Goal: Task Accomplishment & Management: Manage account settings

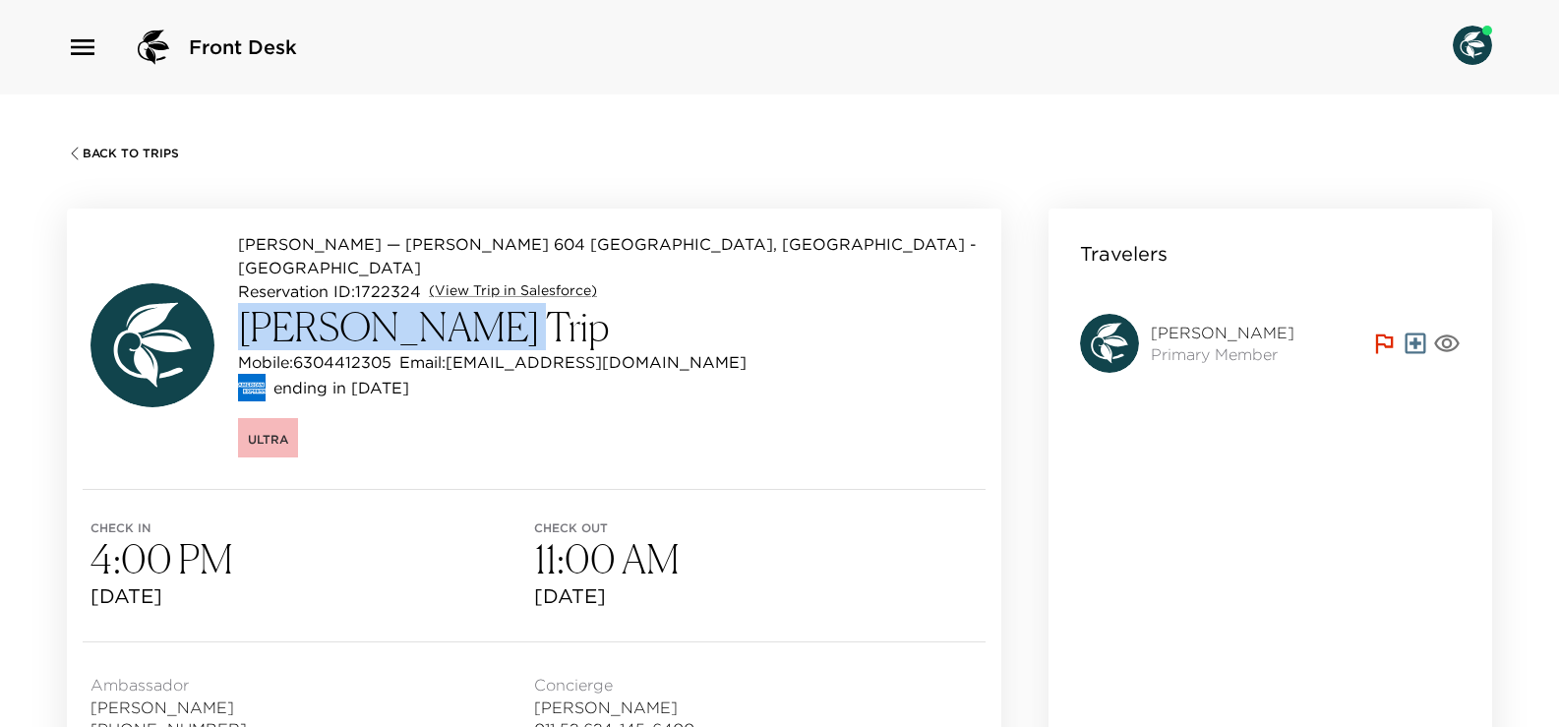
drag, startPoint x: 237, startPoint y: 307, endPoint x: 482, endPoint y: 324, distance: 245.5
click at [482, 324] on div "Esperanza — Esperanza 604 Los Cabos, Mexico - Esperanza Reservation ID: 1722324…" at bounding box center [534, 344] width 887 height 225
copy h3 "Aimee Hamilton"
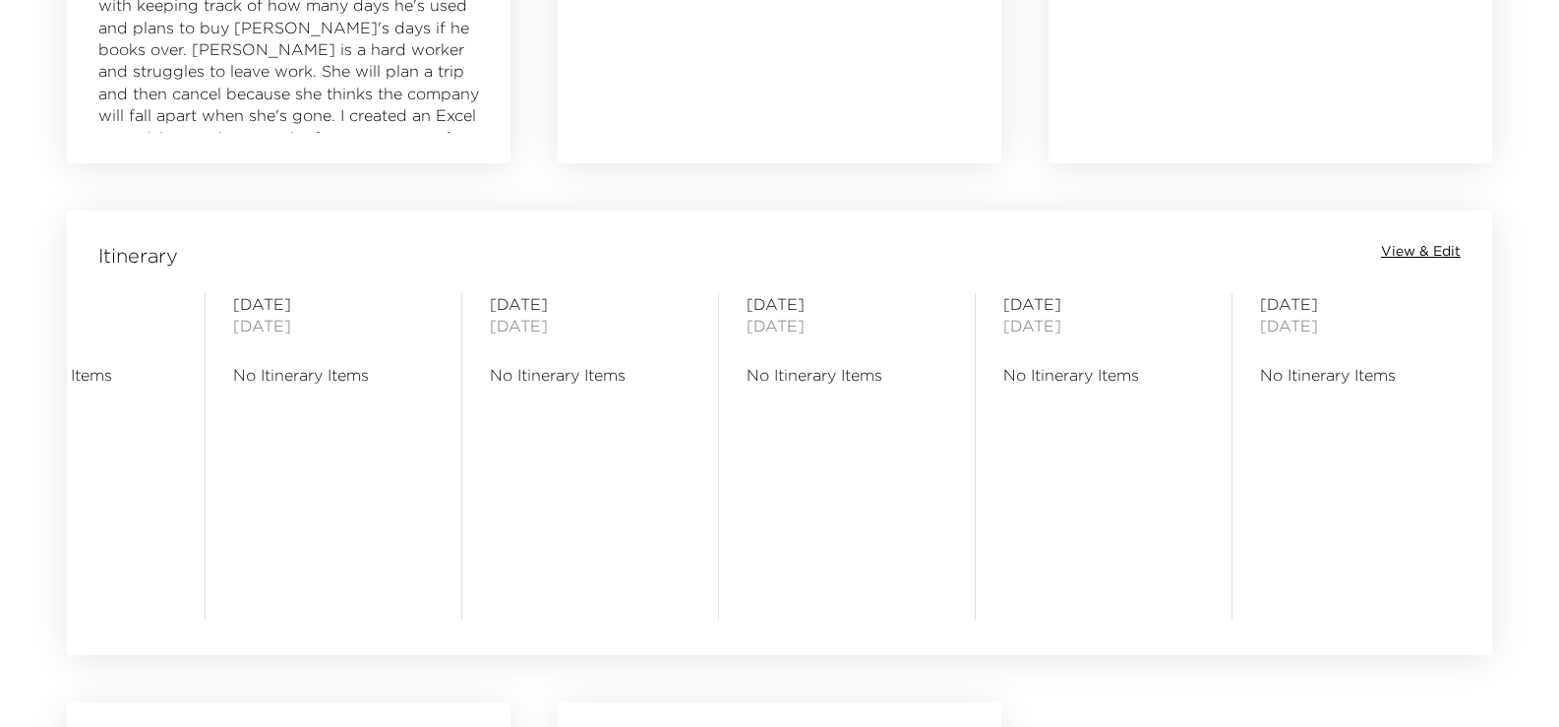
scroll to position [1476, 0]
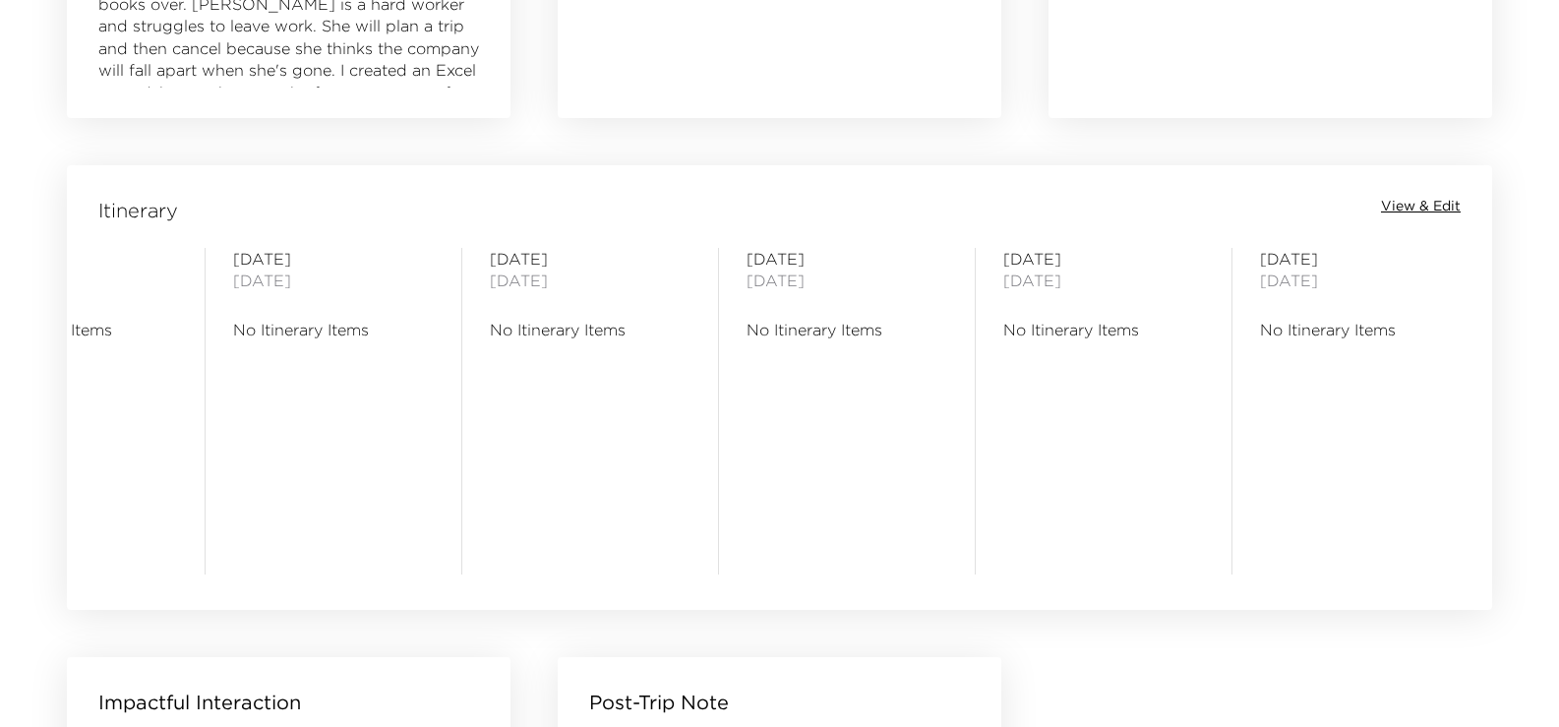
click at [1404, 207] on span "View & Edit" at bounding box center [1421, 207] width 80 height 20
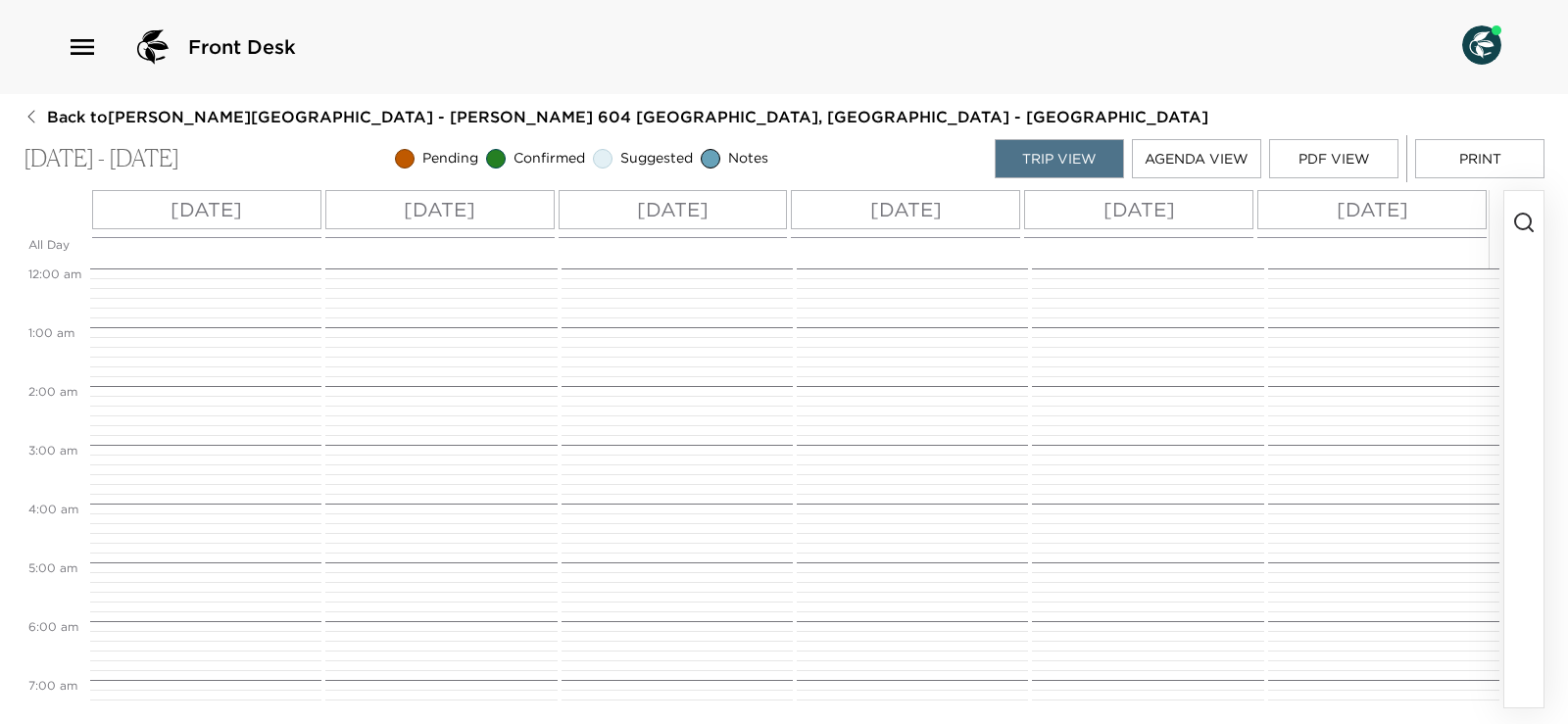
scroll to position [470, 0]
click at [1522, 222] on icon "button" at bounding box center [1524, 223] width 24 height 24
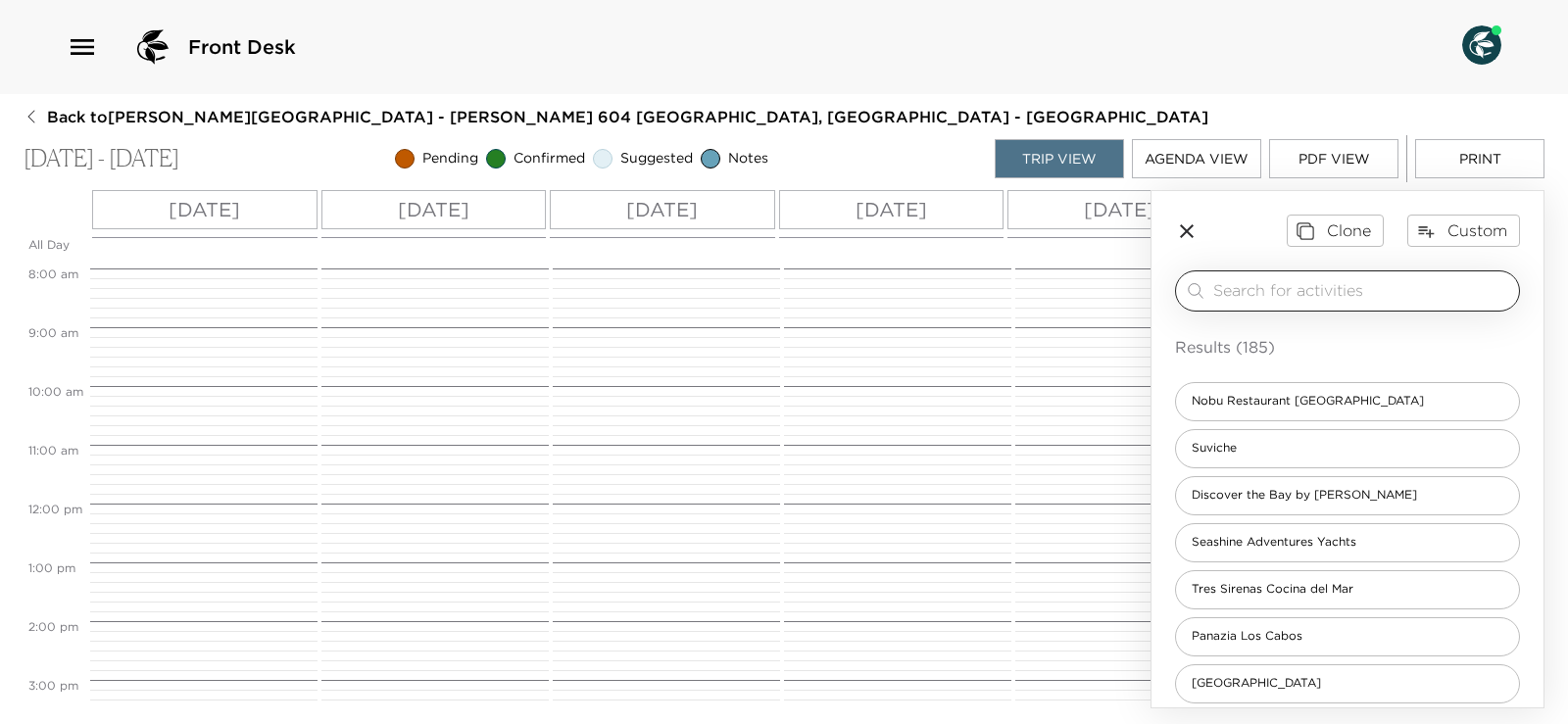
click at [1407, 289] on input "search" at bounding box center [1362, 290] width 298 height 23
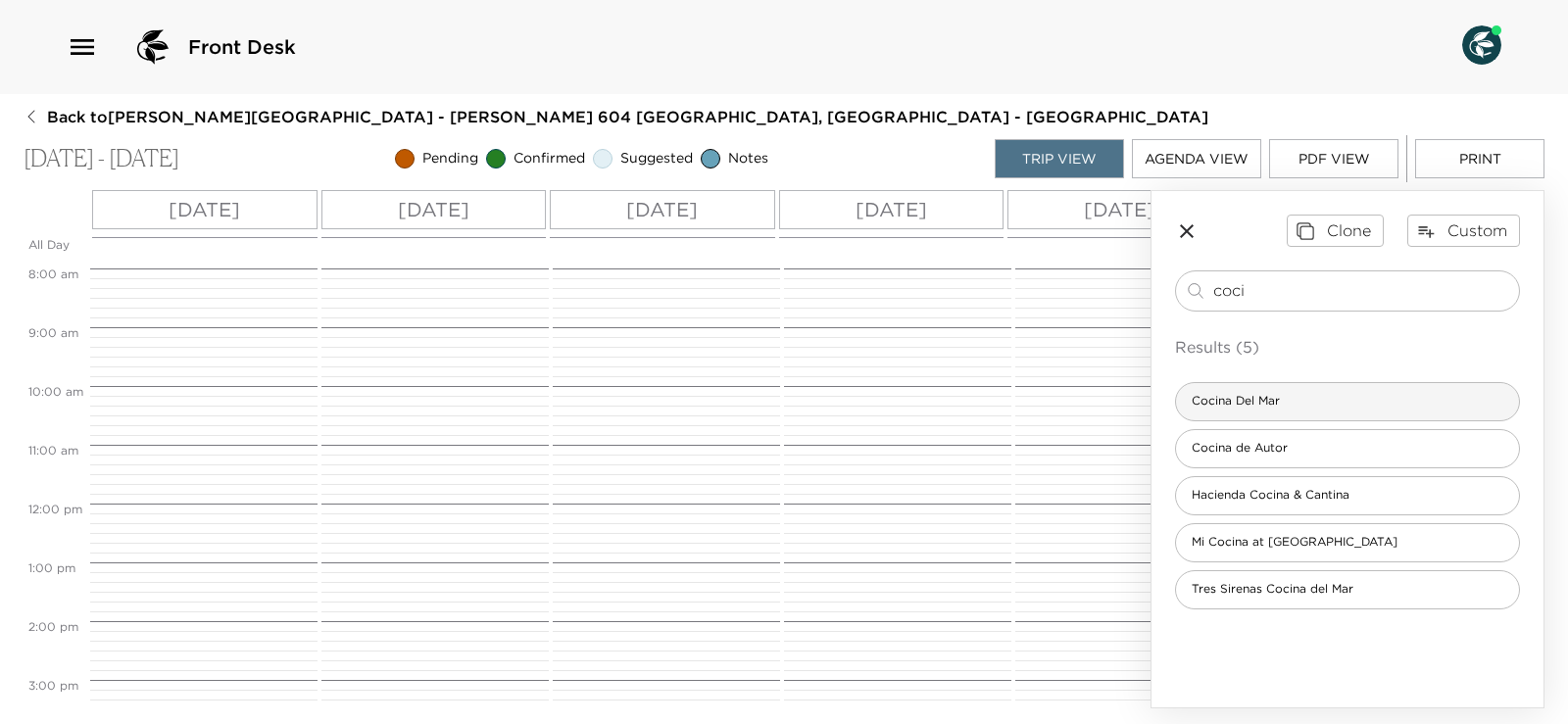
type input "coci"
click at [1278, 406] on span "Cocina Del Mar" at bounding box center [1236, 401] width 120 height 17
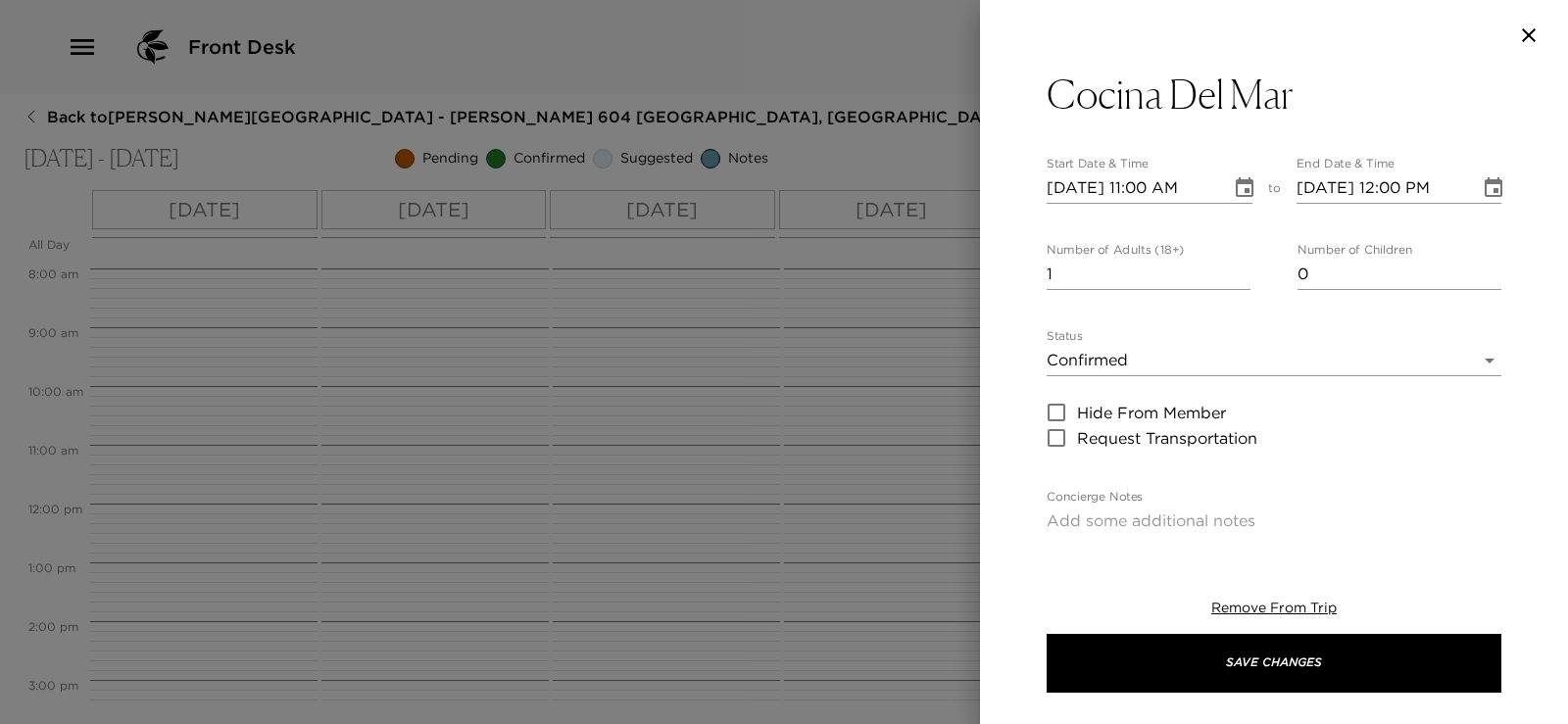
type textarea "Your dinner reservation has been confirmed."
click at [1236, 192] on icon "Choose date, selected date is Nov 9, 2025" at bounding box center [1245, 188] width 24 height 24
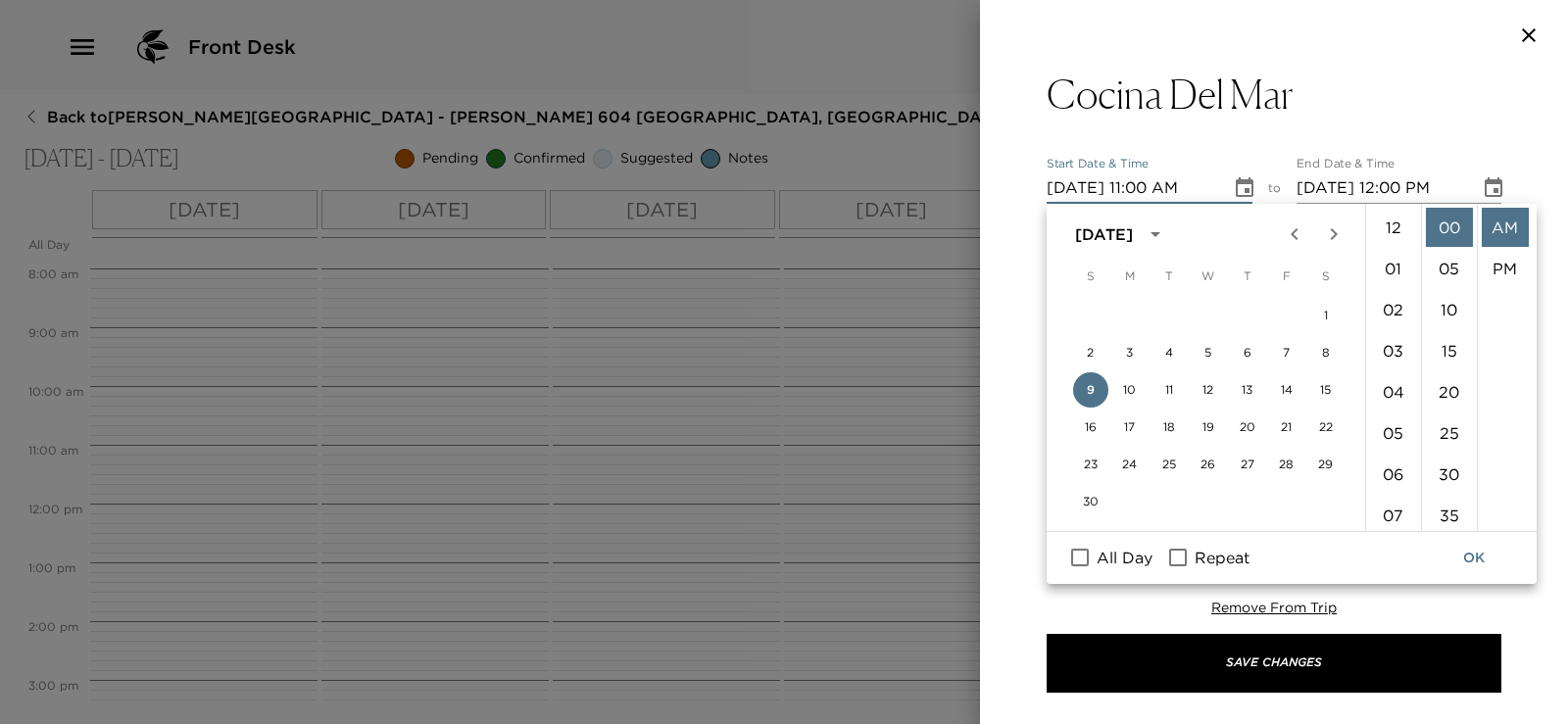
scroll to position [453, 0]
click at [1131, 385] on button "10" at bounding box center [1130, 389] width 35 height 35
type input "11/10/2025 11:00 AM"
type input "11/10/2025 12:00 PM"
click at [1399, 217] on li "05" at bounding box center [1393, 215] width 47 height 39
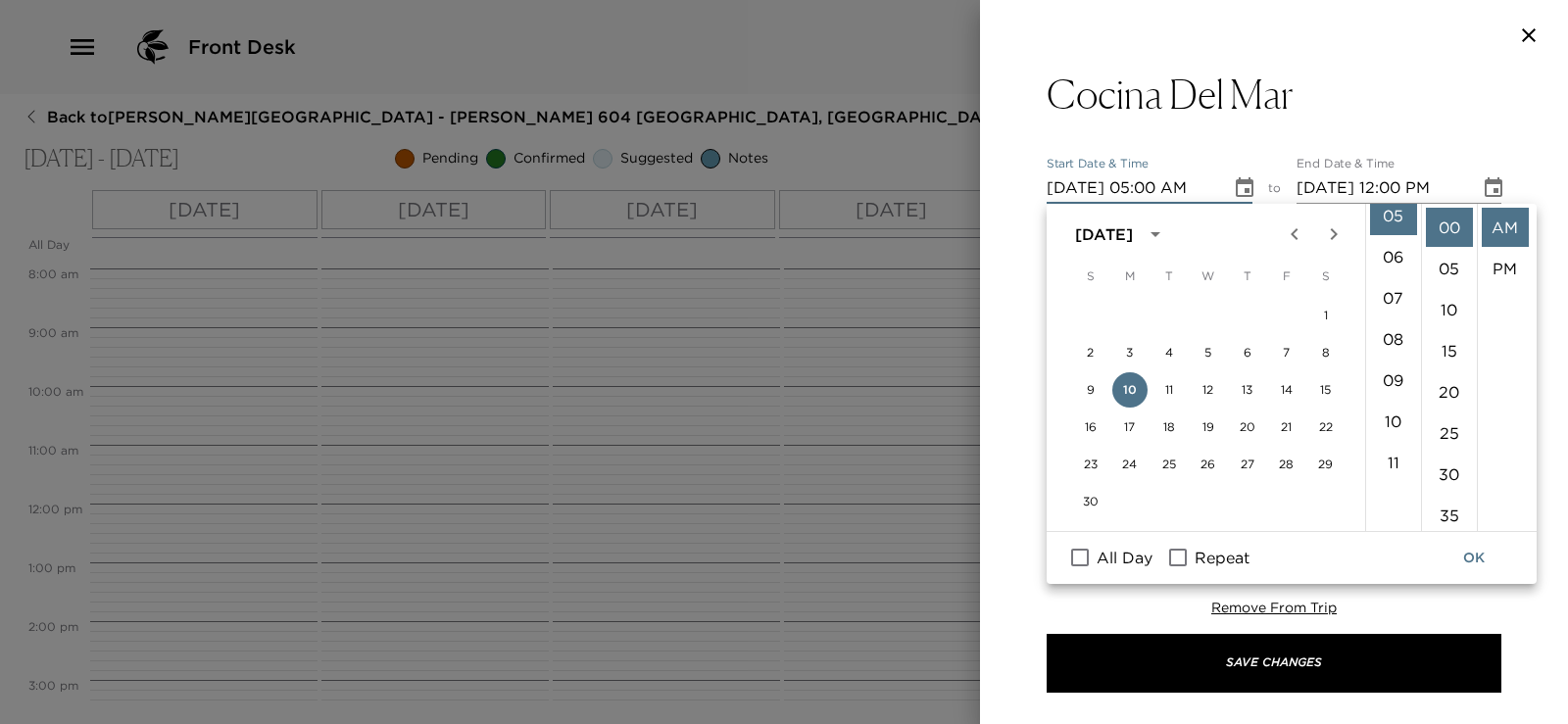
scroll to position [206, 0]
click at [1446, 475] on li "30" at bounding box center [1448, 473] width 47 height 39
click at [1494, 269] on li "PM" at bounding box center [1505, 268] width 47 height 39
type input "11/10/2025 05:30 PM"
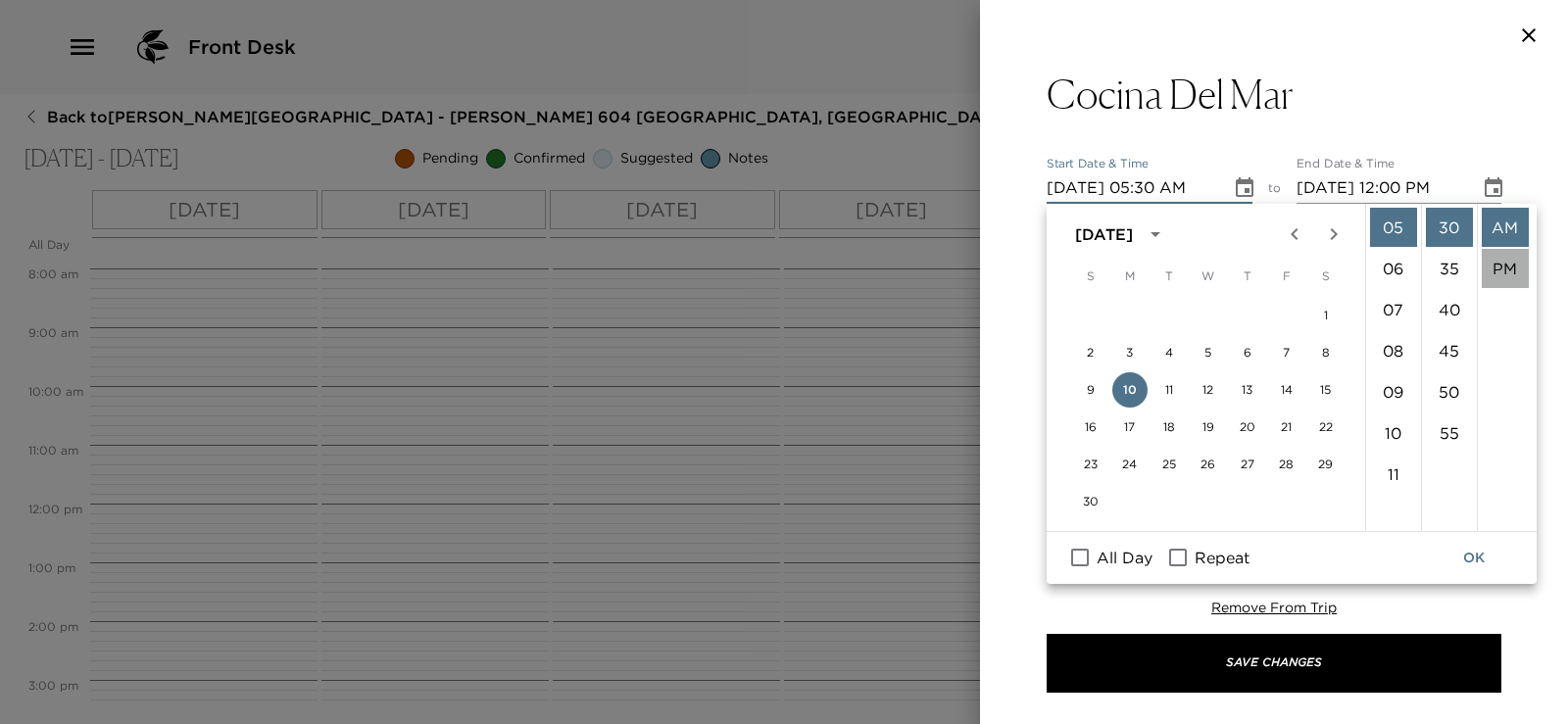
type input "11/10/2025 06:30 PM"
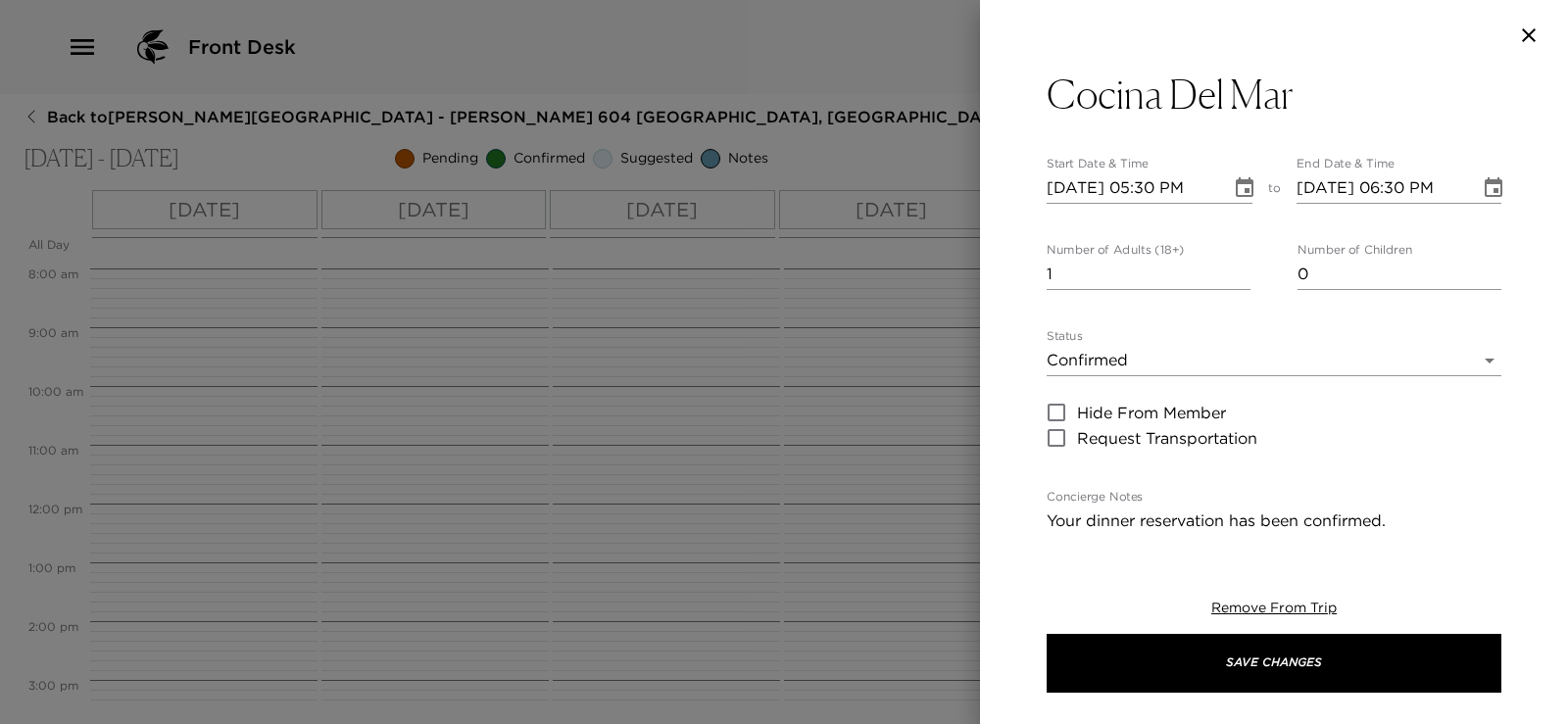
scroll to position [41, 0]
click at [1236, 266] on input "2" at bounding box center [1149, 274] width 204 height 31
click at [1236, 266] on input "3" at bounding box center [1149, 274] width 204 height 31
type input "4"
click at [1236, 266] on input "4" at bounding box center [1149, 274] width 204 height 31
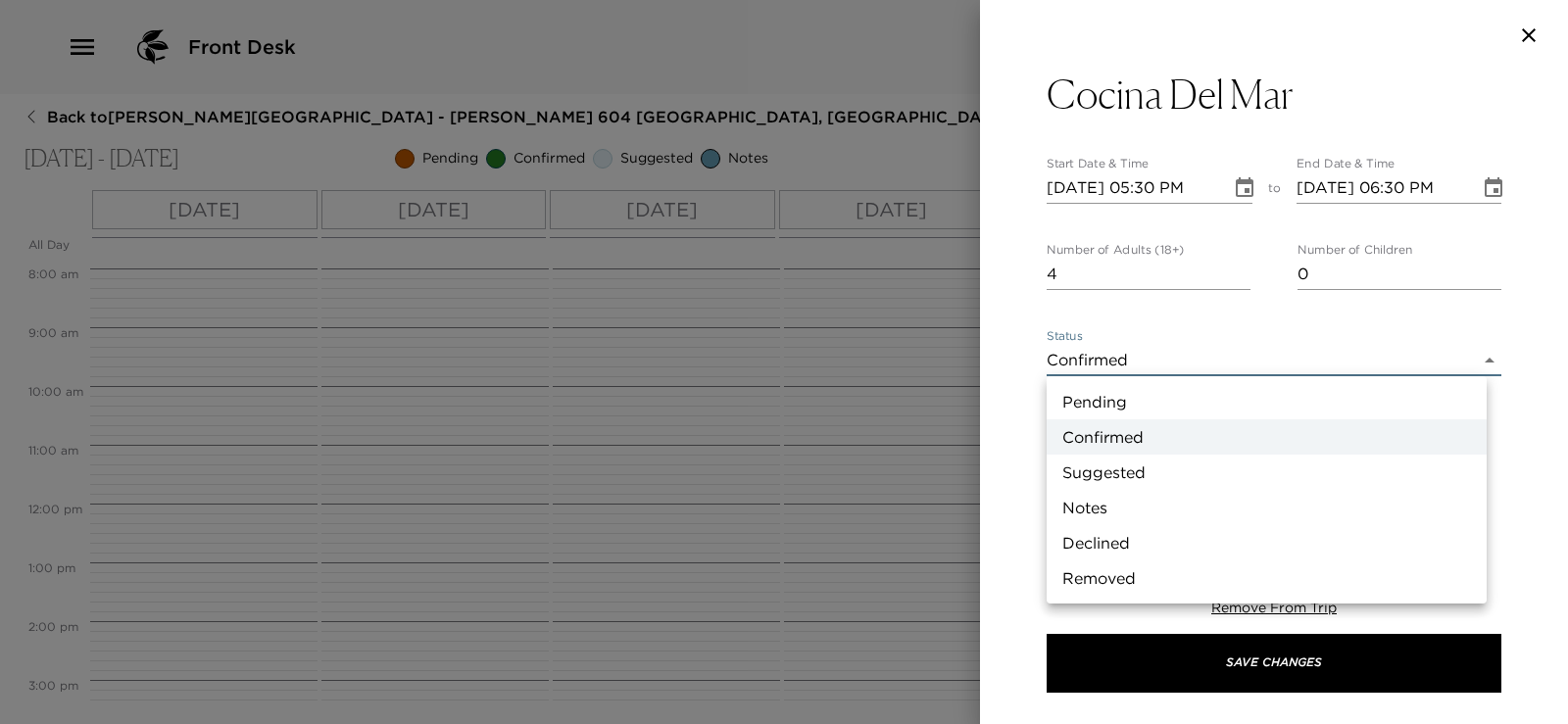
click at [1201, 364] on body "Front Desk Back to Aimee Hamilton Reservation - Esperanza 604 Los Cabos, Mexico…" at bounding box center [784, 362] width 1568 height 724
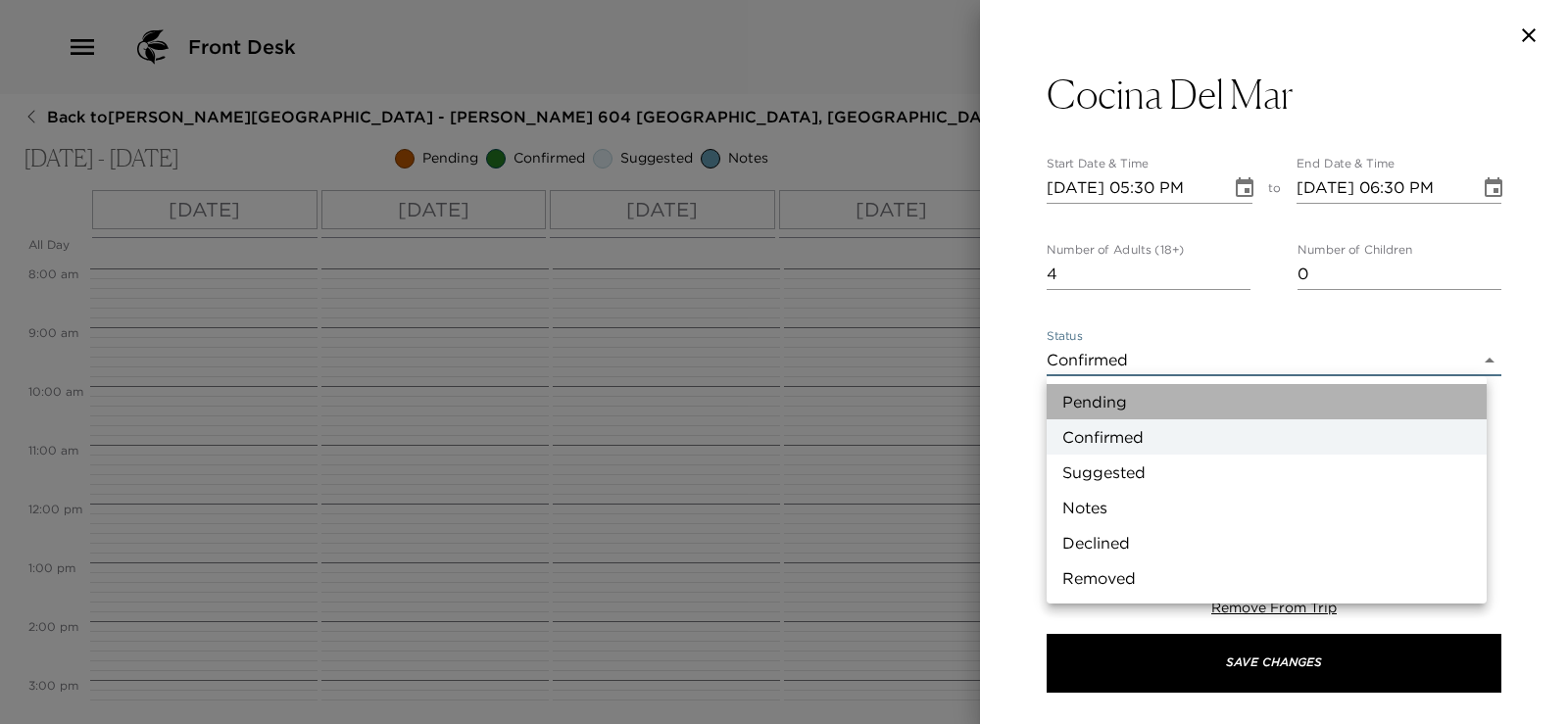
click at [1196, 393] on li "Pending" at bounding box center [1267, 401] width 440 height 35
type input "Pending"
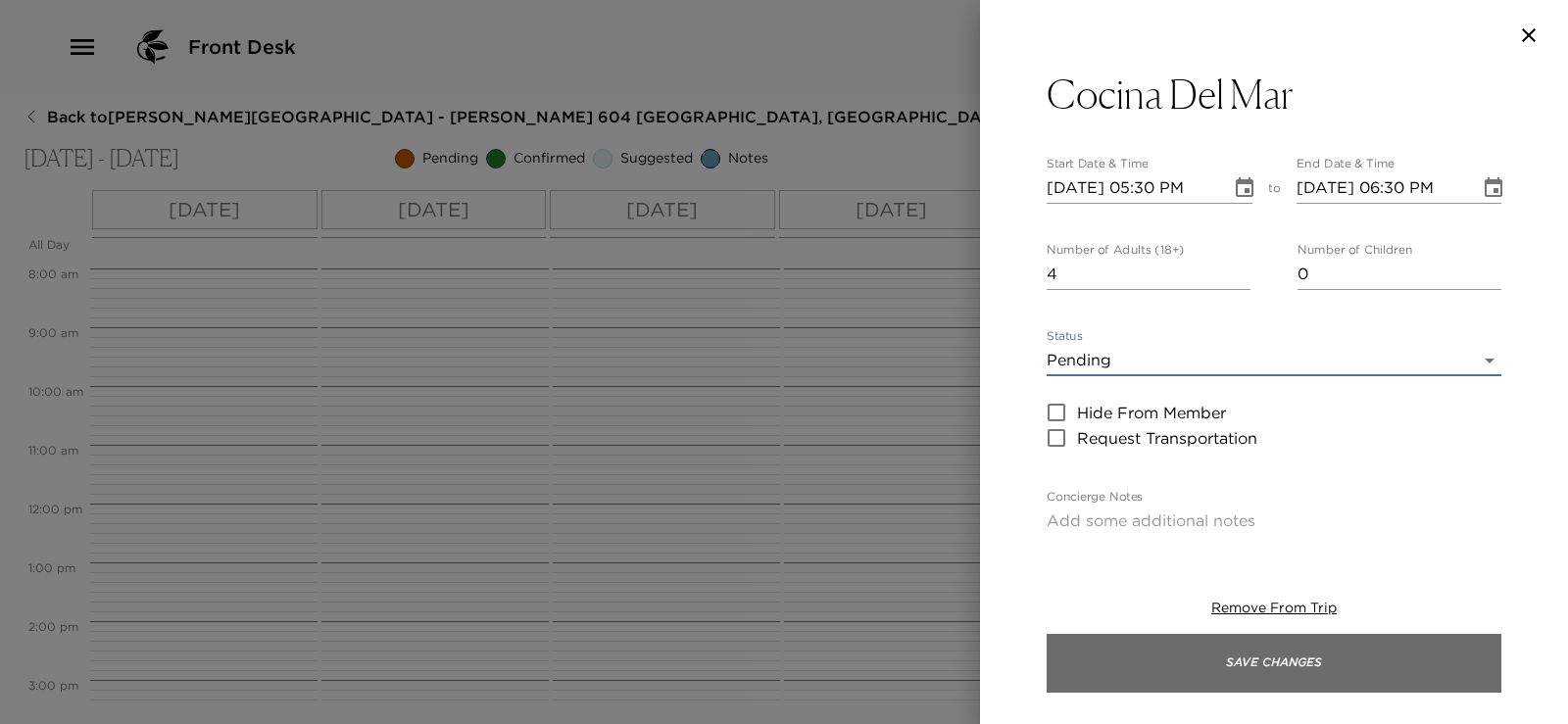
click at [1205, 668] on button "Save Changes" at bounding box center [1274, 663] width 454 height 59
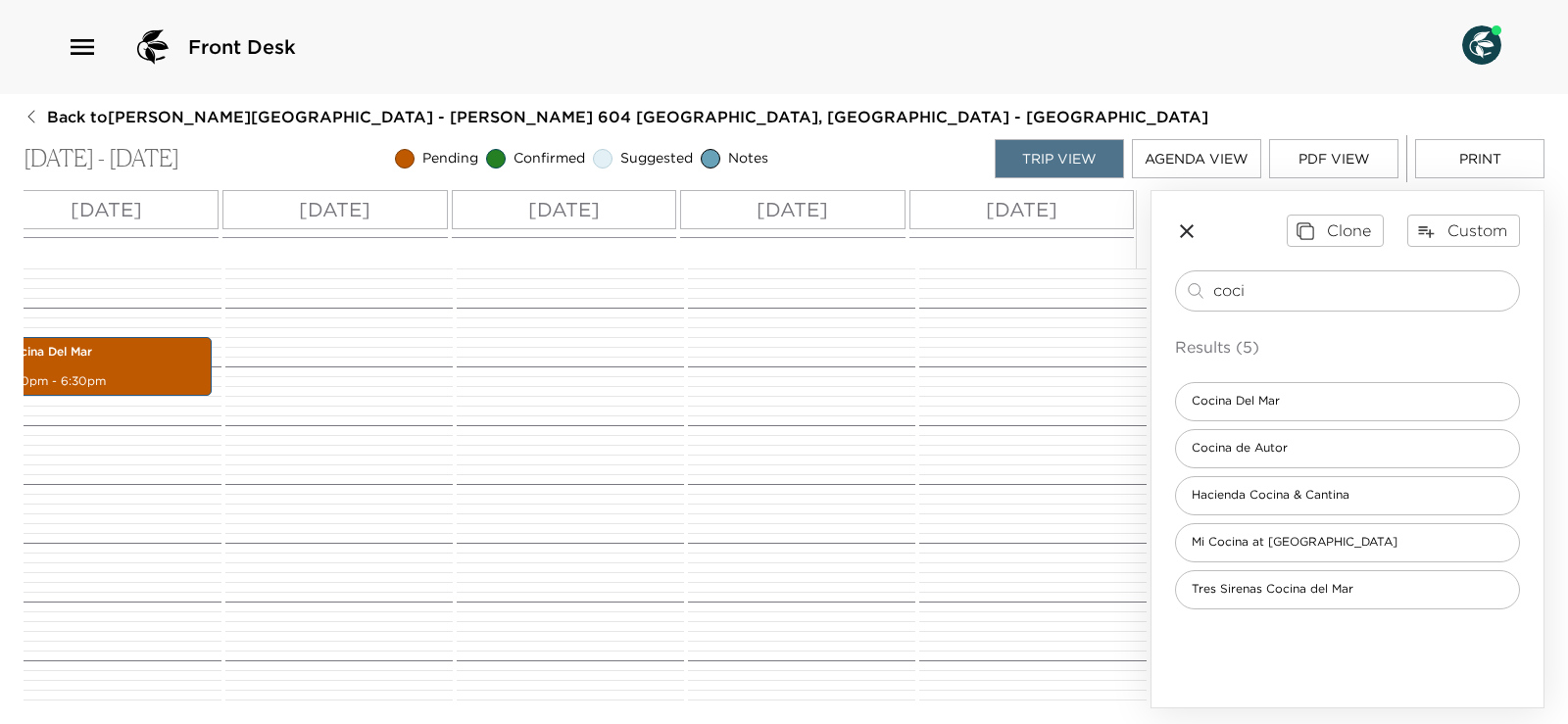
scroll to position [0, 320]
click at [1292, 396] on span "Cocina Del Mar" at bounding box center [1236, 401] width 120 height 17
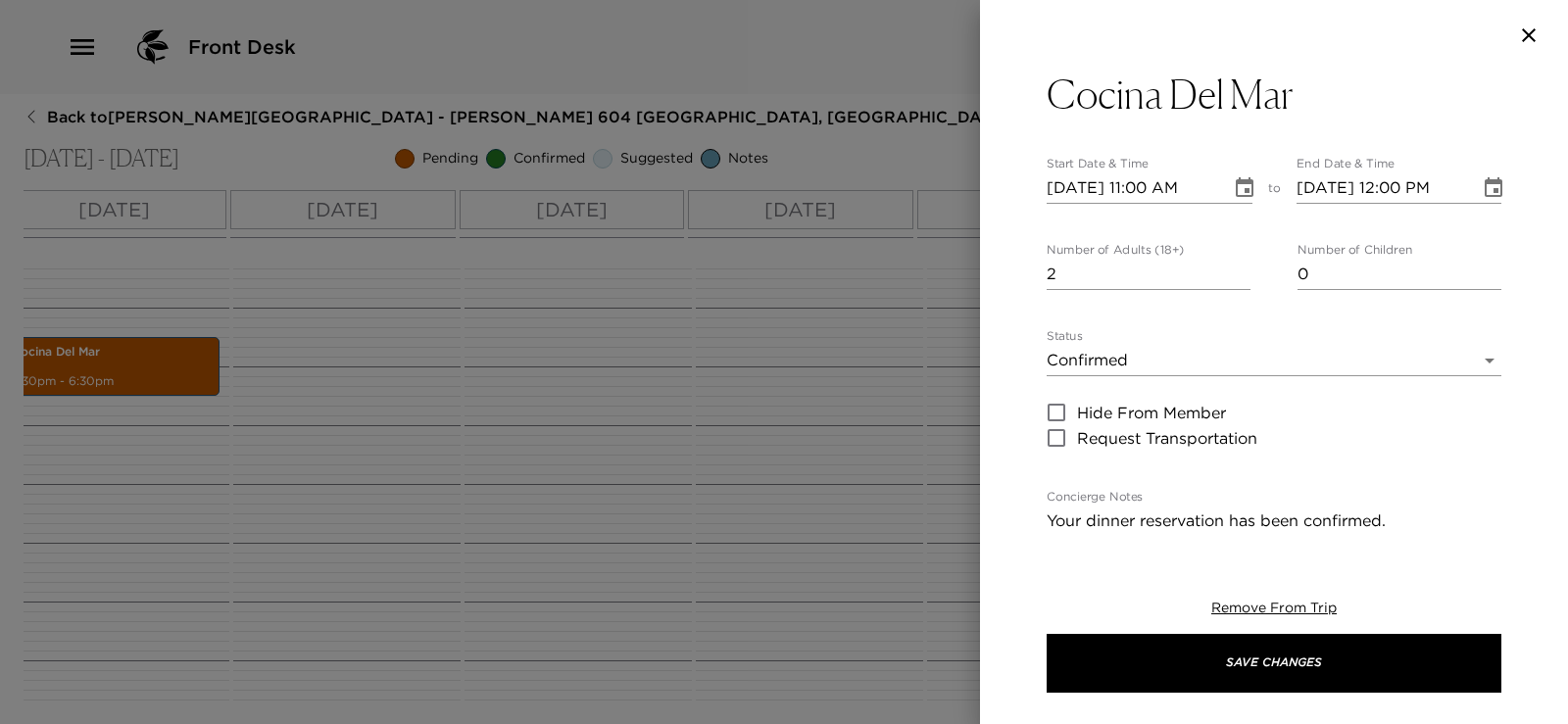
click at [1236, 269] on input "2" at bounding box center [1149, 274] width 204 height 31
click at [1236, 269] on input "3" at bounding box center [1149, 274] width 204 height 31
click at [1236, 269] on input "4" at bounding box center [1149, 274] width 204 height 31
click at [1236, 269] on input "5" at bounding box center [1149, 274] width 204 height 31
type input "4"
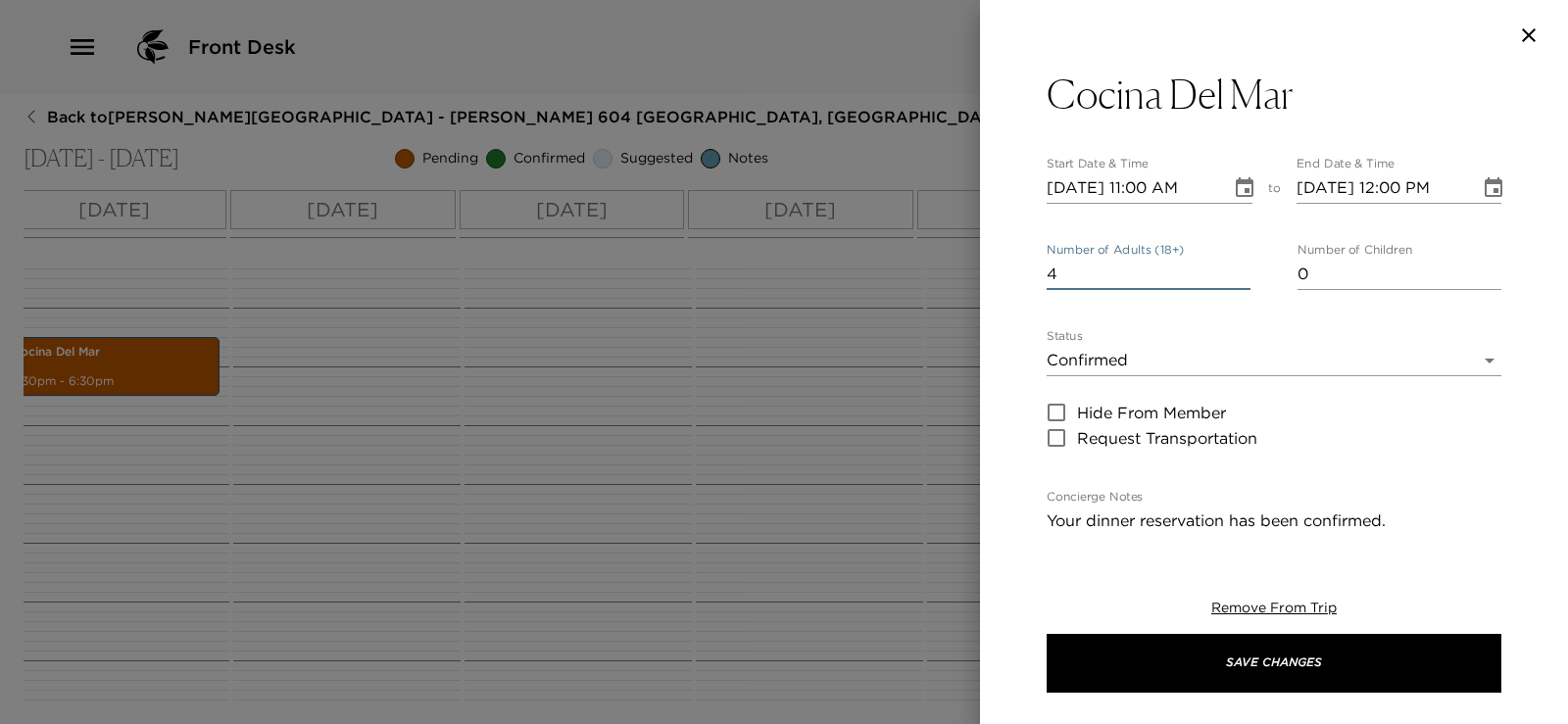
click at [1236, 274] on input "4" at bounding box center [1149, 274] width 204 height 31
click at [1238, 187] on icon "Choose date, selected date is Nov 9, 2025" at bounding box center [1245, 188] width 24 height 24
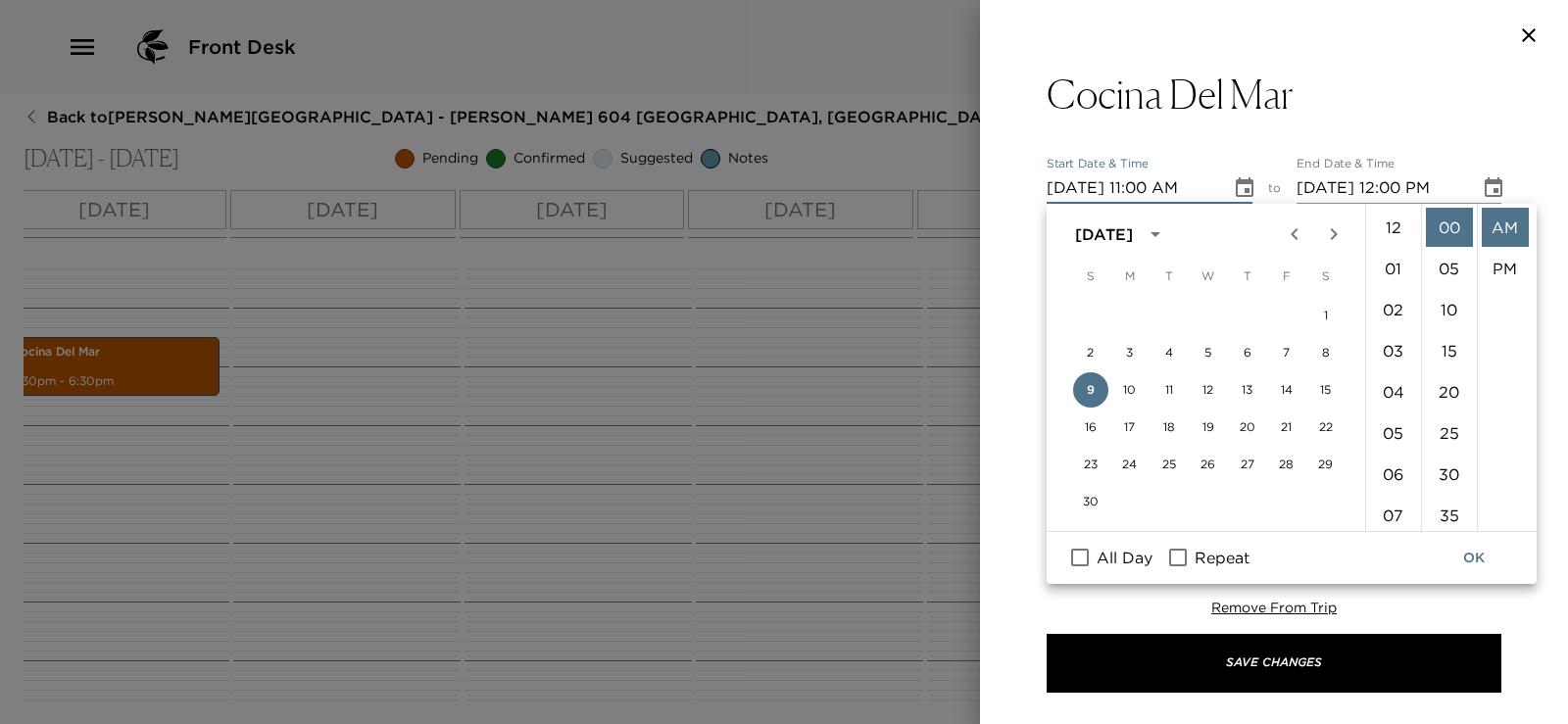
scroll to position [453, 0]
click at [1245, 385] on button "13" at bounding box center [1247, 389] width 35 height 35
type input "11/13/2025 11:00 AM"
type input "11/13/2025 12:00 PM"
click at [1398, 270] on ul "12 01 02 03 04 05 06 07 08 09 10 11" at bounding box center [1393, 367] width 55 height 328
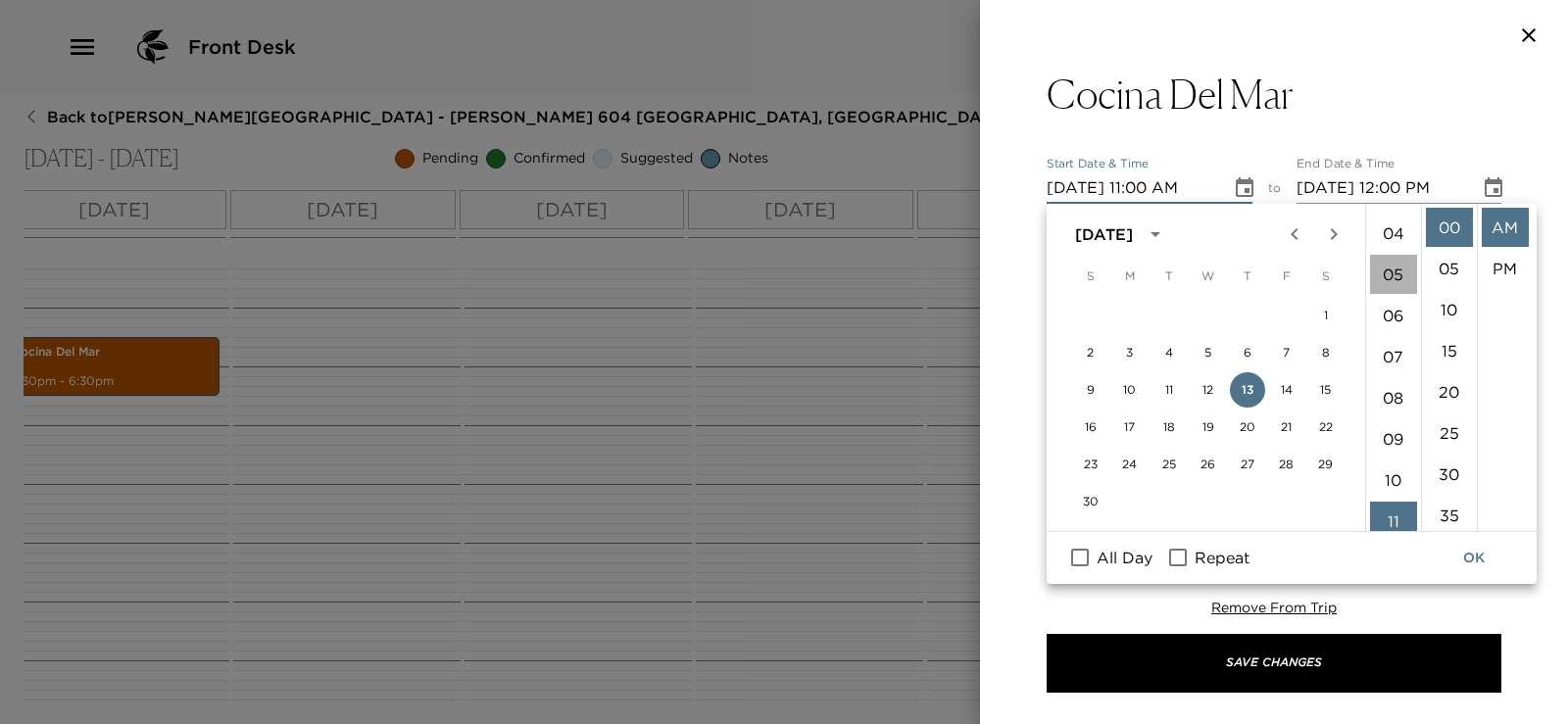
click at [1398, 270] on li "05" at bounding box center [1393, 274] width 47 height 39
click at [1445, 470] on li "30" at bounding box center [1448, 473] width 47 height 39
click at [1504, 262] on li "PM" at bounding box center [1505, 268] width 47 height 39
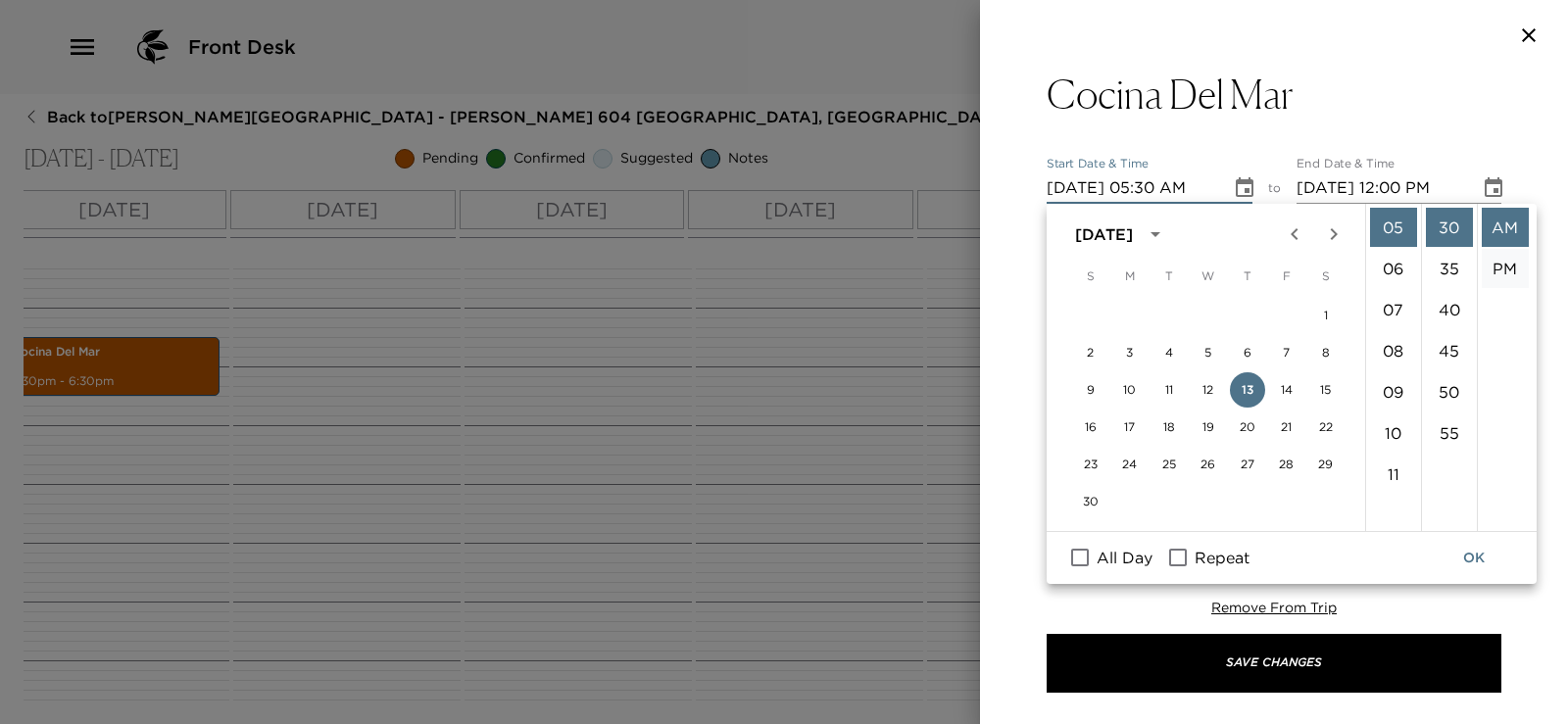
type input "11/13/2025 05:30 PM"
type input "11/13/2025 06:30 PM"
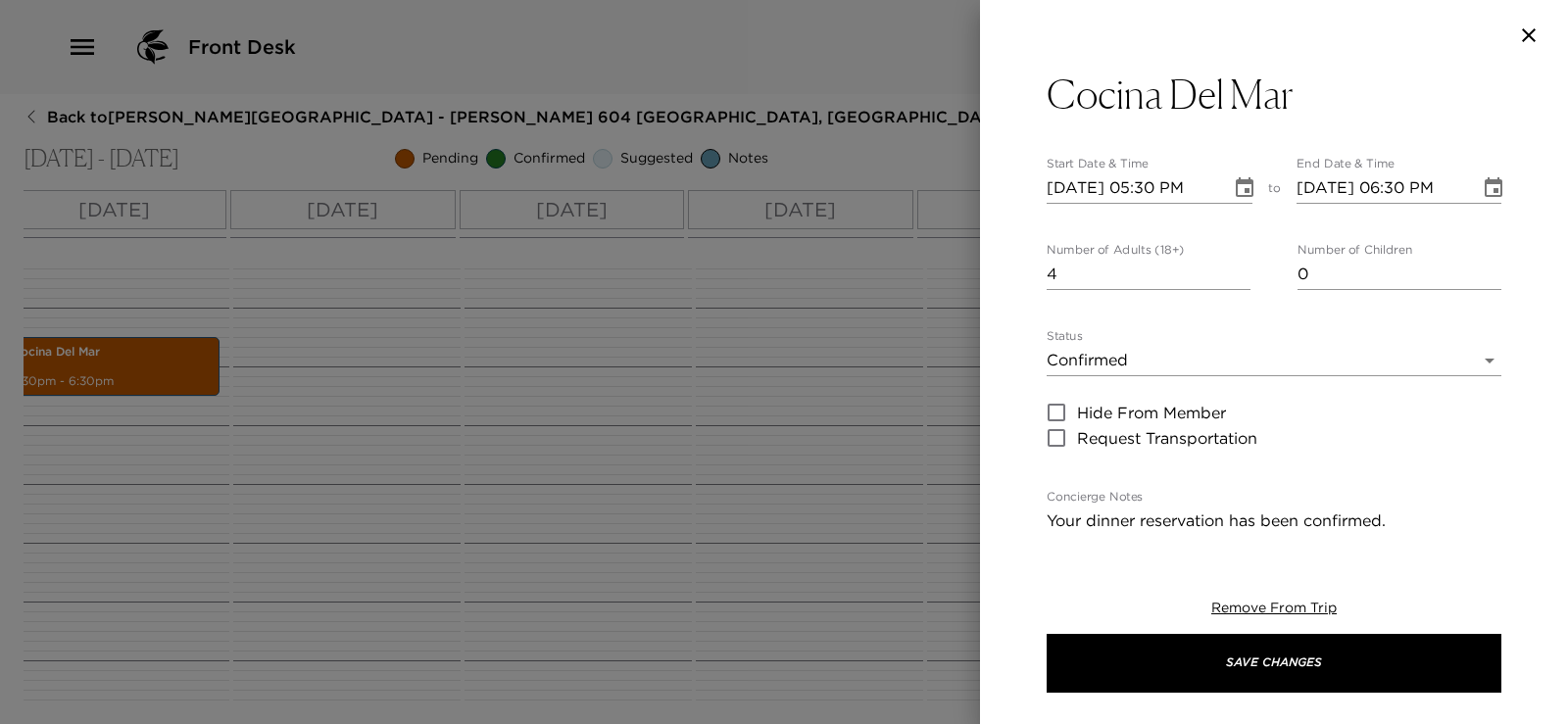
scroll to position [41, 0]
click at [1230, 361] on body "Front Desk Back to Aimee Hamilton Reservation - Esperanza 604 Los Cabos, Mexico…" at bounding box center [784, 362] width 1568 height 724
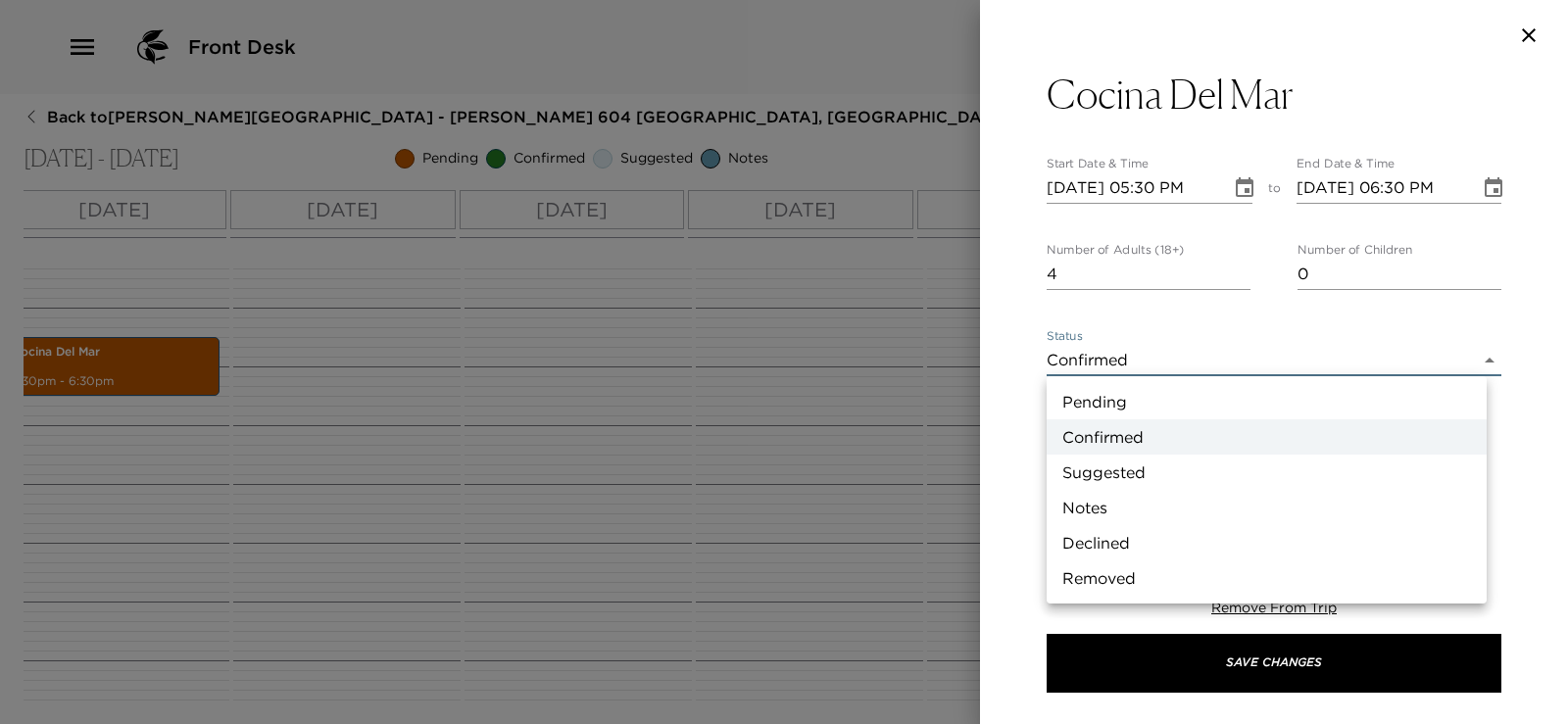
click at [1205, 402] on li "Pending" at bounding box center [1267, 401] width 440 height 35
type input "Pending"
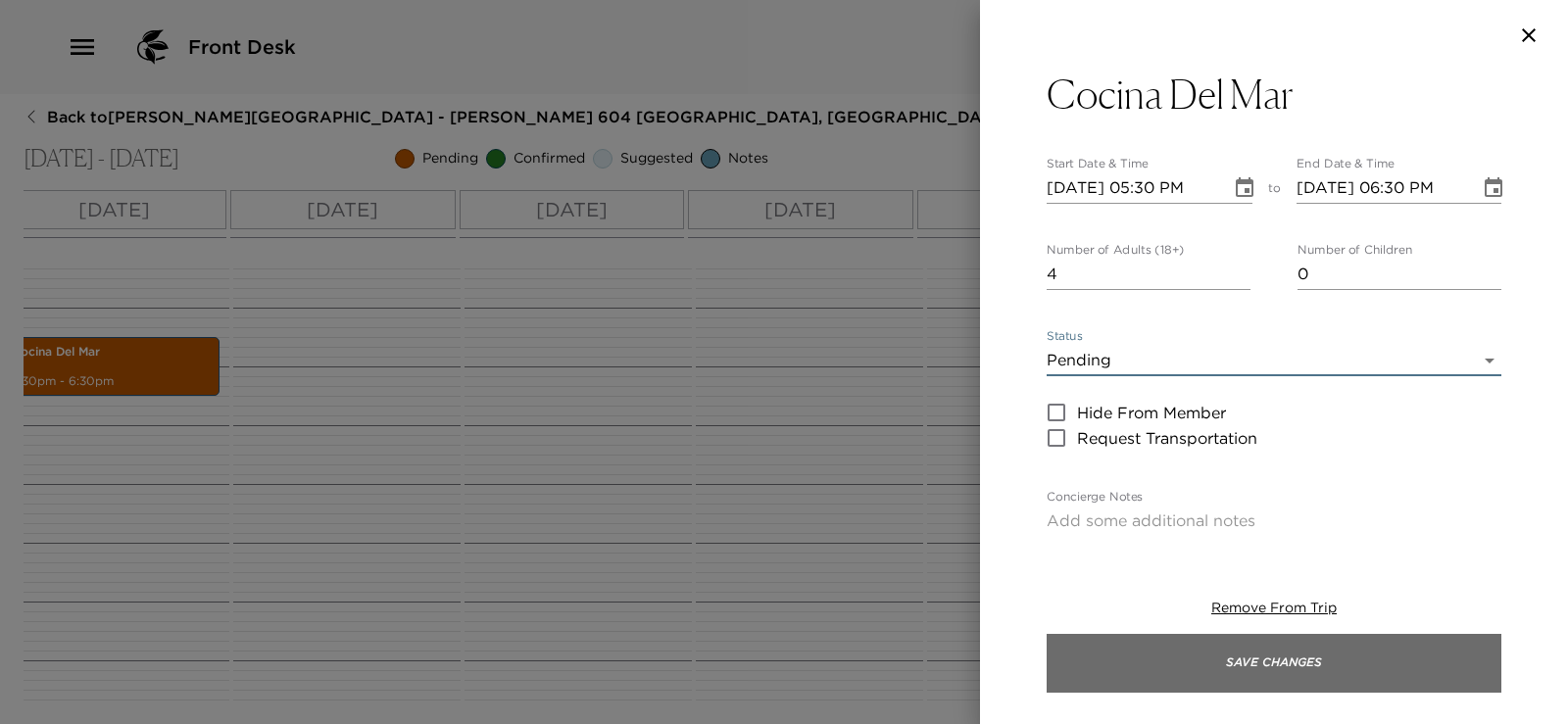
click at [1206, 655] on button "Save Changes" at bounding box center [1274, 663] width 454 height 59
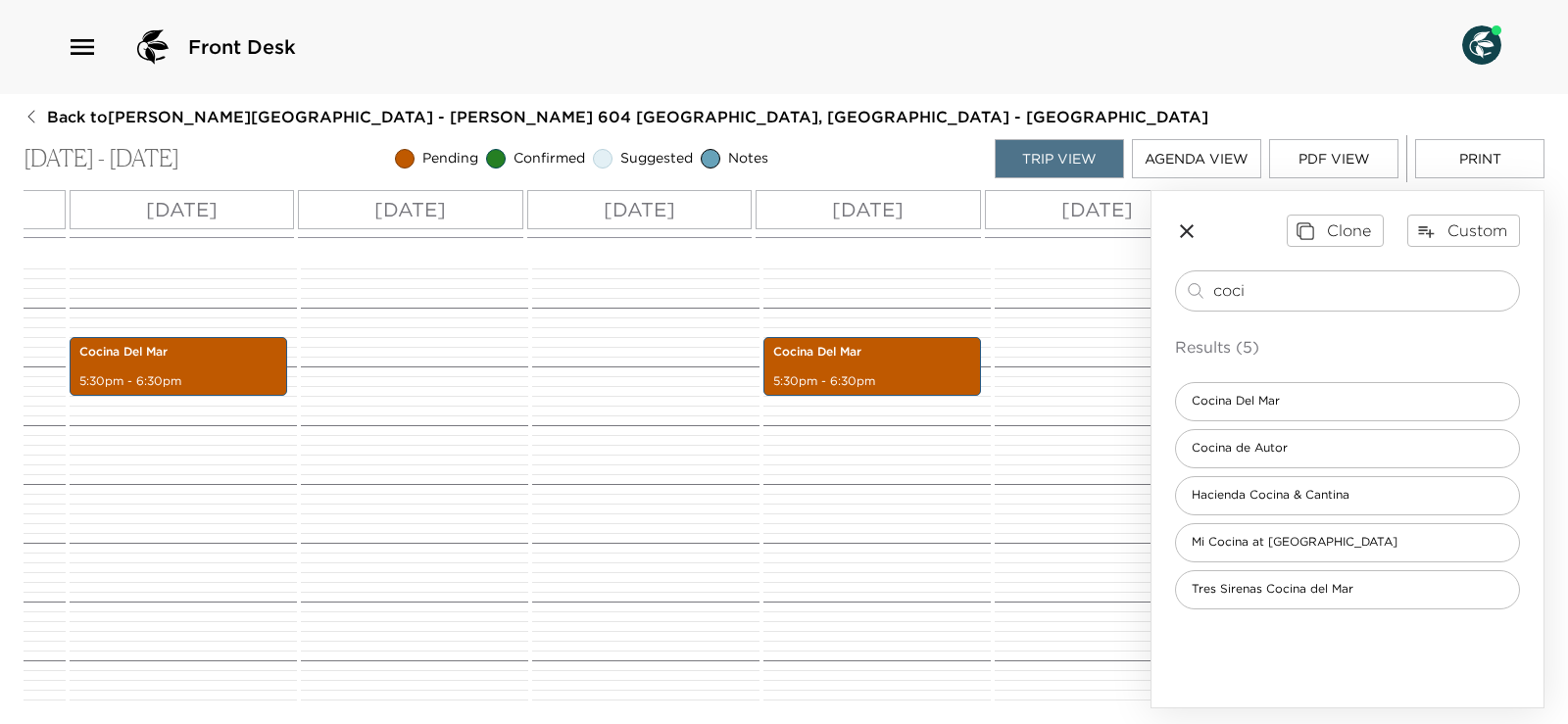
scroll to position [0, 254]
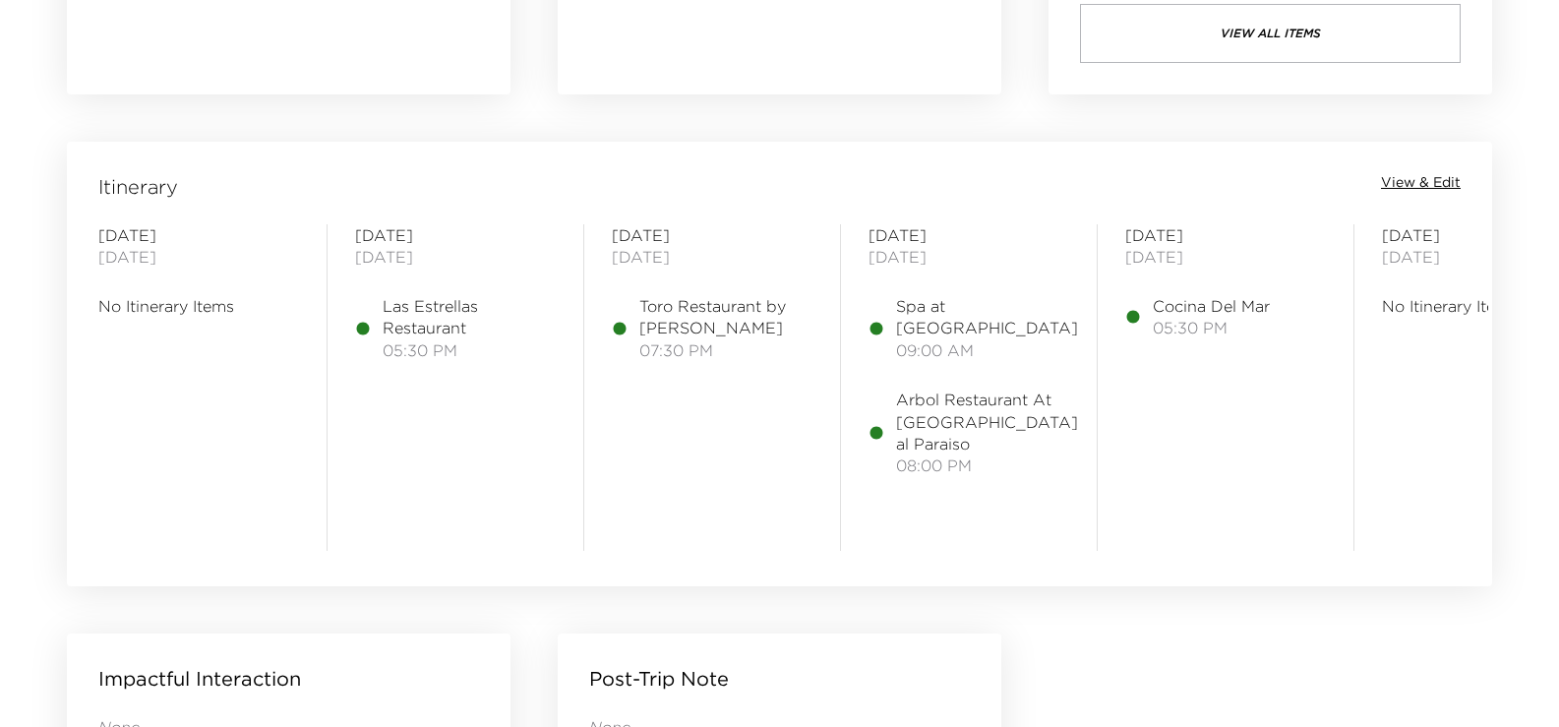
scroll to position [1507, 0]
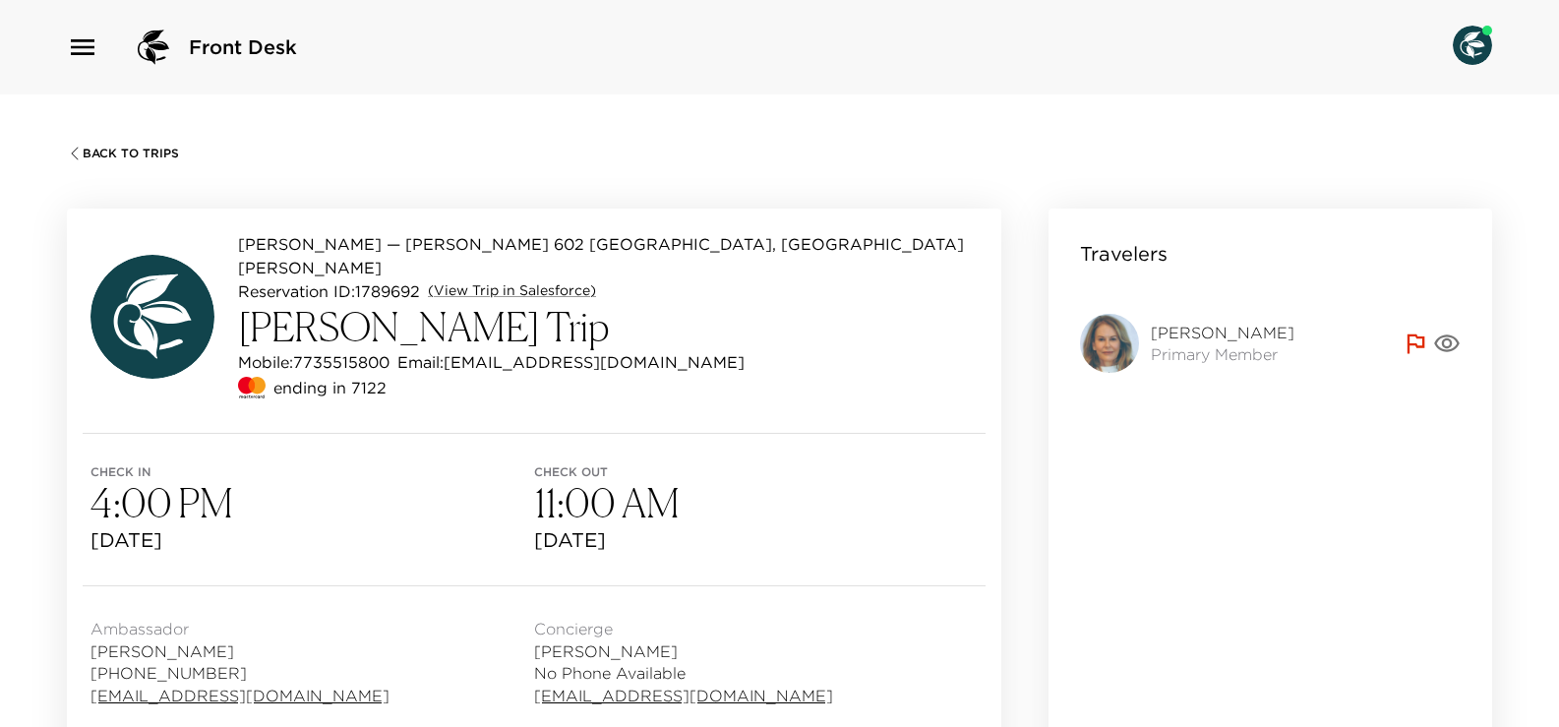
click at [1105, 347] on img at bounding box center [1109, 343] width 59 height 59
click at [1191, 335] on span "[PERSON_NAME]" at bounding box center [1223, 333] width 144 height 22
click at [1098, 343] on img at bounding box center [1109, 343] width 59 height 59
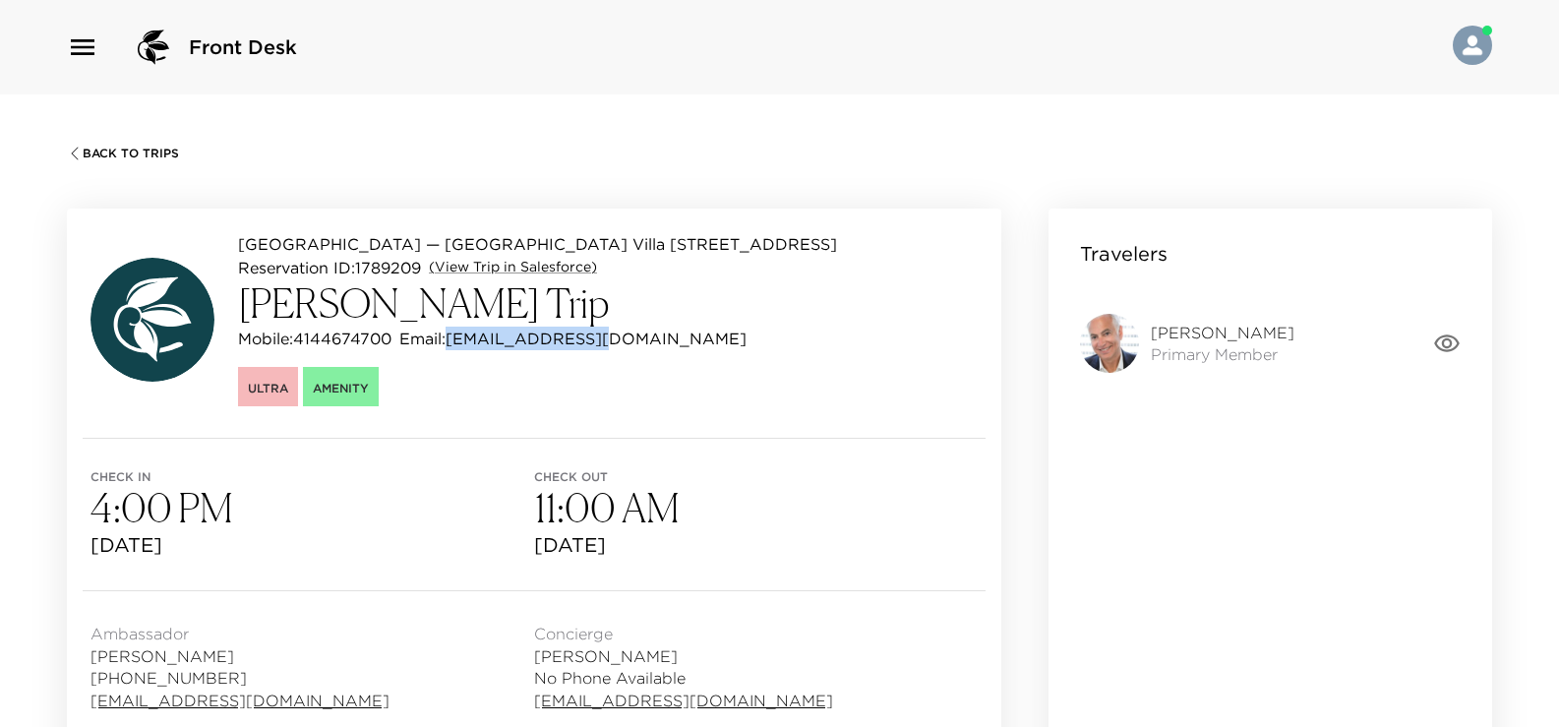
drag, startPoint x: 454, startPoint y: 339, endPoint x: 613, endPoint y: 343, distance: 159.4
click at [613, 343] on div "Mobile: [PHONE_NUMBER] Email: [EMAIL_ADDRESS][DOMAIN_NAME]" at bounding box center [537, 339] width 599 height 24
copy p "[EMAIL_ADDRESS][DOMAIN_NAME]"
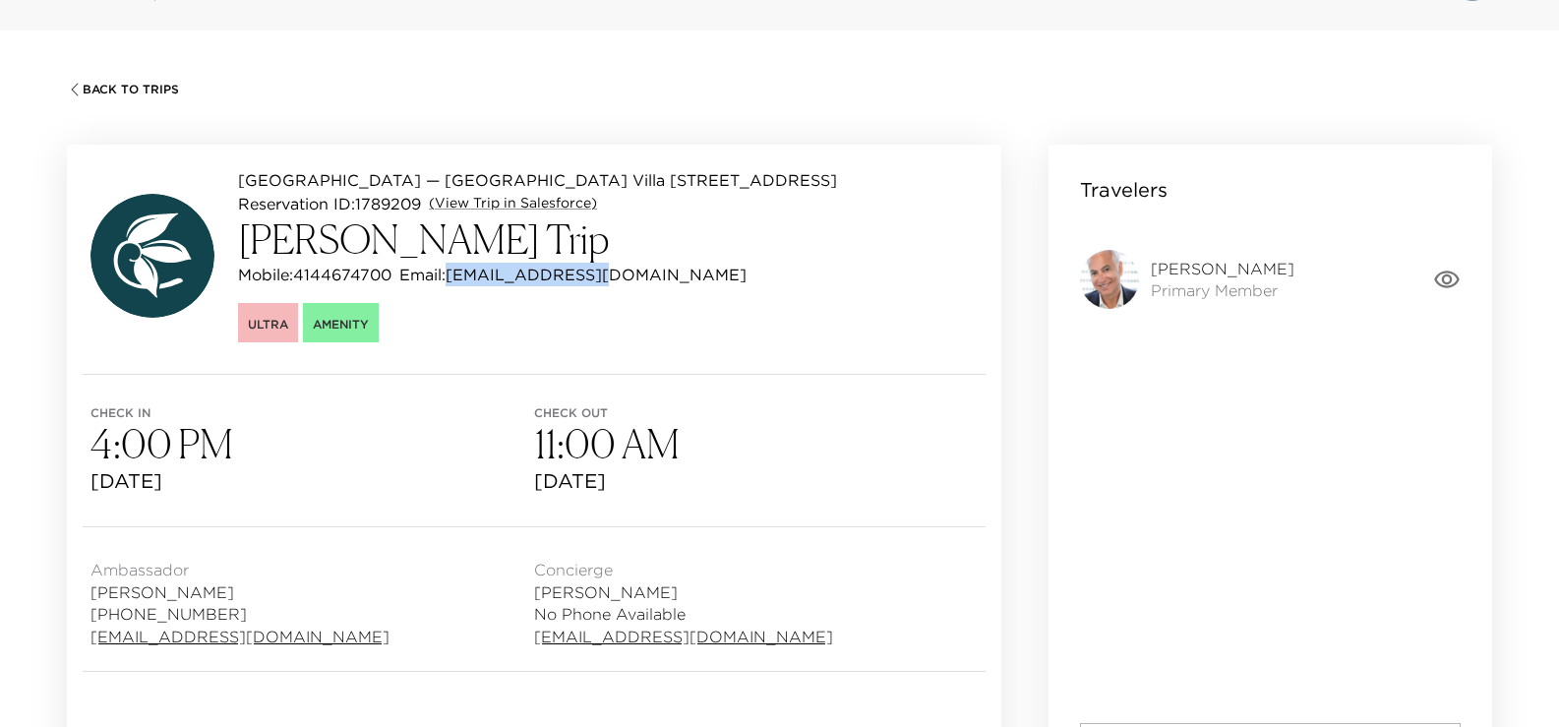
scroll to position [98, 0]
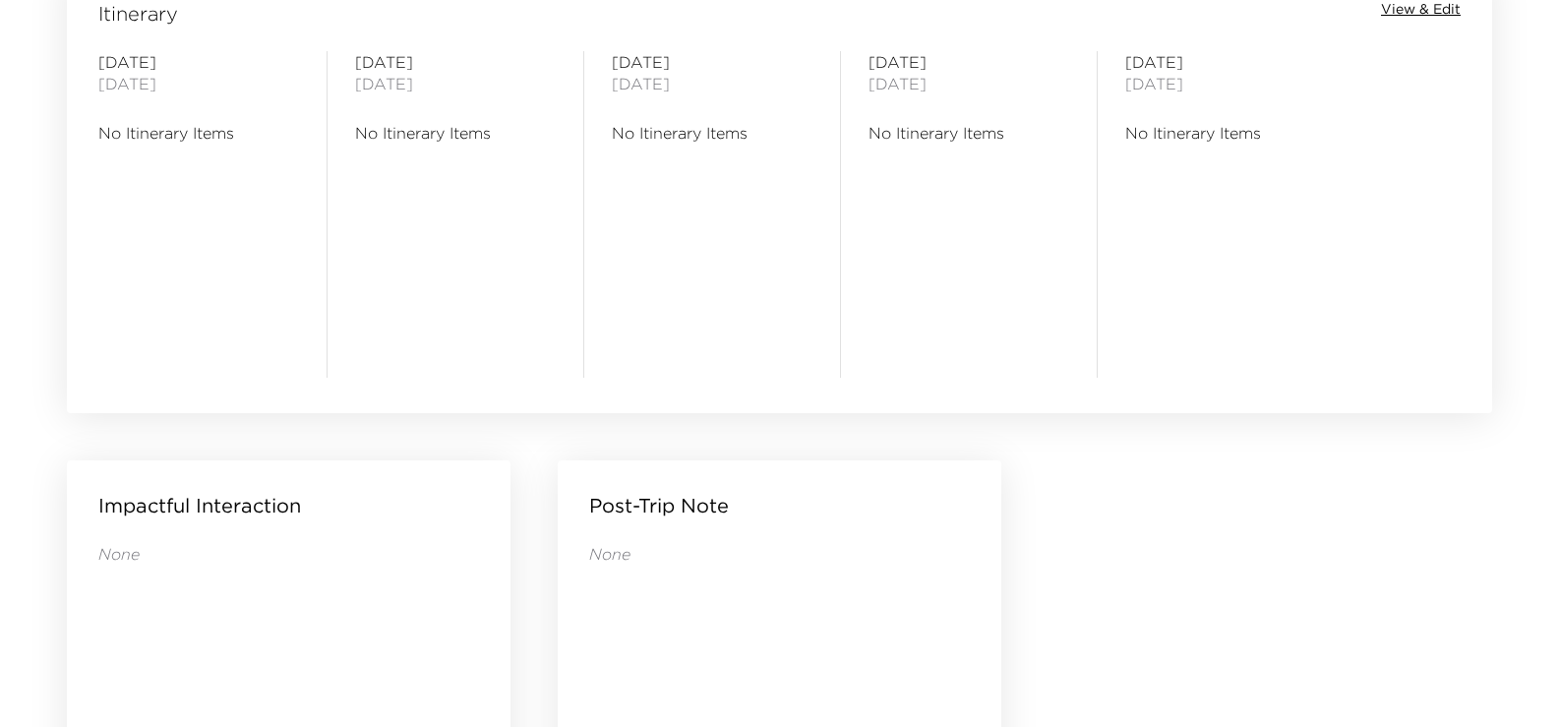
scroll to position [1476, 0]
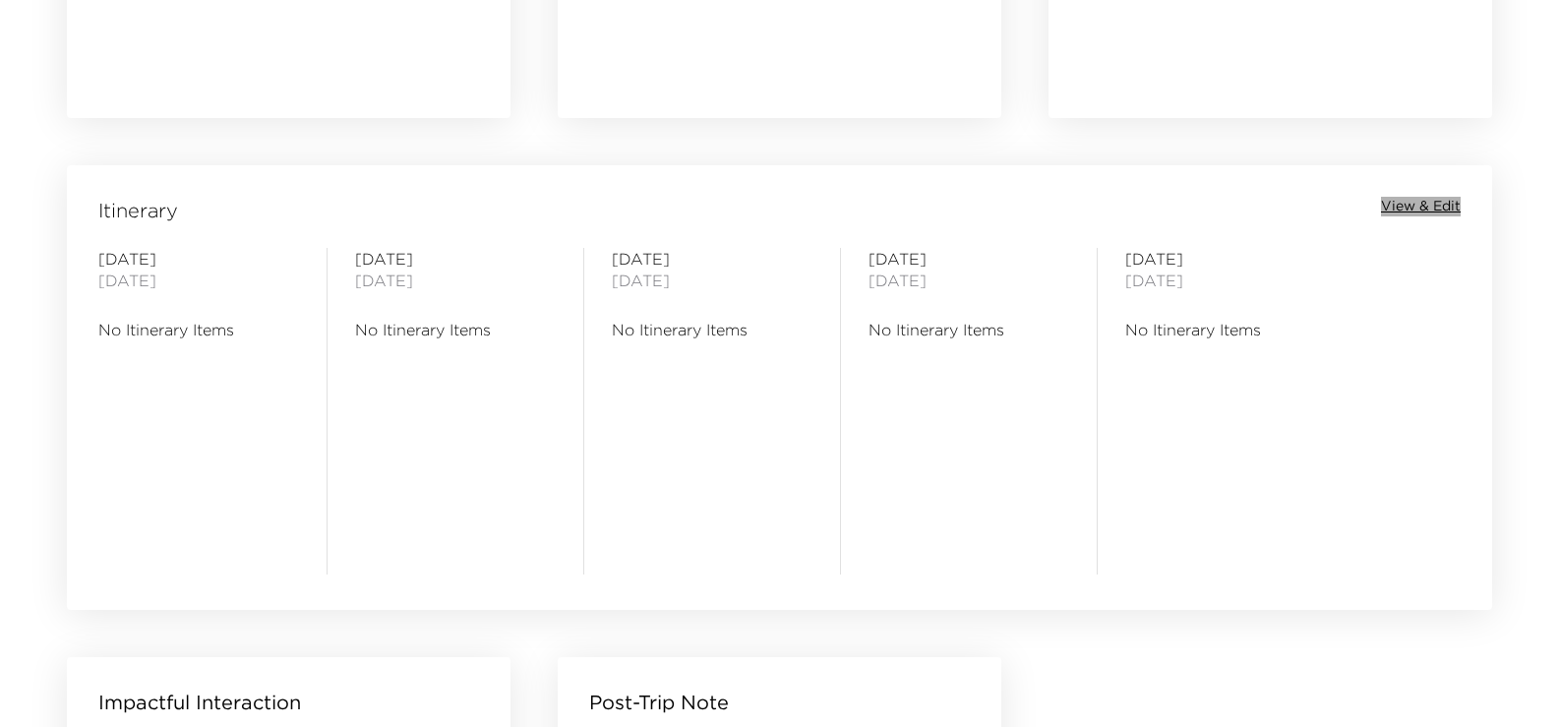
click at [1388, 204] on span "View & Edit" at bounding box center [1421, 207] width 80 height 20
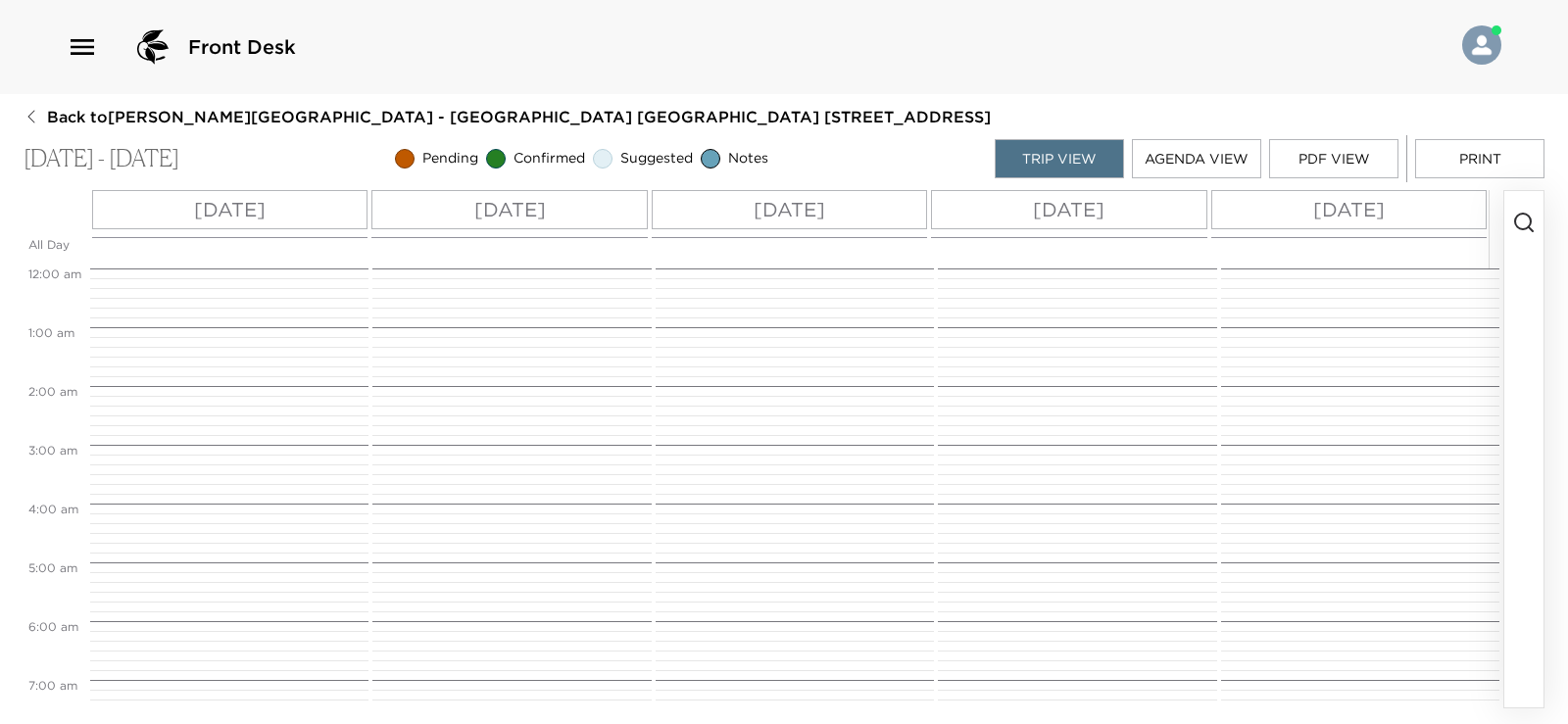
scroll to position [470, 0]
click at [1521, 218] on icon "button" at bounding box center [1524, 223] width 24 height 24
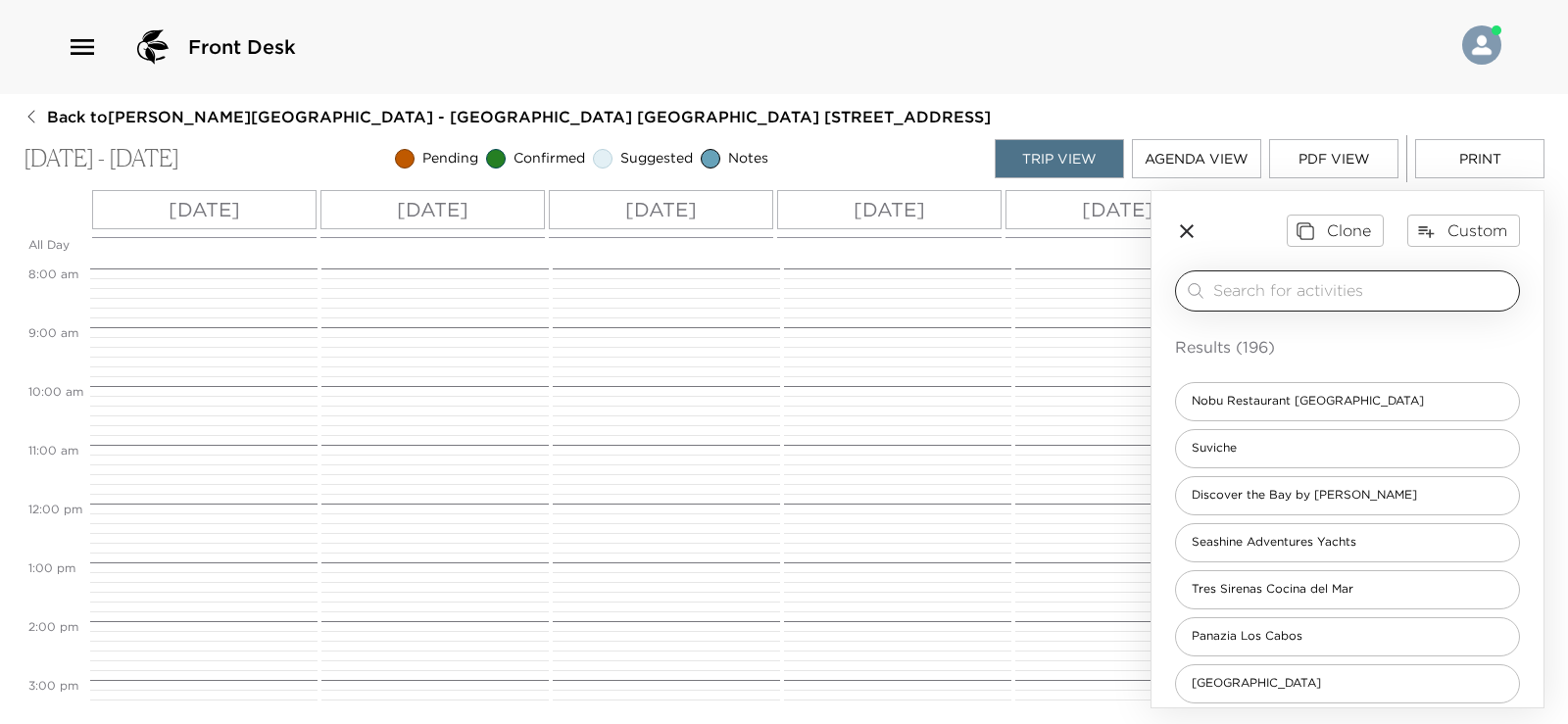
click at [1266, 279] on input "search" at bounding box center [1362, 290] width 298 height 23
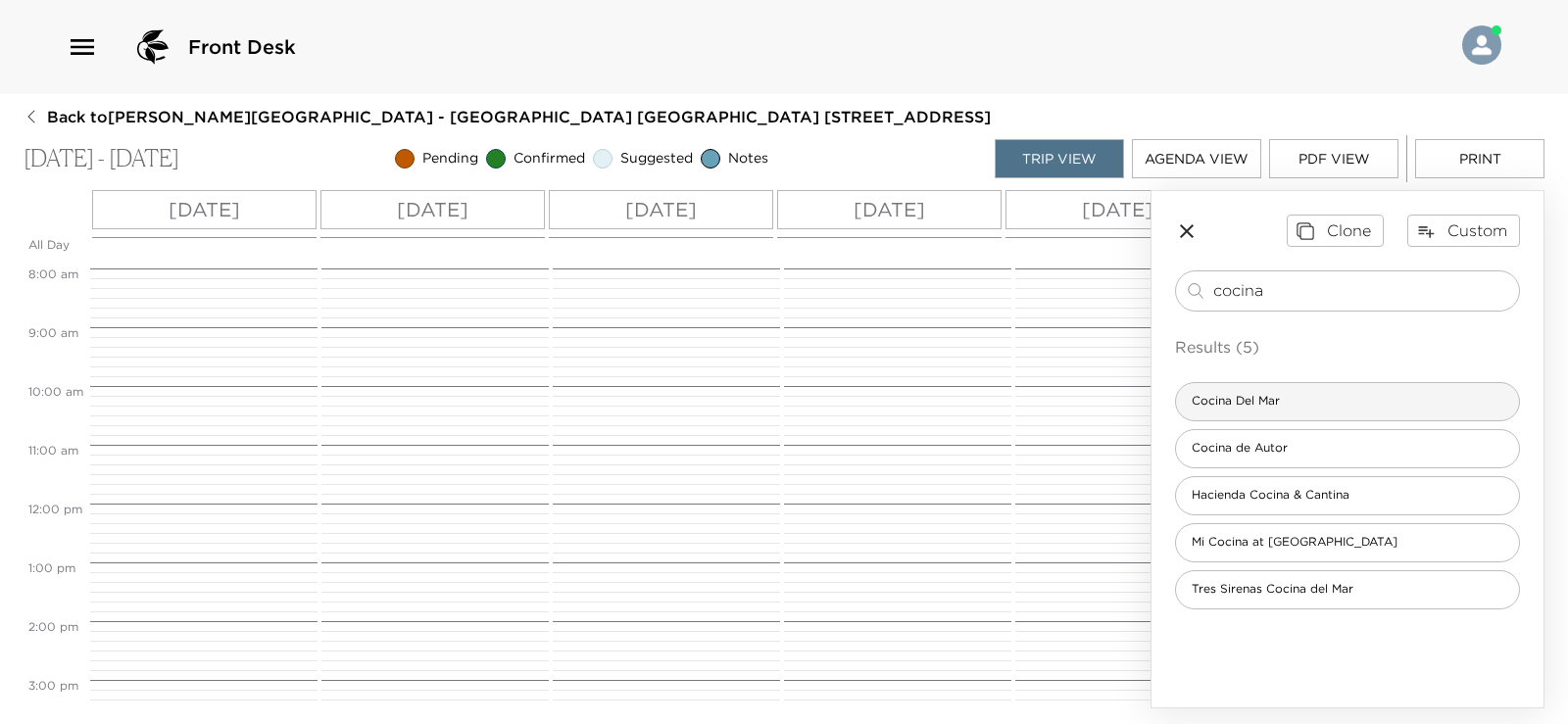
type input "cocina"
click at [1269, 413] on div "Cocina Del Mar" at bounding box center [1348, 401] width 345 height 39
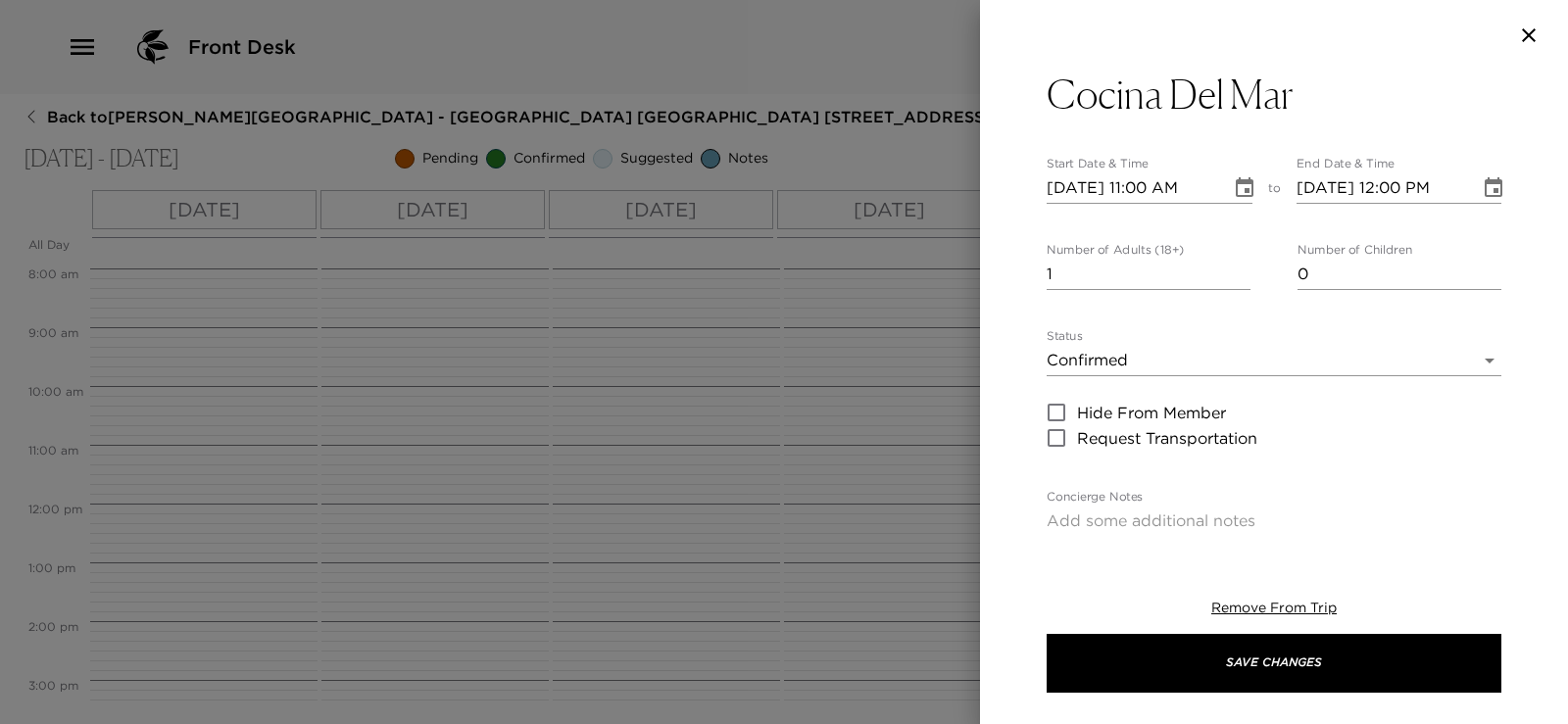
type textarea "Your dinner reservation has been confirmed."
click at [1236, 270] on input "2" at bounding box center [1149, 274] width 204 height 31
click at [1236, 271] on input "3" at bounding box center [1149, 274] width 204 height 31
type input "4"
click at [1236, 271] on input "4" at bounding box center [1149, 274] width 204 height 31
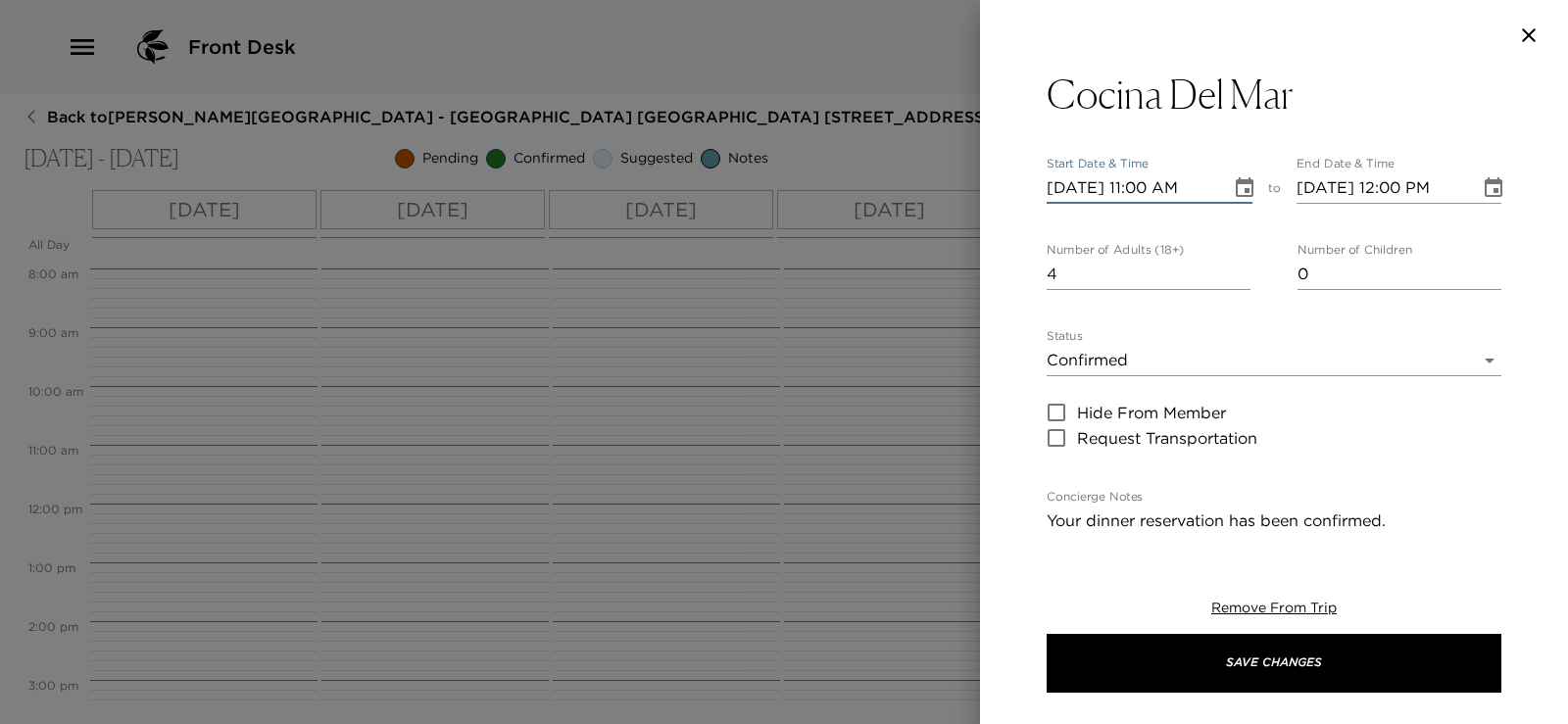
click at [1141, 190] on input "10/15/2025 11:00 AM" at bounding box center [1132, 187] width 170 height 31
click at [1082, 193] on input "10/15/2025 07:00 AM" at bounding box center [1132, 187] width 170 height 31
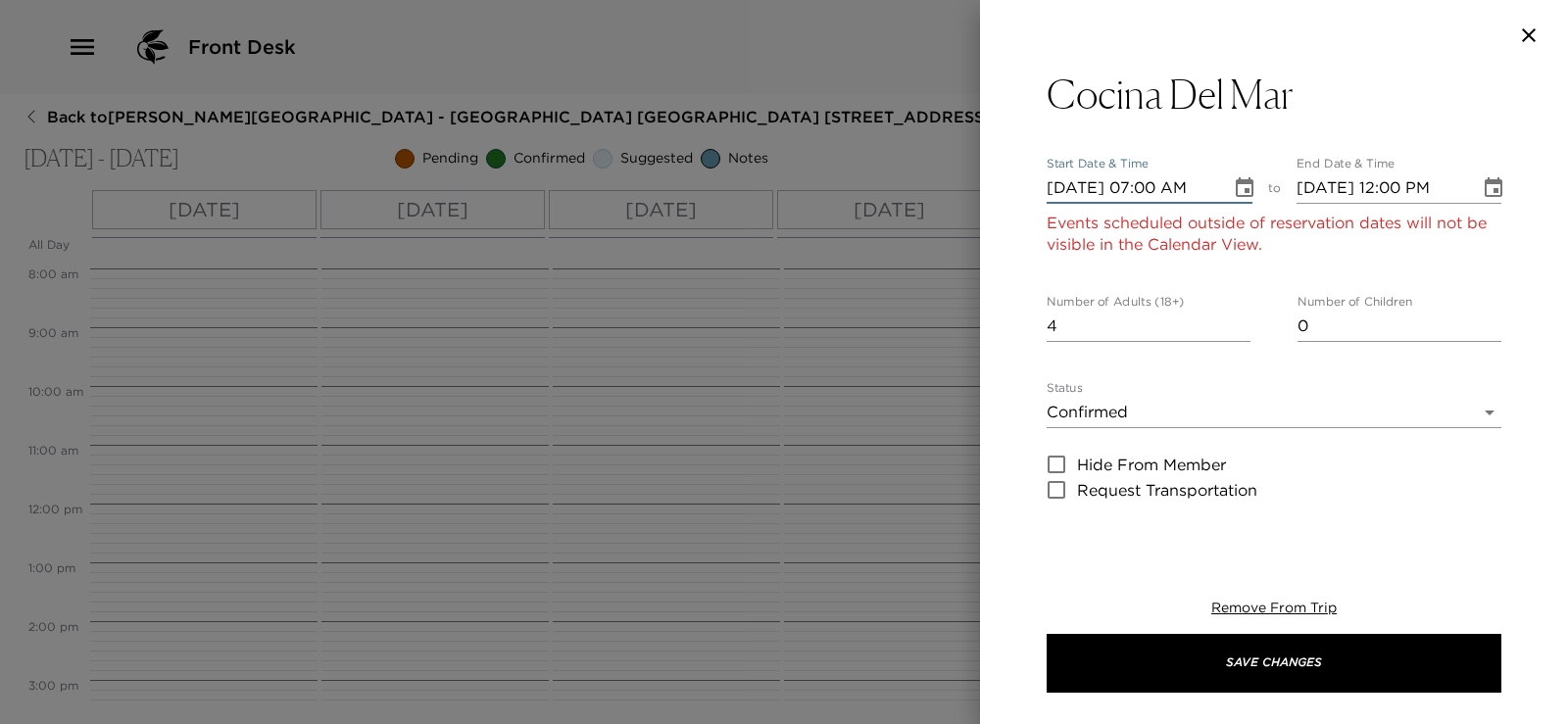
type input "10/01/2025 07:00 AM"
type input "10/01/2025 08:00 AM"
type input "10/16/2025 07:00 AM"
type input "10/16/2025 08:00 AM"
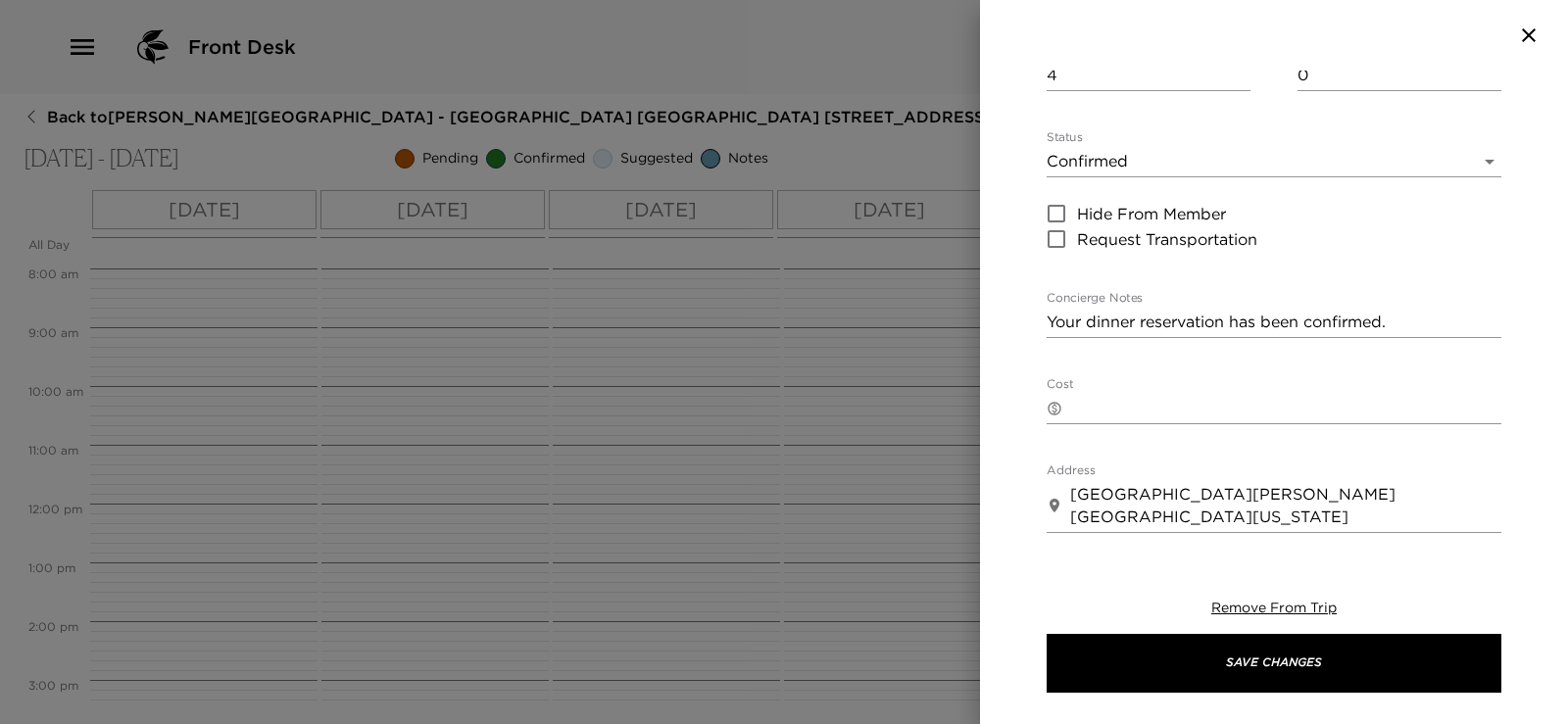
scroll to position [197, 0]
type input "10/16/2025 07:00 AM"
click at [1173, 164] on body "Front Desk Back to Arden Porcelli Reservation - Punta Ballena Villa Las Conchas…" at bounding box center [784, 362] width 1568 height 724
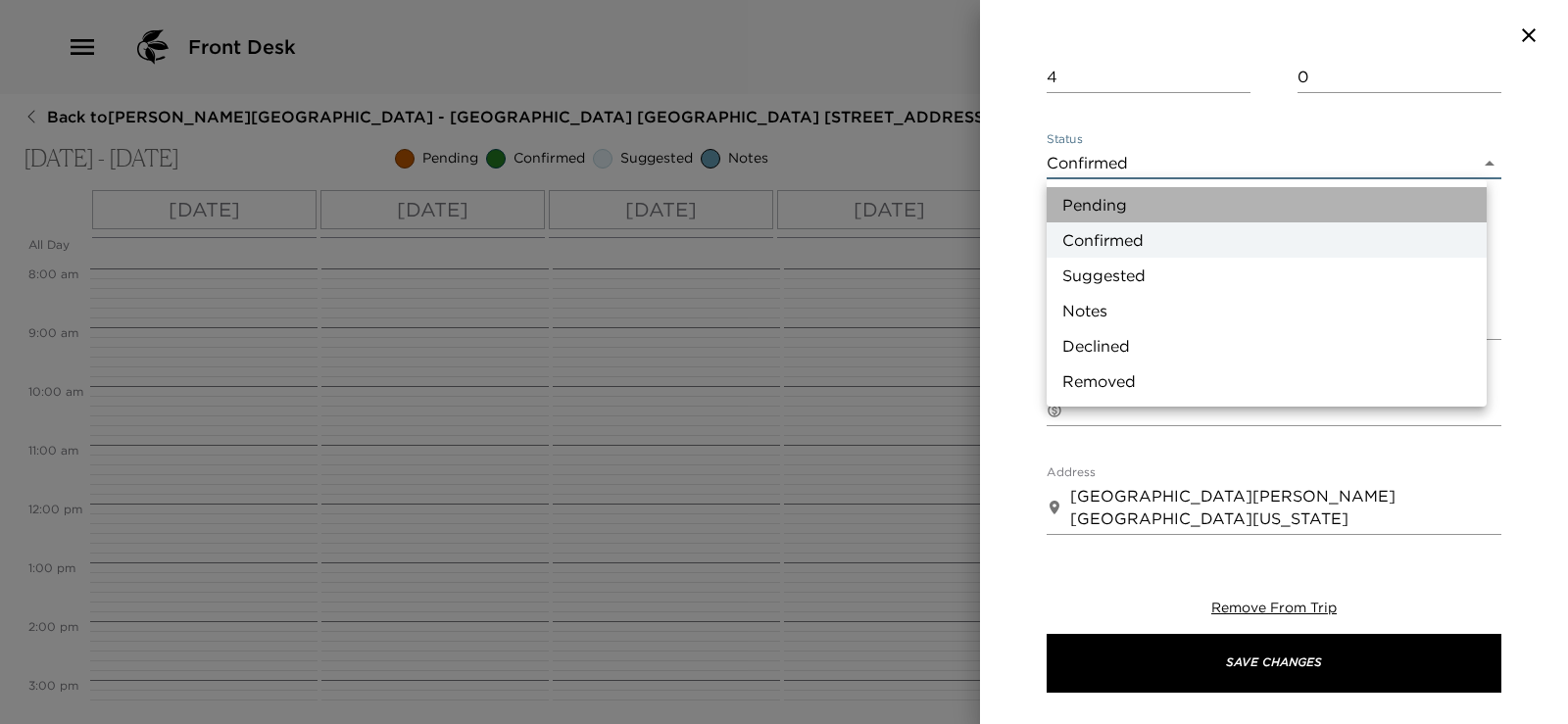
click at [1164, 209] on li "Pending" at bounding box center [1267, 204] width 440 height 35
type input "Pending"
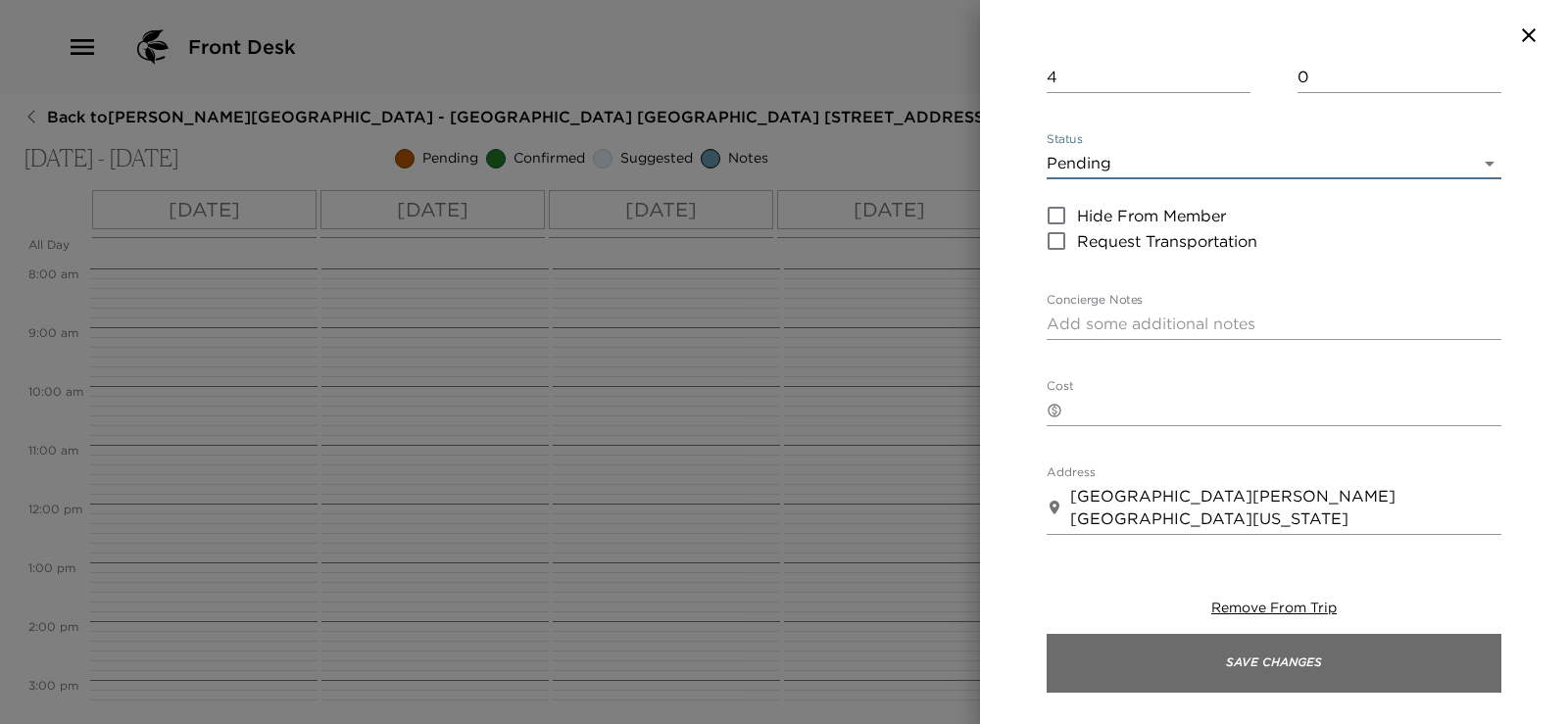
click at [1148, 666] on button "Save Changes" at bounding box center [1274, 663] width 454 height 59
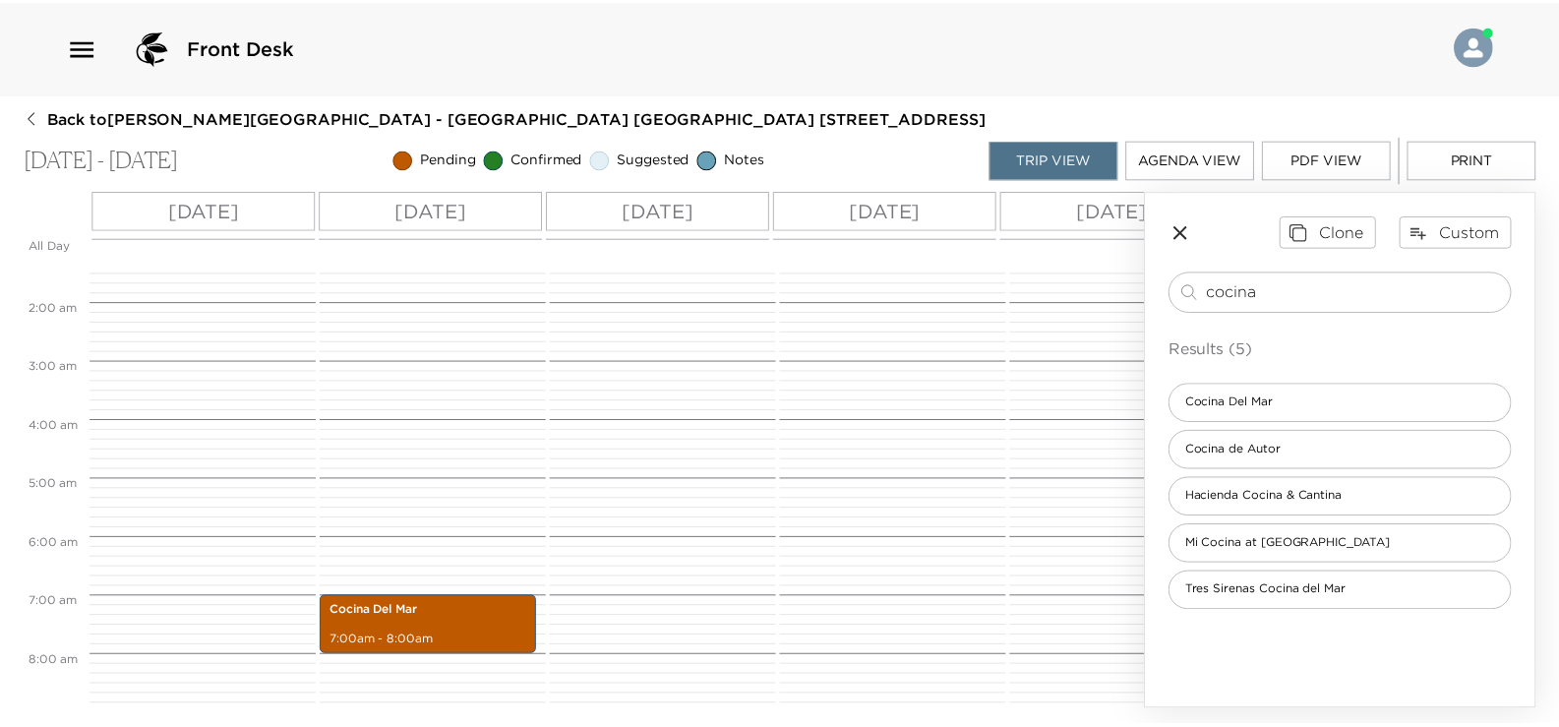
scroll to position [0, 0]
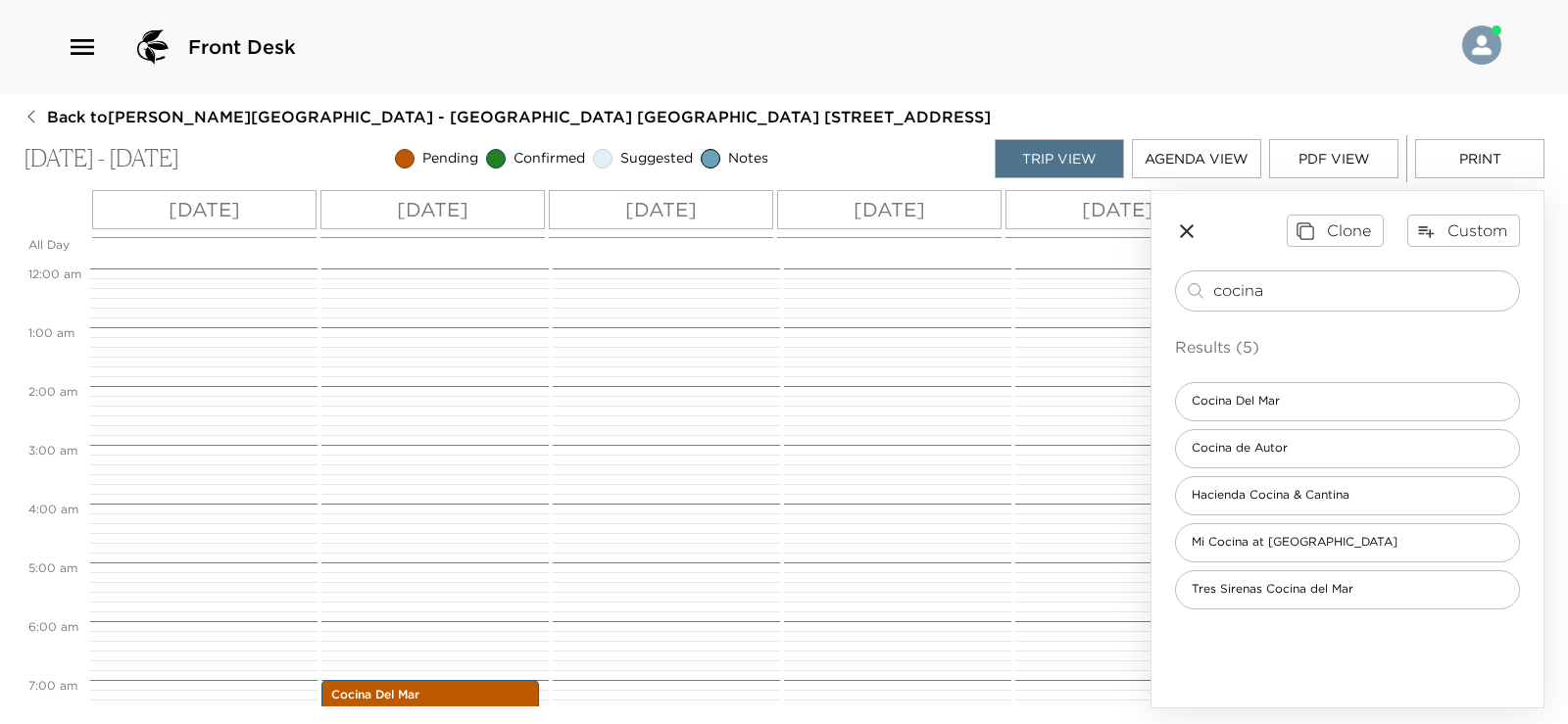
click at [32, 111] on icon "button" at bounding box center [32, 117] width 16 height 16
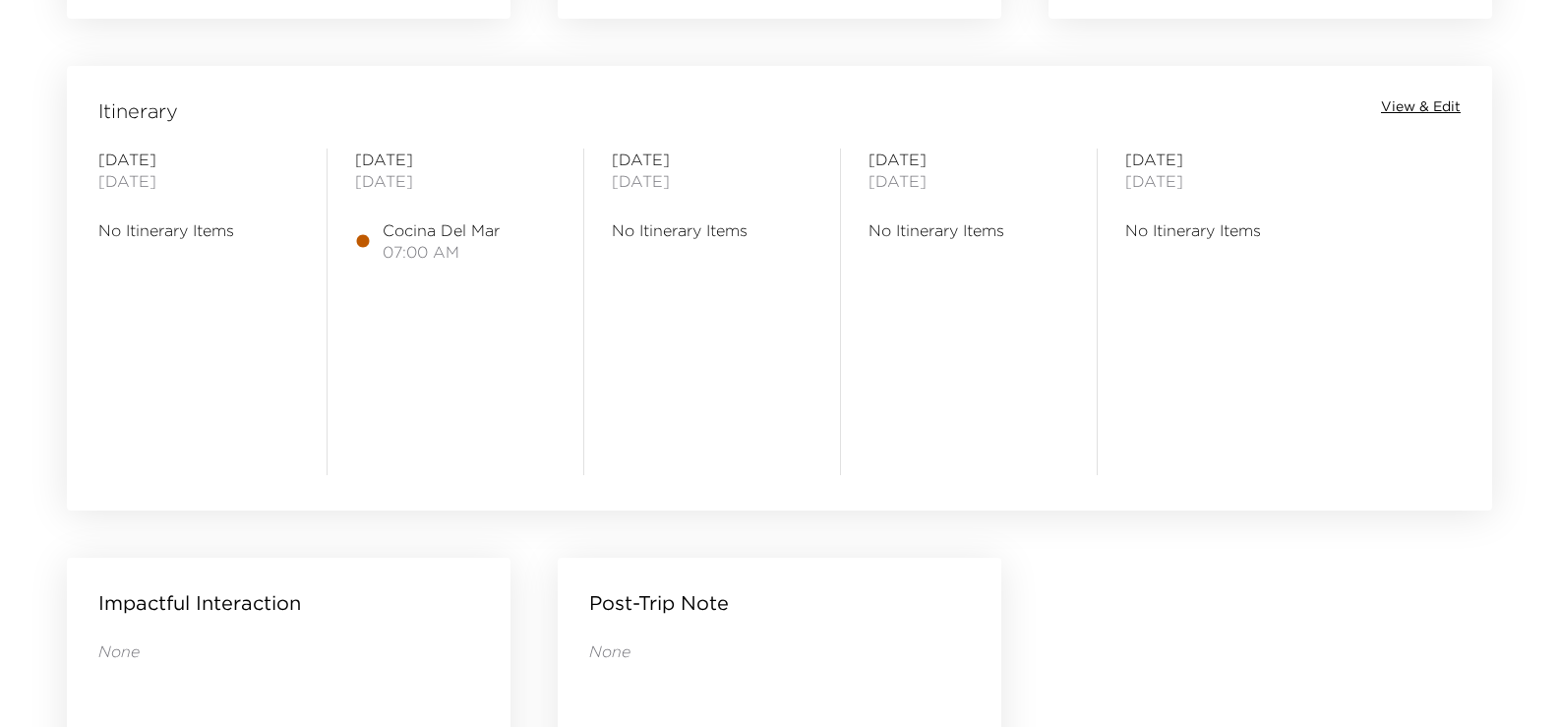
scroll to position [1574, 0]
click at [1408, 107] on span "View & Edit" at bounding box center [1421, 108] width 80 height 20
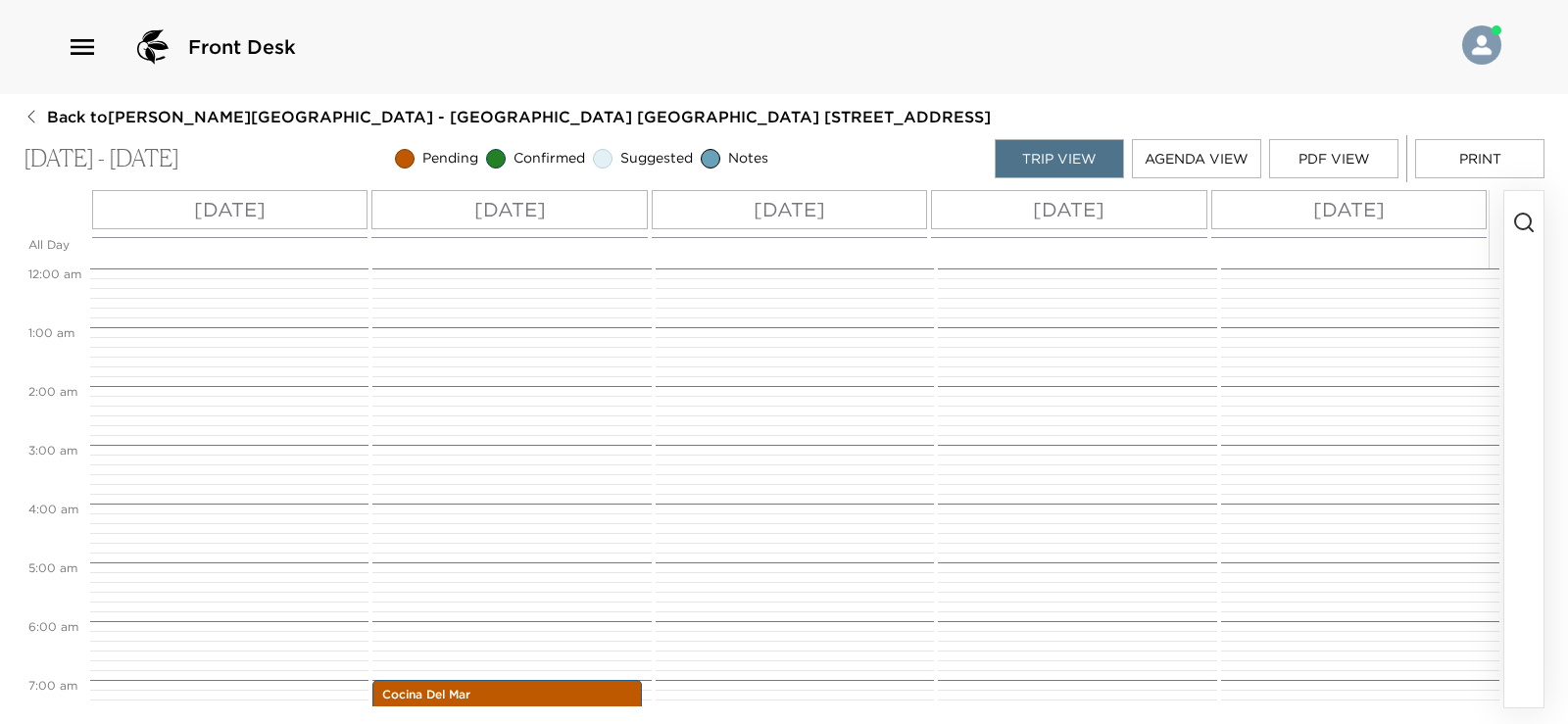
scroll to position [411, 0]
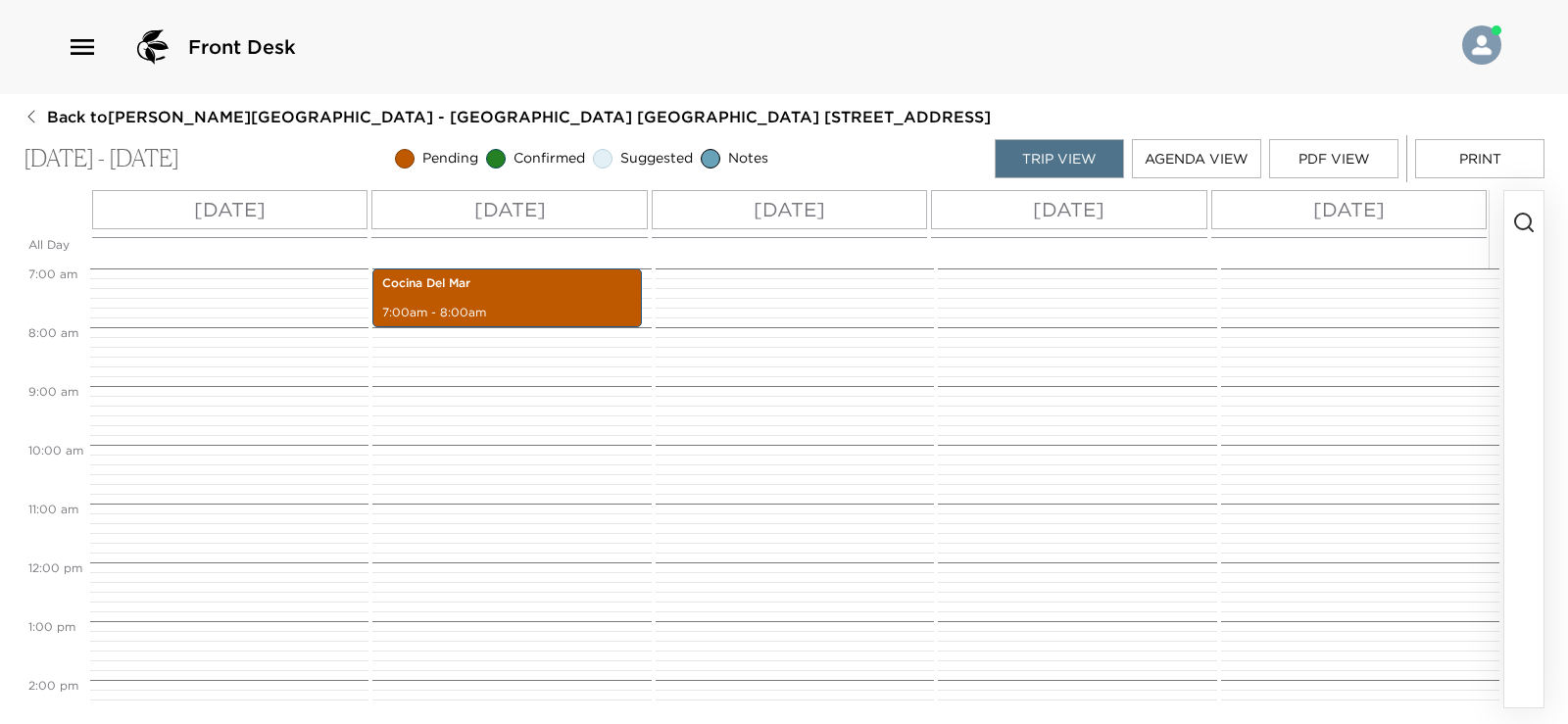
click at [1522, 223] on icon "button" at bounding box center [1524, 223] width 24 height 24
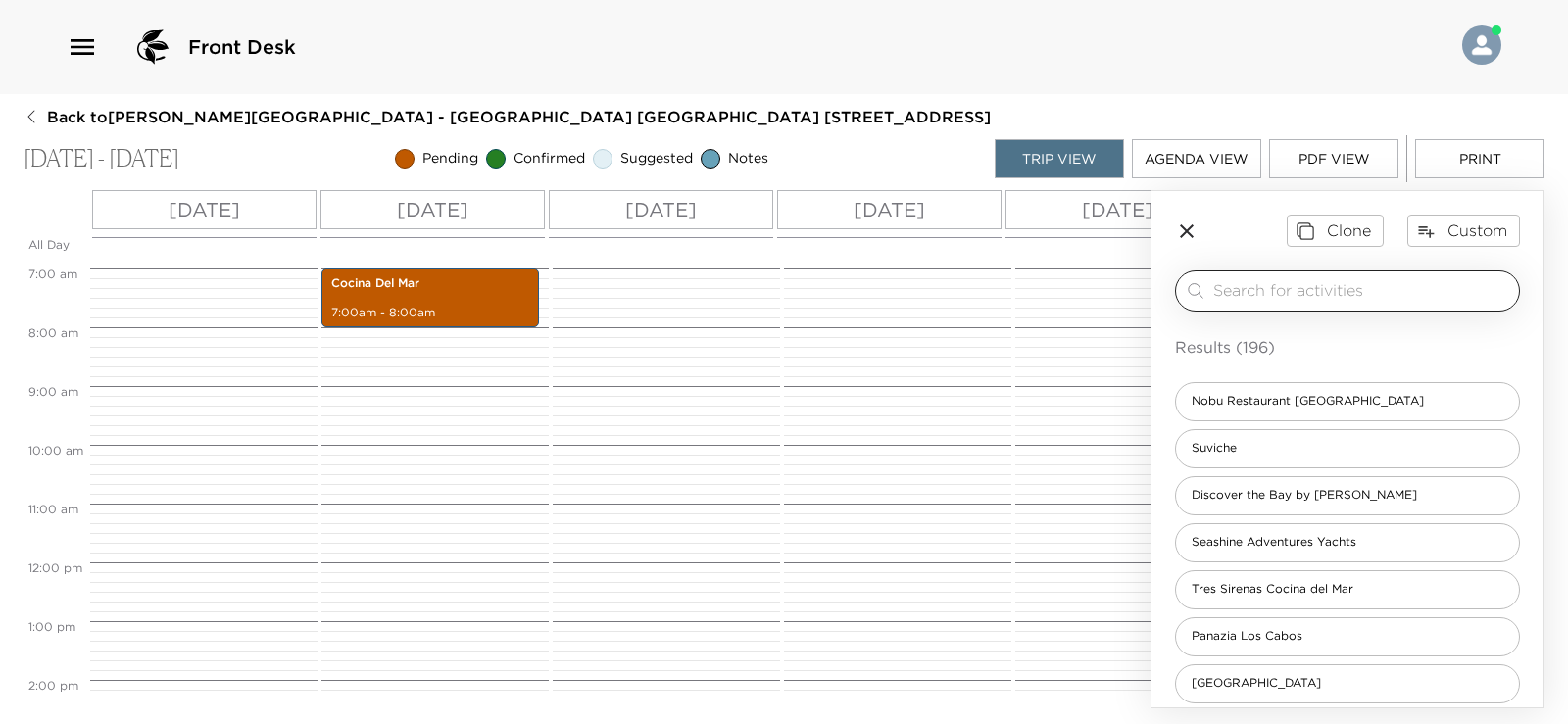
click at [1378, 292] on input "search" at bounding box center [1362, 290] width 298 height 23
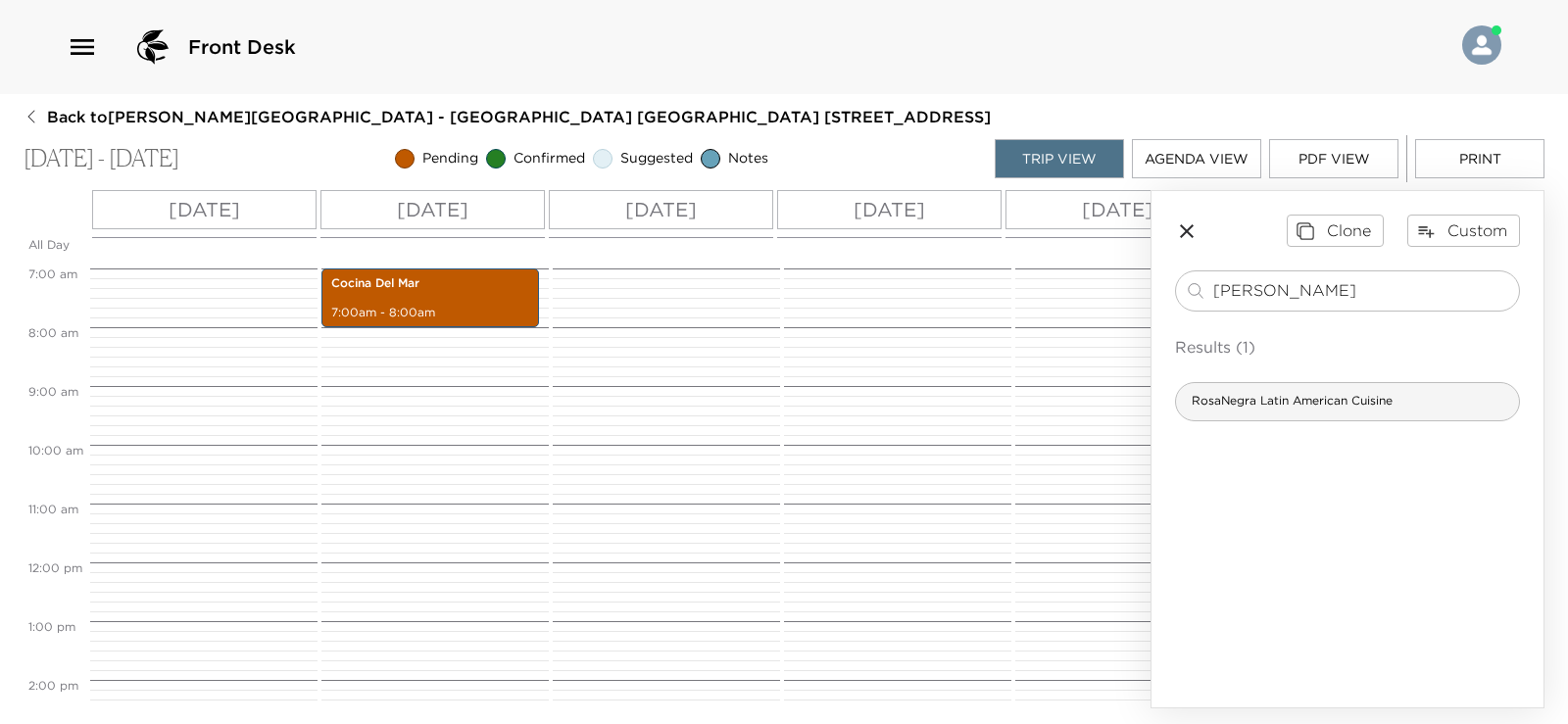
type input "rosa"
click at [1335, 411] on div "RosaNegra Latin American Cuisine" at bounding box center [1348, 401] width 345 height 39
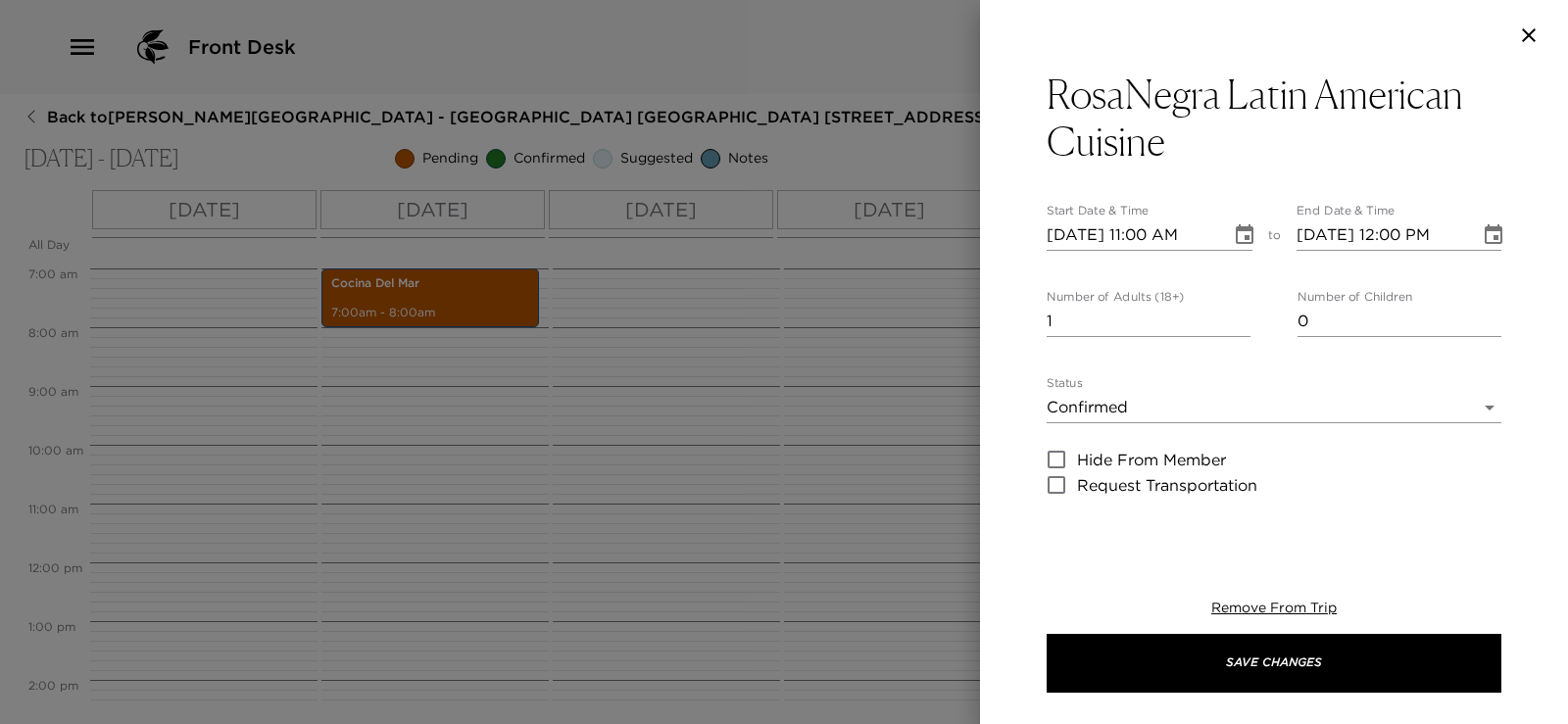
type textarea "Your dinner reservation has been confirmed."
click at [1238, 311] on input "2" at bounding box center [1149, 321] width 204 height 31
click at [1238, 311] on input "3" at bounding box center [1149, 321] width 204 height 31
type input "4"
click at [1238, 311] on input "4" at bounding box center [1149, 321] width 204 height 31
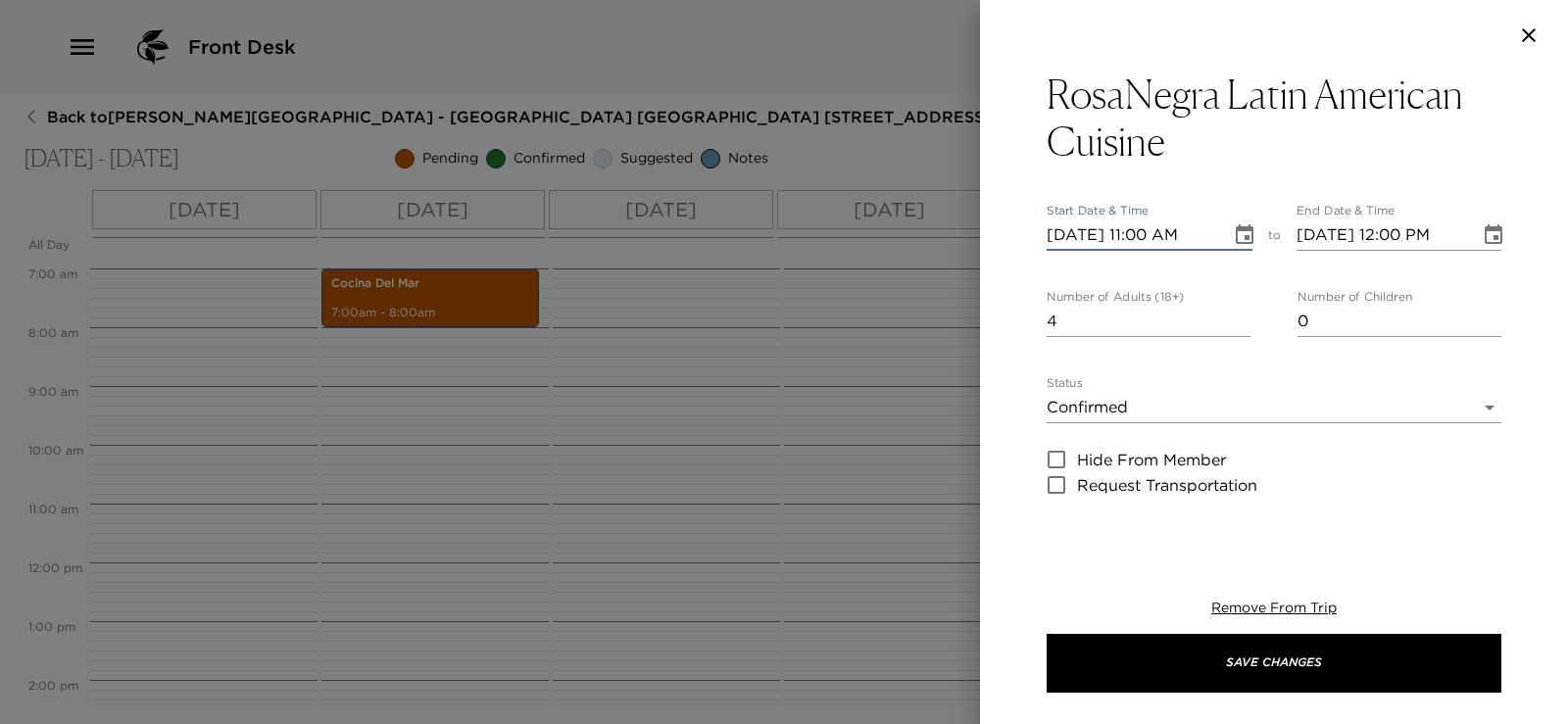
click at [1072, 237] on input "10/15/2025 11:00 AM" at bounding box center [1132, 234] width 170 height 31
type input "10/01/2025 11:00 AM"
type input "10/01/2025 12:00 PM"
type input "10/17/2025 11:00 AM"
type input "10/17/2025 12:00 PM"
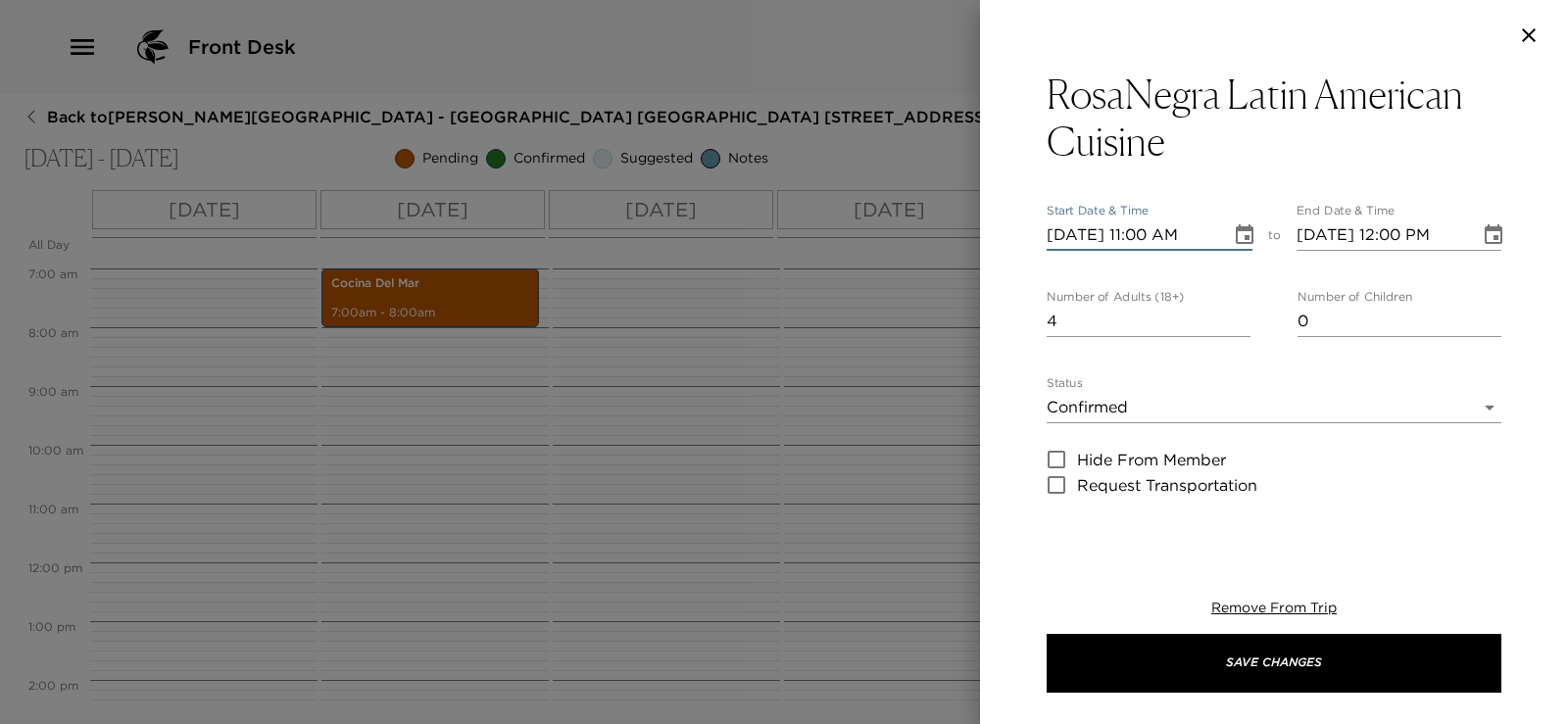
click at [1145, 231] on input "10/17/2025 11:00 AM" at bounding box center [1132, 234] width 170 height 31
type input "10/17/2025 07:00 PM"
type input "10/17/2025 08:00 PM"
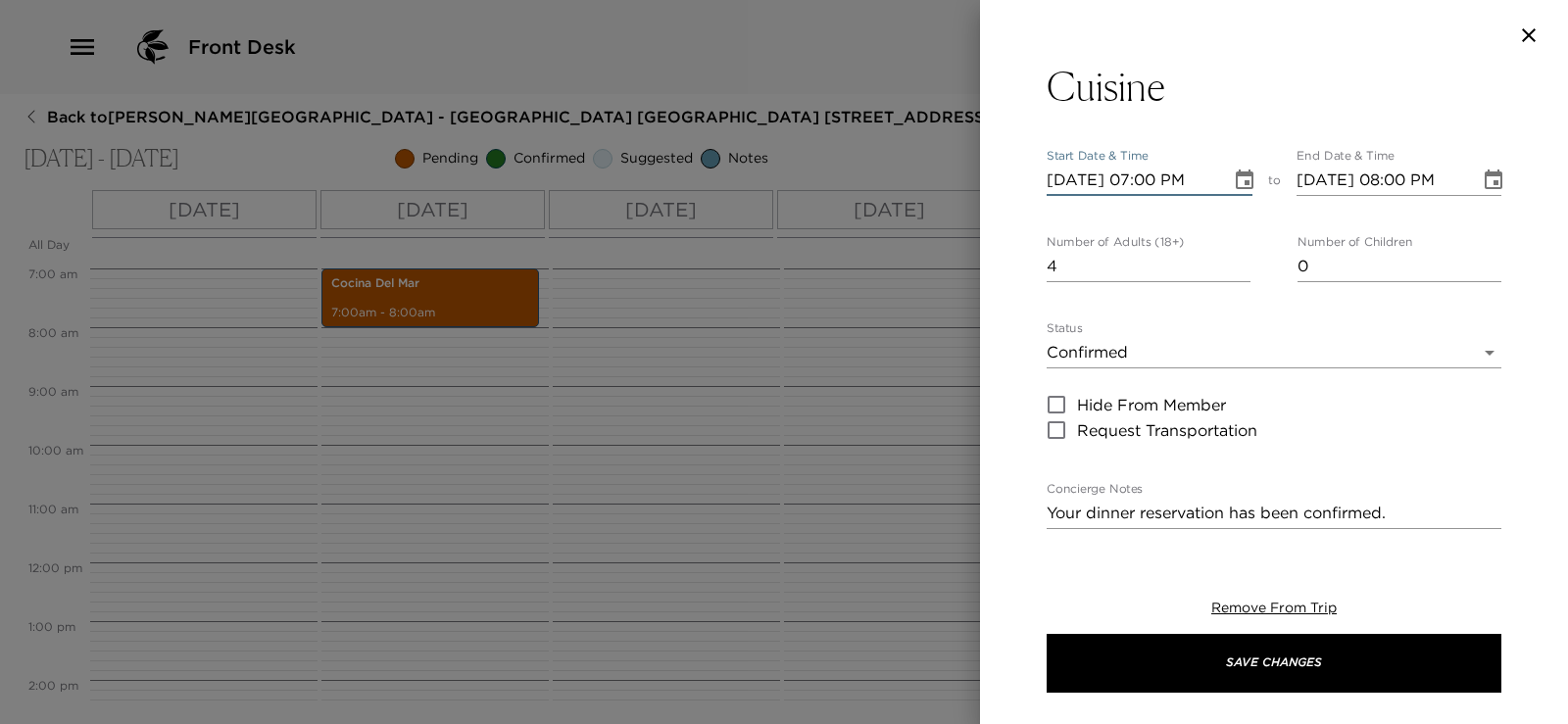
scroll to position [98, 0]
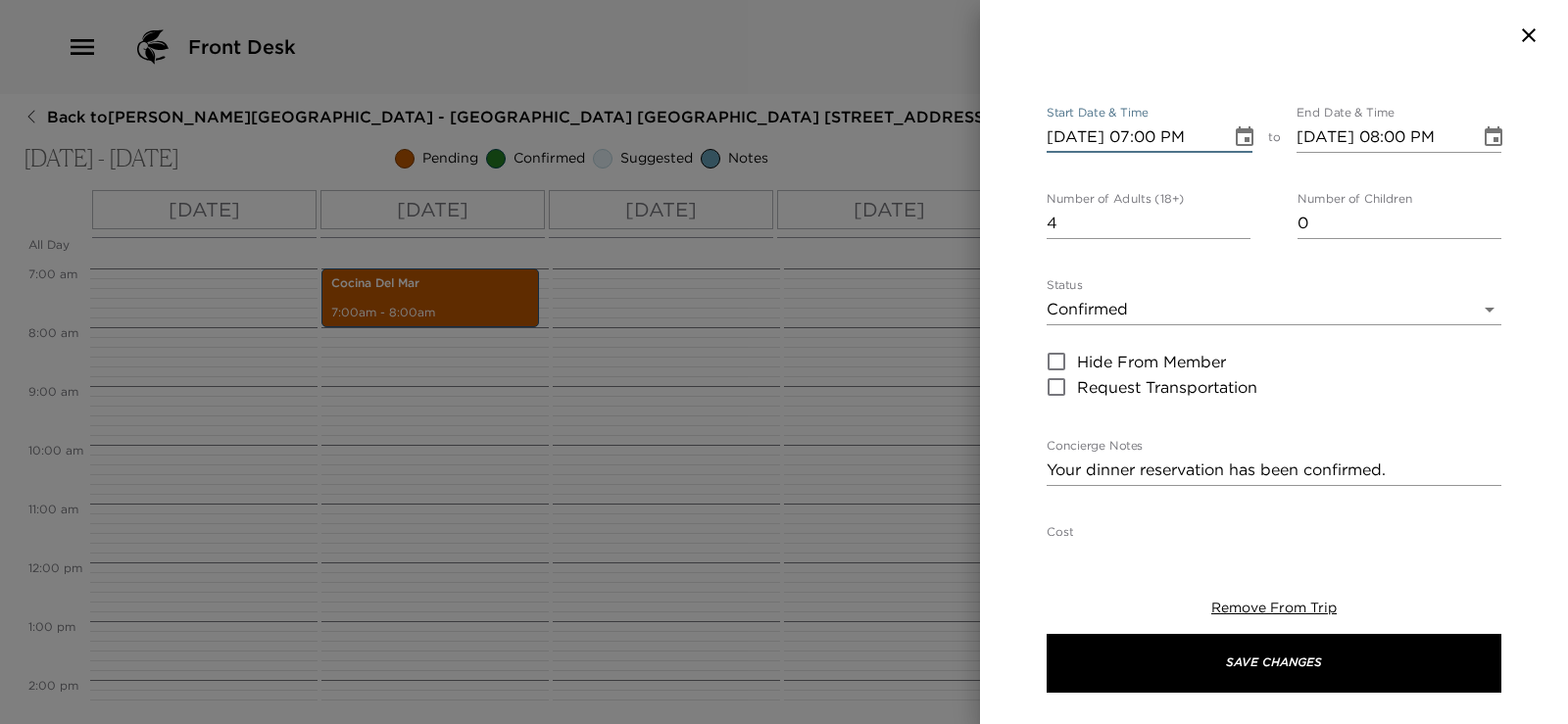
type input "10/17/2025 07:00 PM"
click at [1201, 313] on body "Front Desk Back to Arden Porcelli Reservation - Punta Ballena Villa Las Conchas…" at bounding box center [784, 362] width 1568 height 724
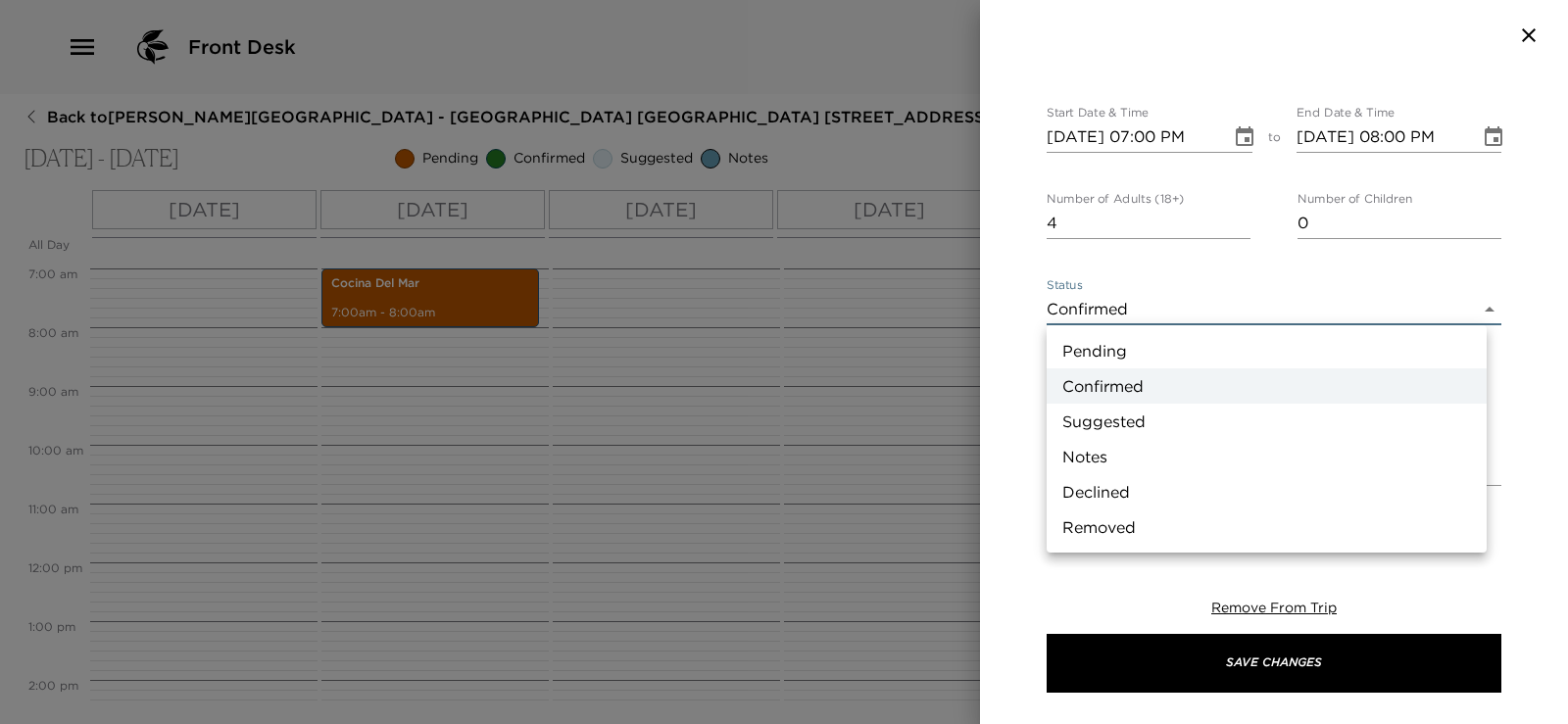
click at [1201, 313] on div at bounding box center [784, 362] width 1568 height 724
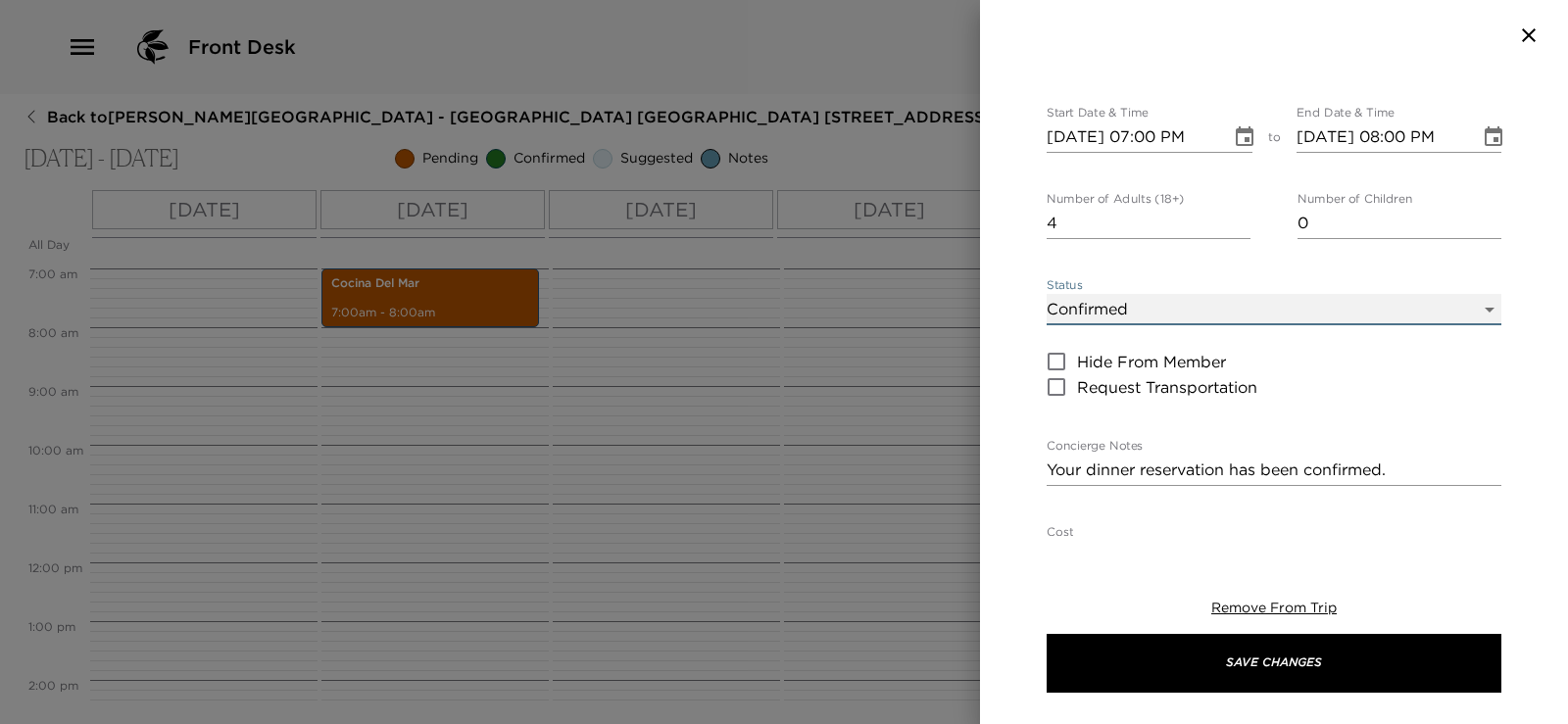
scroll to position [196, 0]
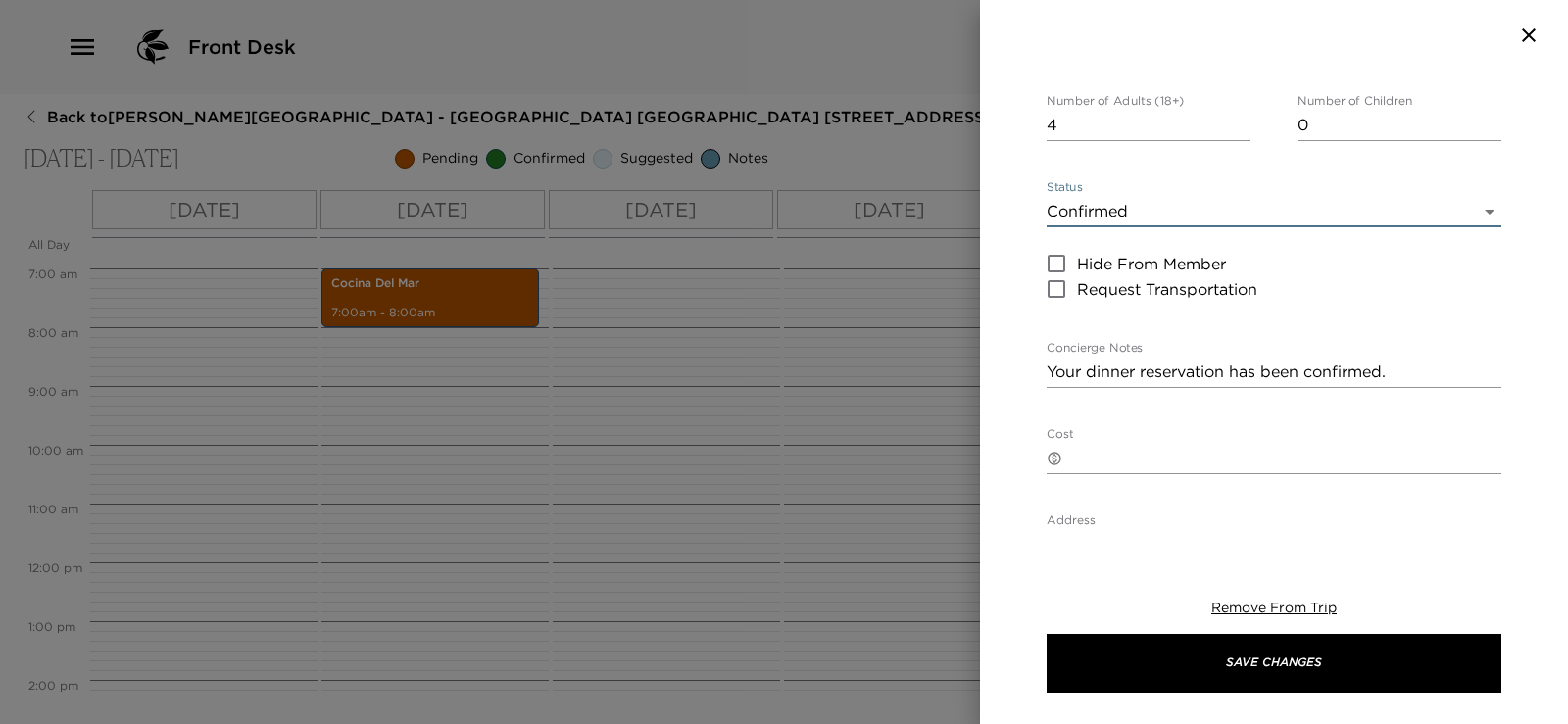
click at [1412, 374] on textarea "Your dinner reservation has been confirmed." at bounding box center [1274, 371] width 454 height 23
type textarea "Y"
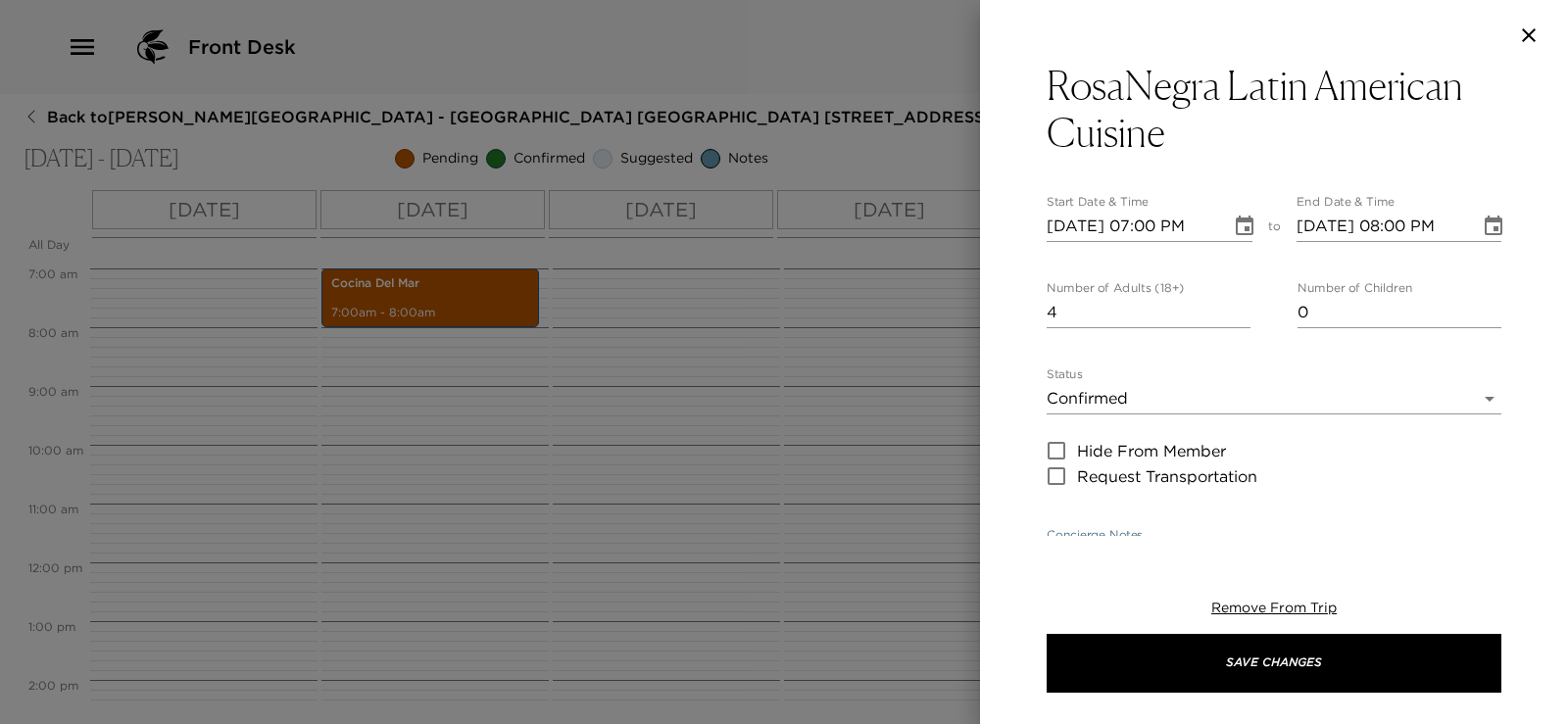
scroll to position [0, 0]
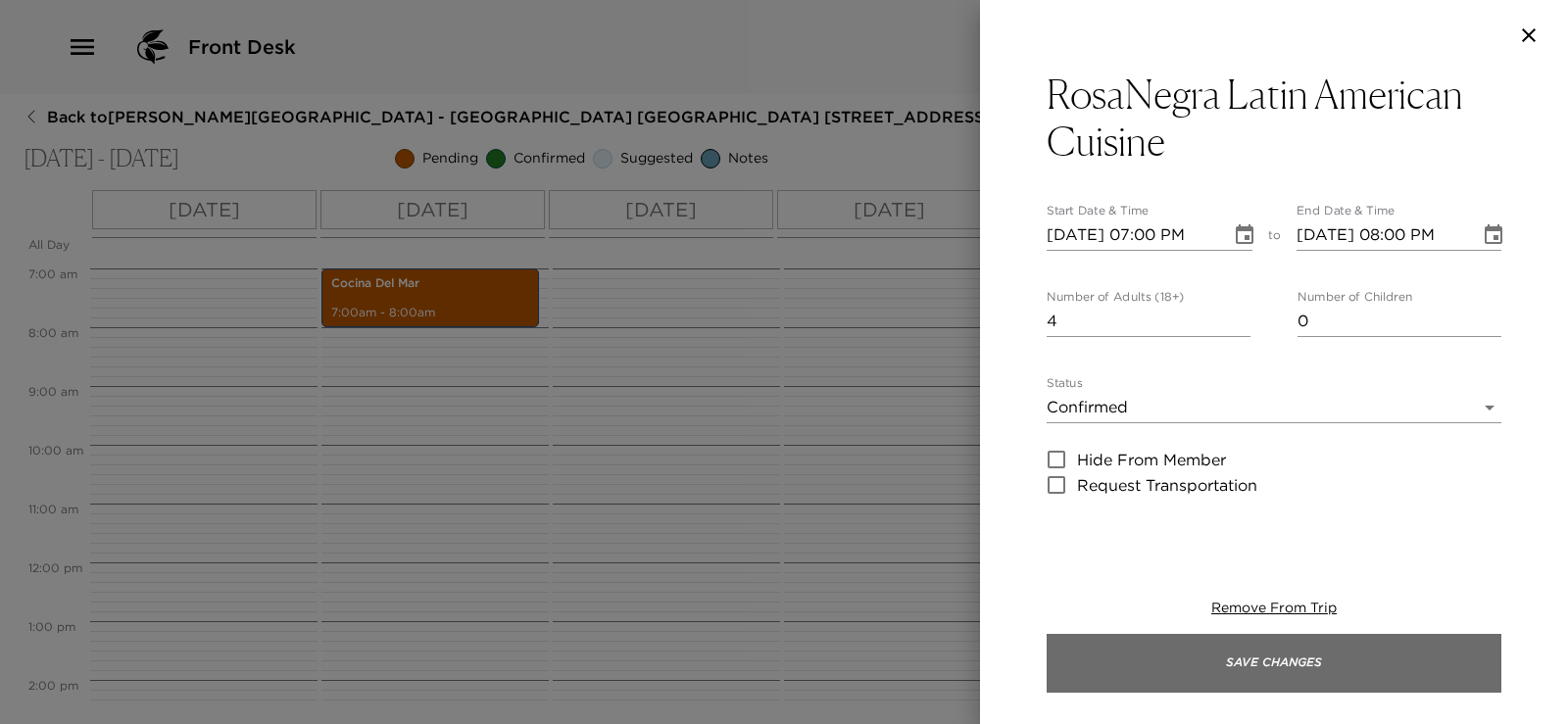
type textarea "Confirmation number EFDT"
click at [1311, 668] on button "Save Changes" at bounding box center [1274, 663] width 454 height 59
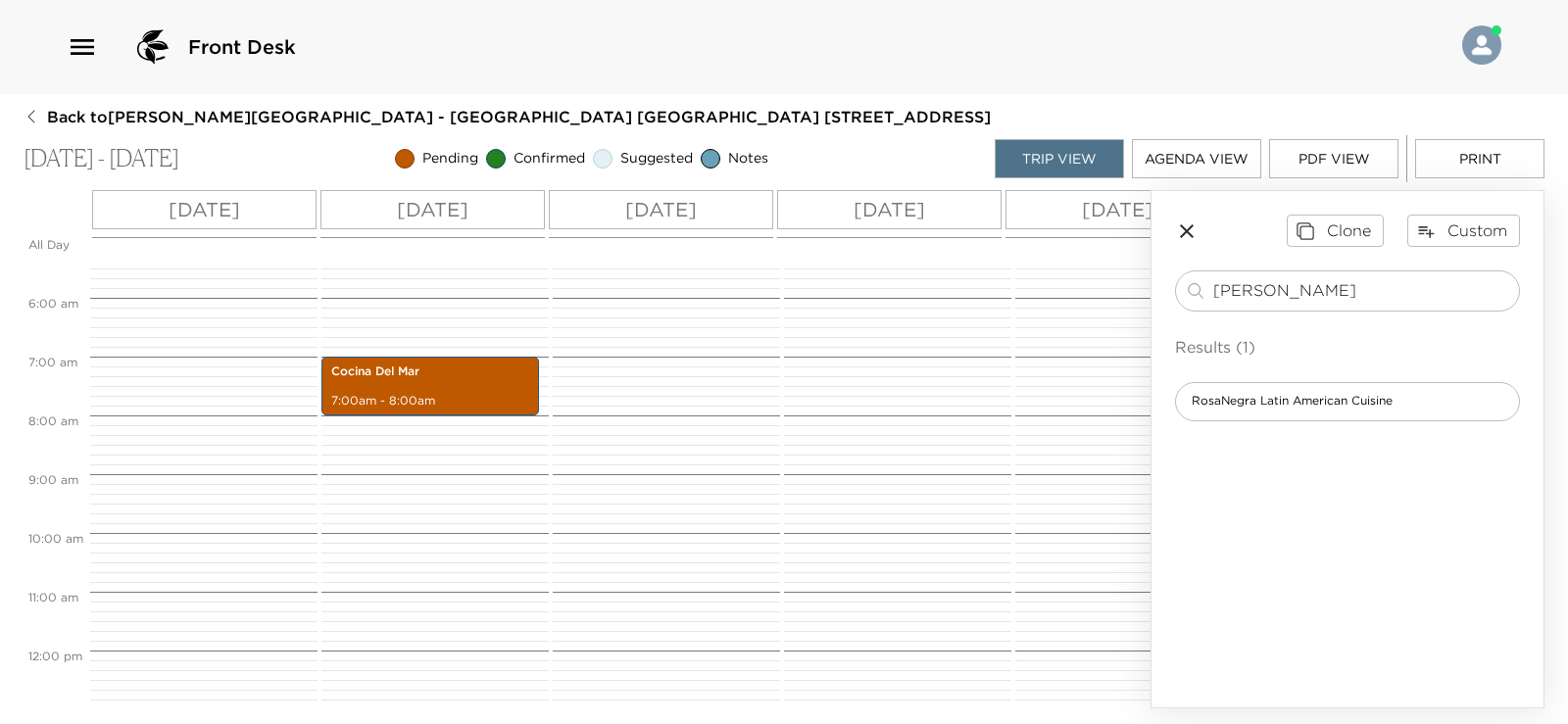
scroll to position [196, 0]
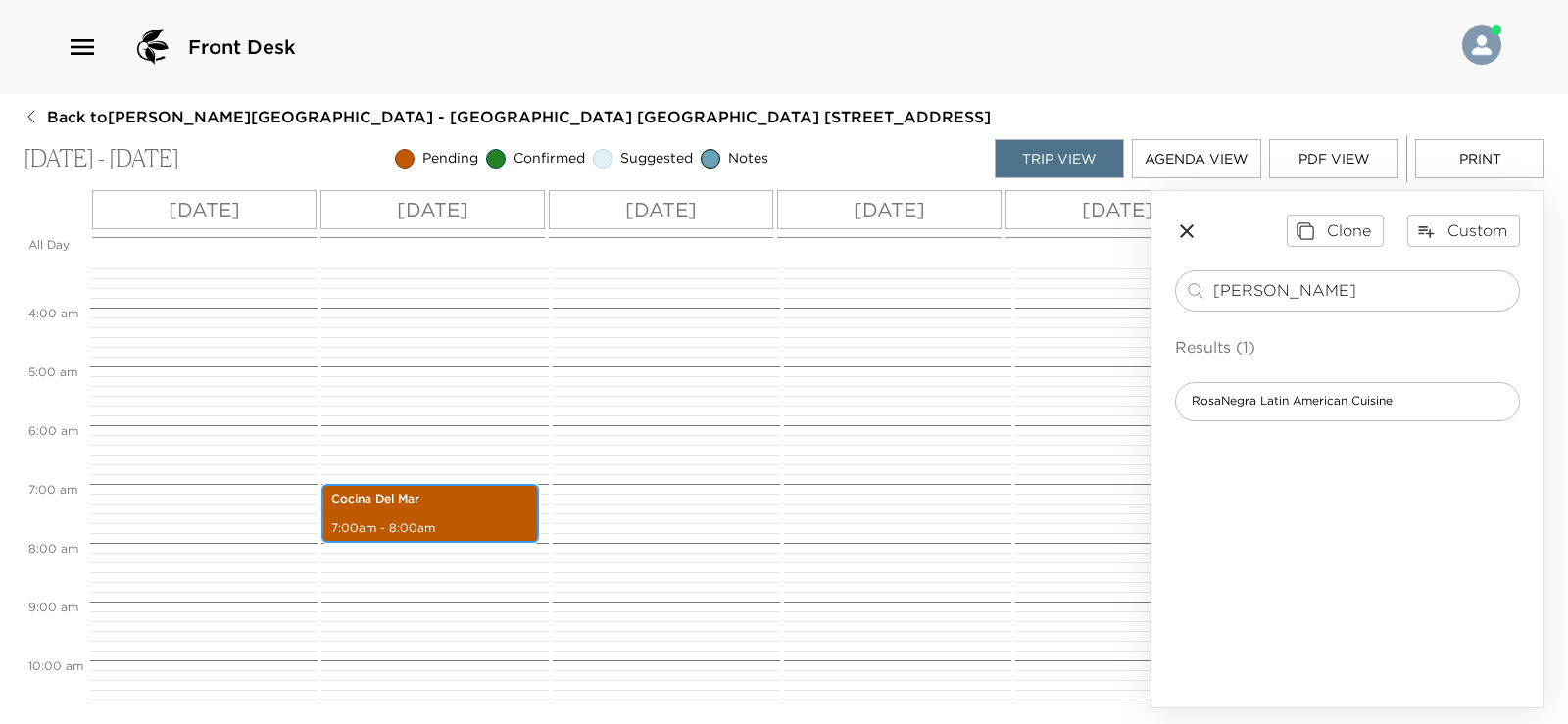
click at [467, 511] on div "Cocina Del Mar 7:00am - 8:00am" at bounding box center [430, 513] width 206 height 53
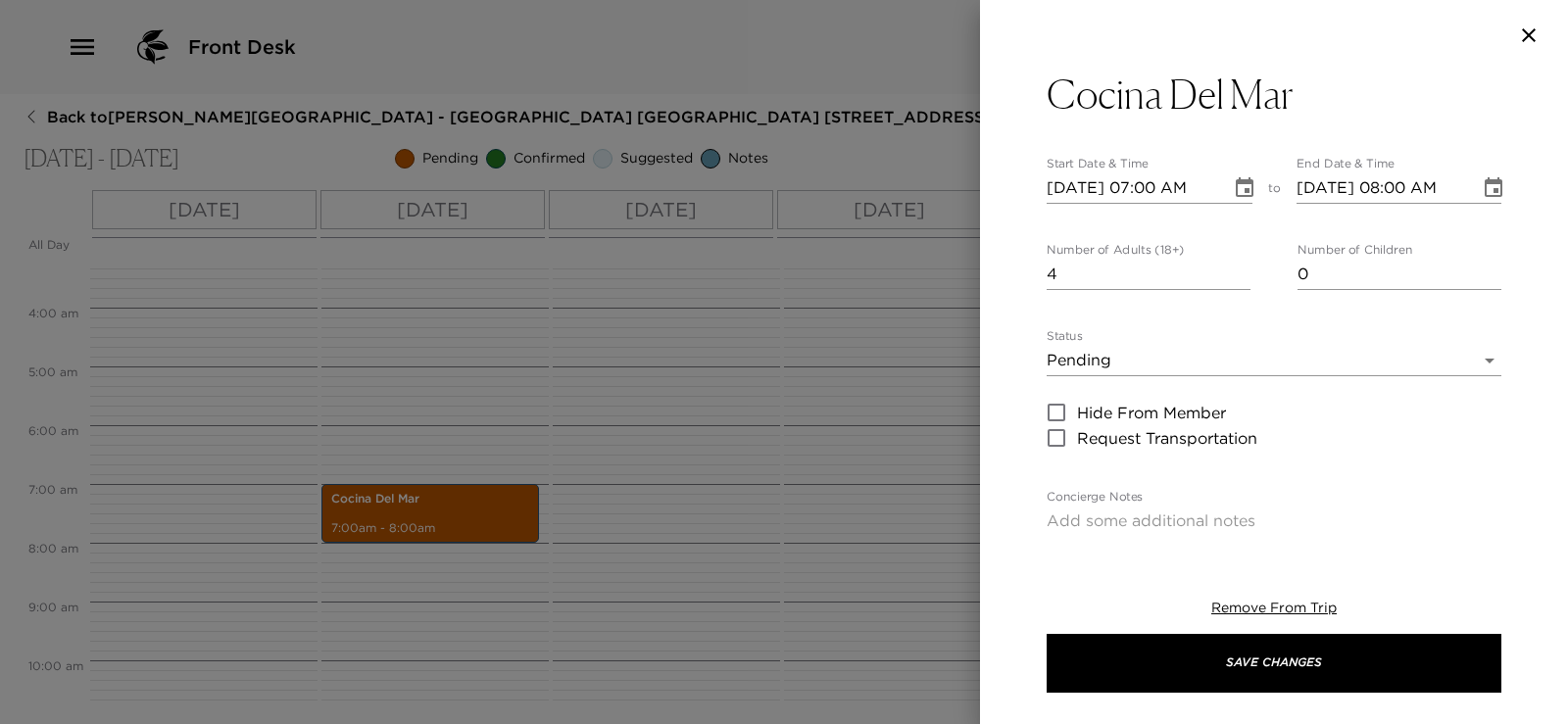
click at [1196, 192] on input "10/16/2025 07:00 AM" at bounding box center [1132, 187] width 170 height 31
type input "10/16/2025 07:00 PM"
type input "10/16/2025 08:00 PM"
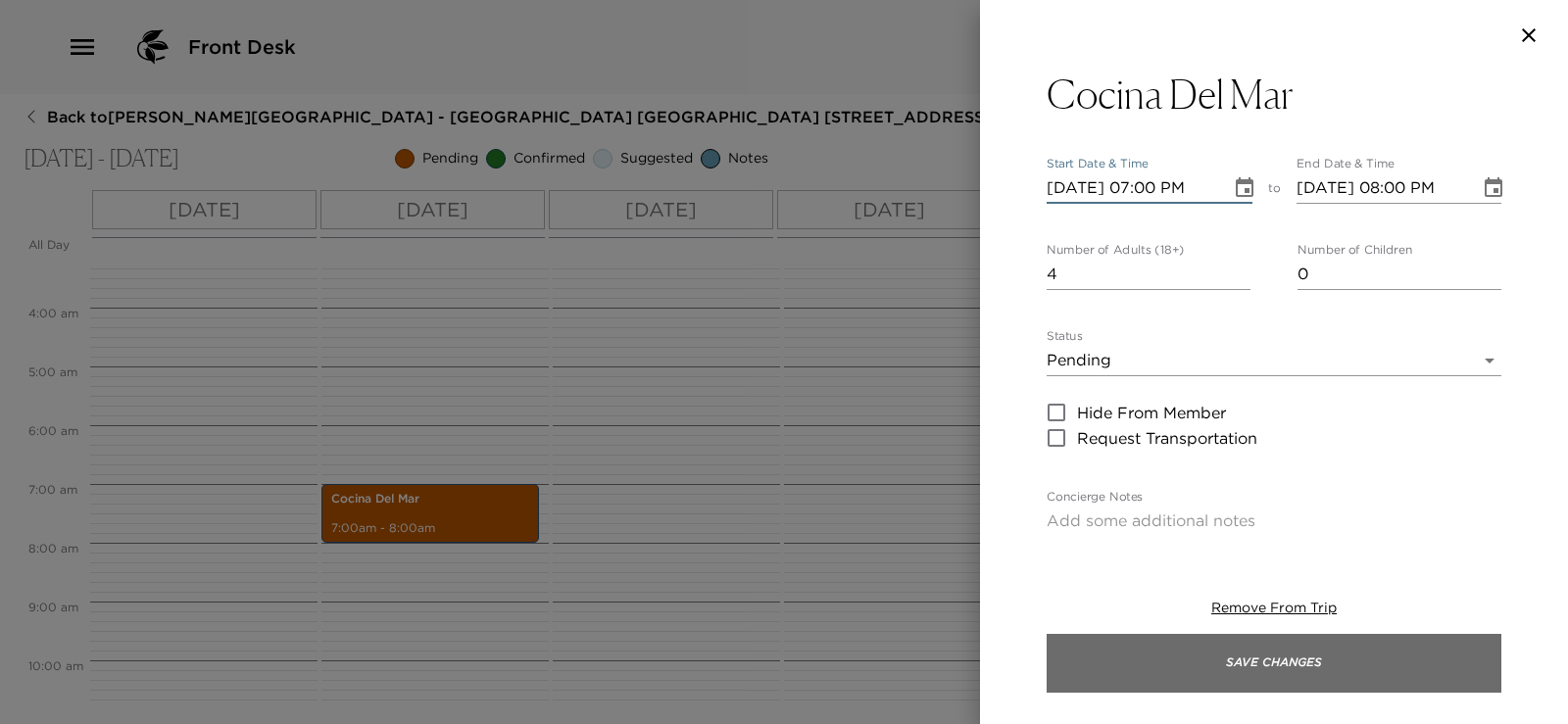
type input "10/16/2025 07:00 PM"
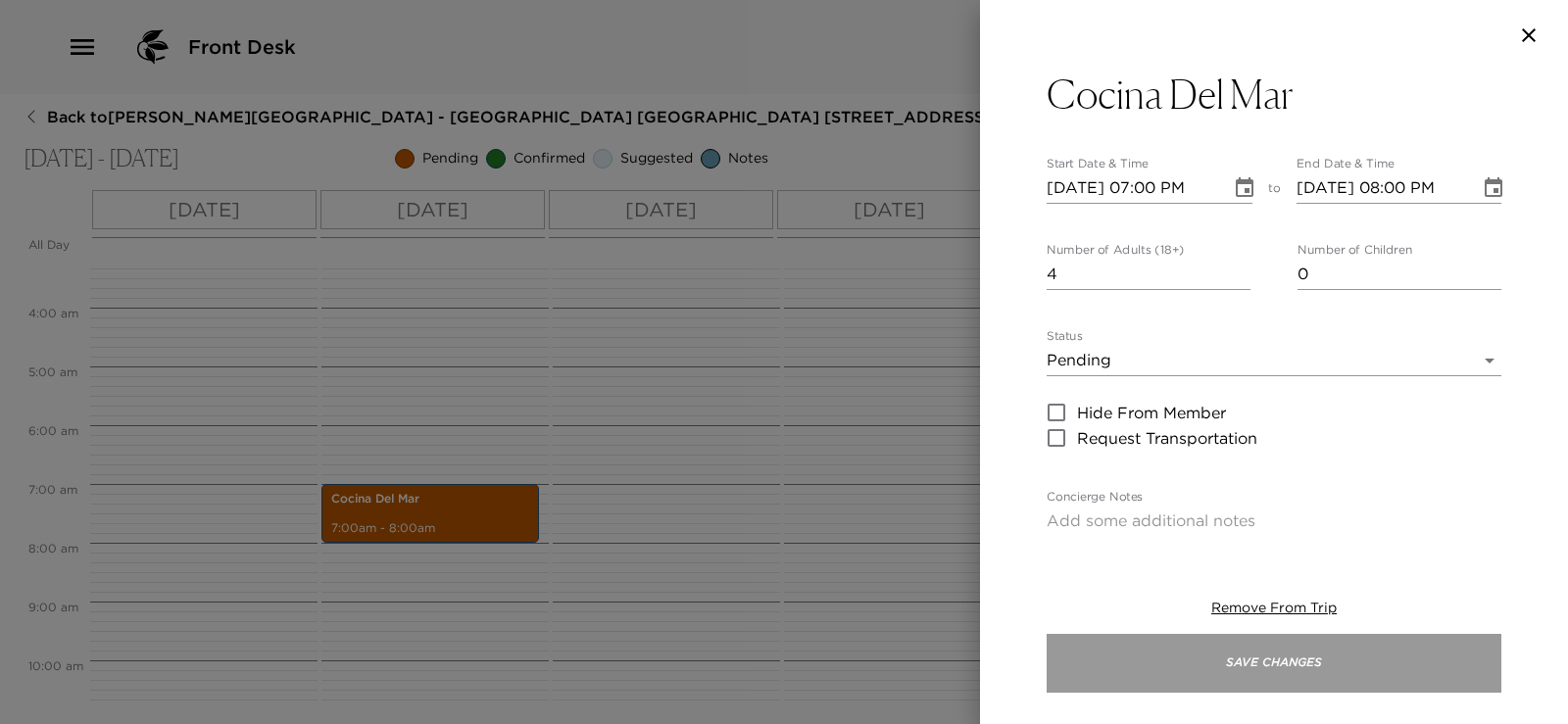
click at [1280, 660] on button "Save Changes" at bounding box center [1274, 663] width 454 height 59
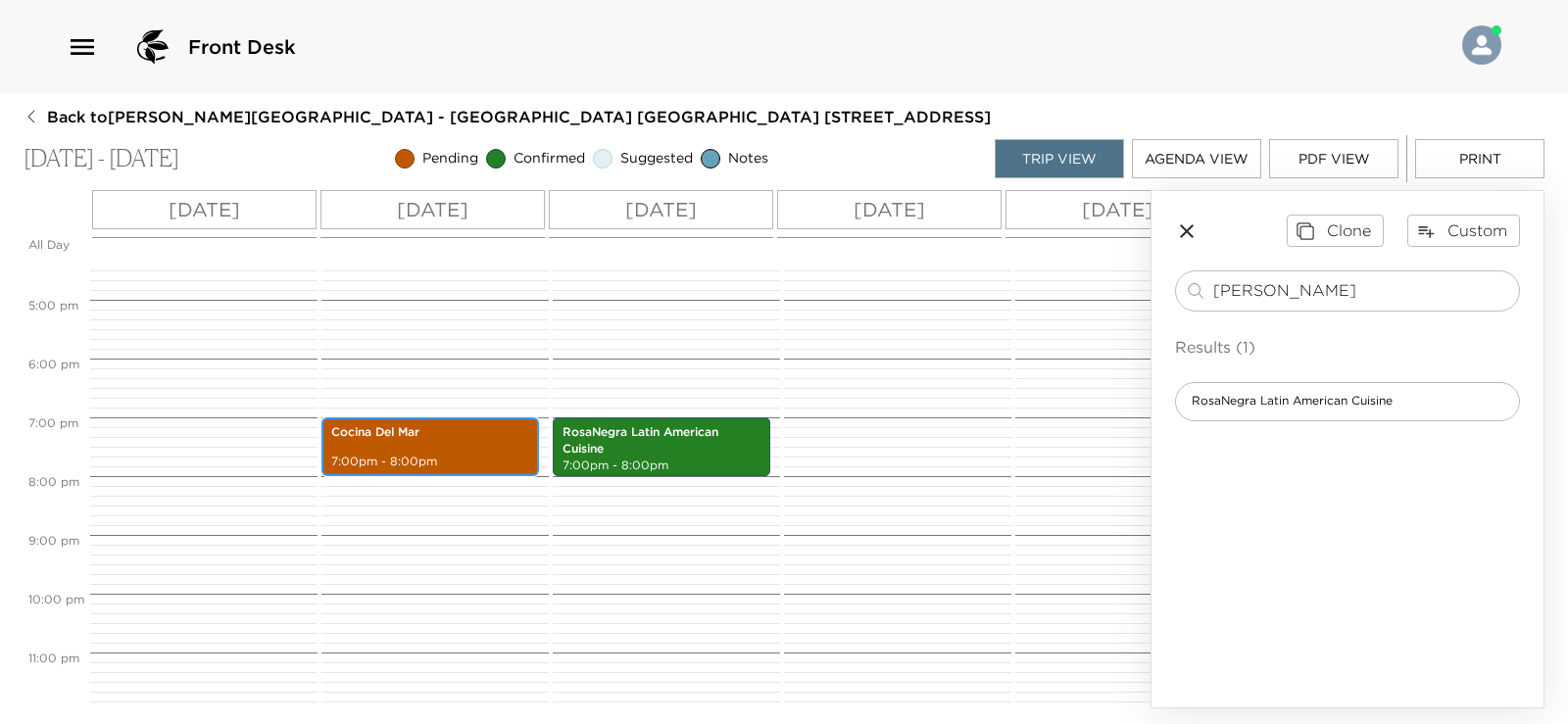
scroll to position [988, 0]
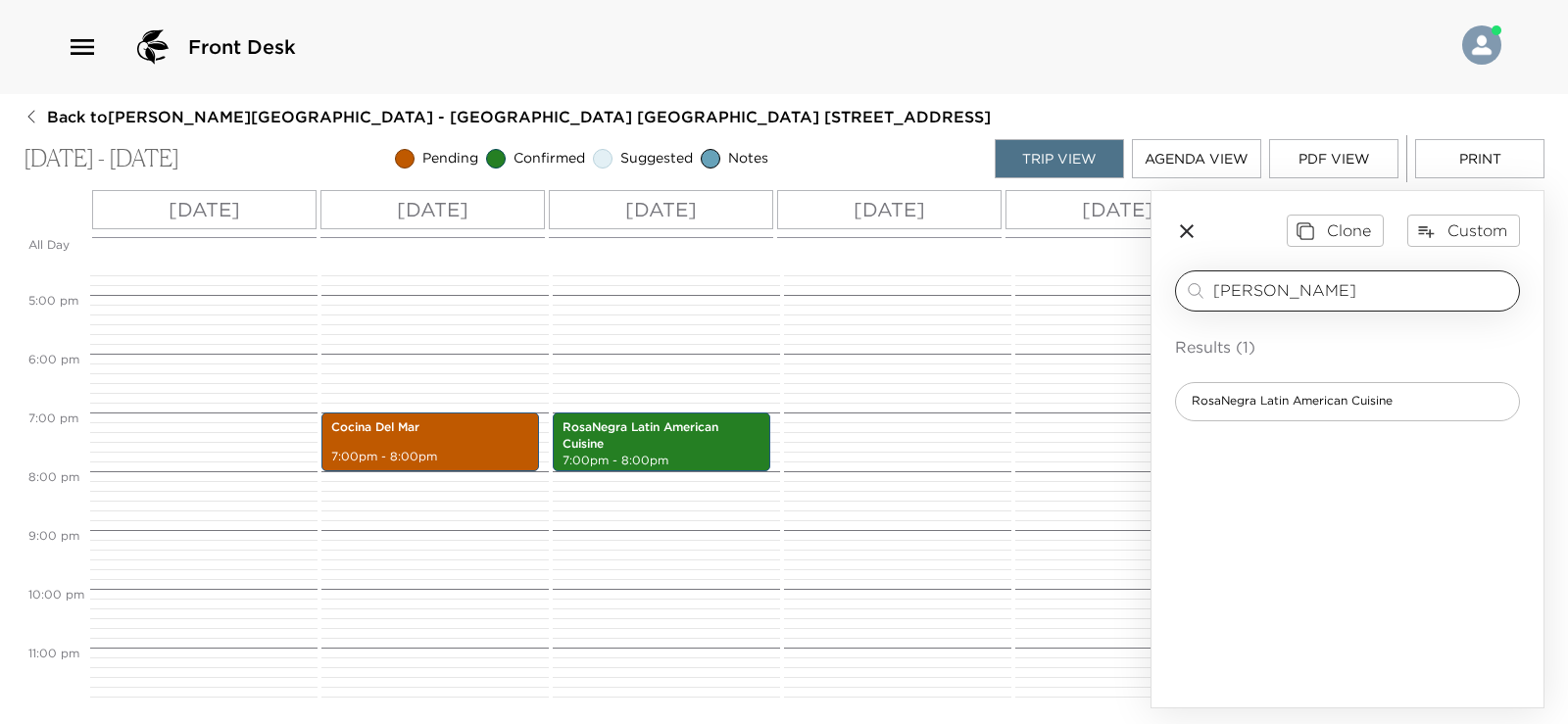
click at [1281, 290] on input "rosa" at bounding box center [1362, 290] width 298 height 23
type input "r"
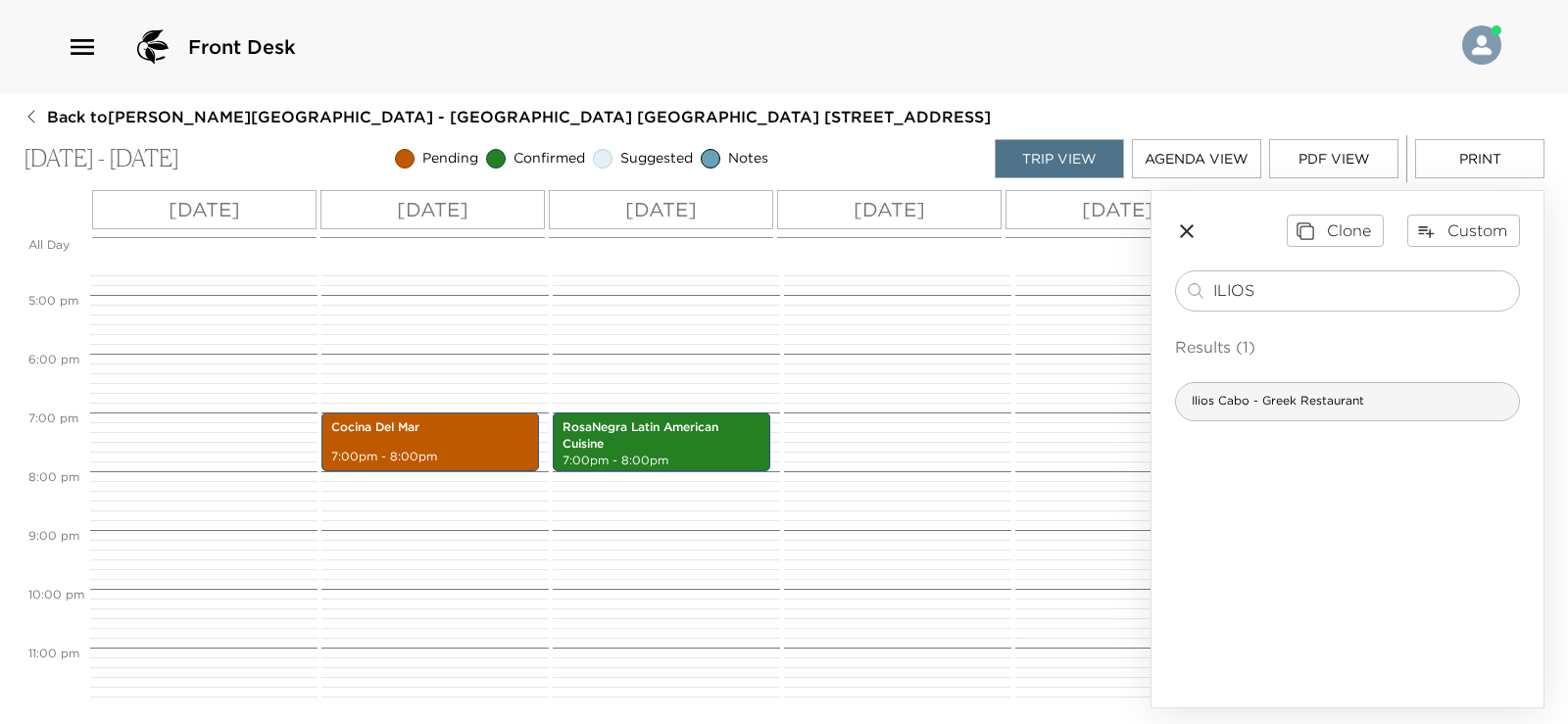
type input "ILIOS"
click at [1285, 410] on div "Ilios Cabo - Greek Restaurant" at bounding box center [1348, 401] width 345 height 39
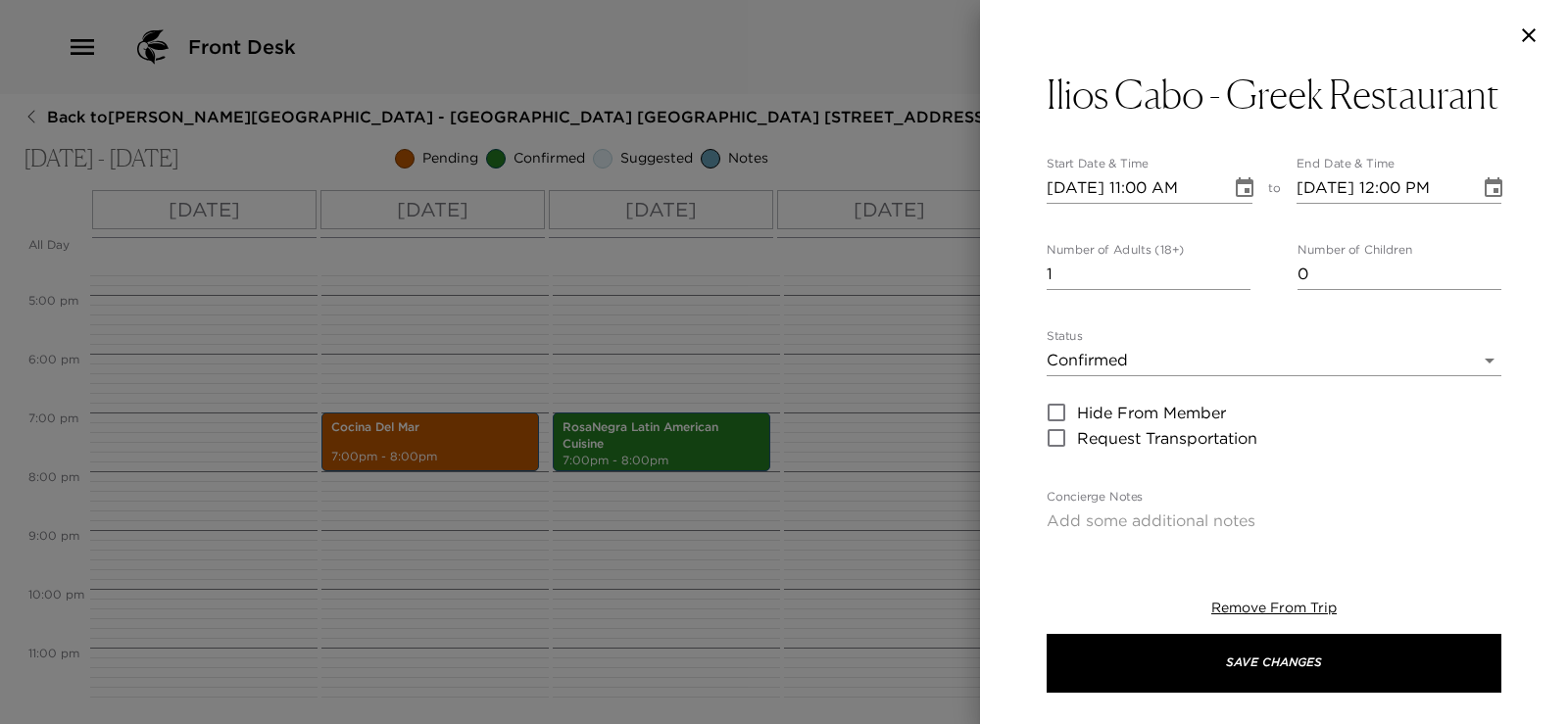
type textarea "Reservation is confirmed at Ilios Cabo"
click at [1237, 290] on input "2" at bounding box center [1149, 274] width 204 height 31
click at [1237, 290] on input "3" at bounding box center [1149, 274] width 204 height 31
type input "4"
click at [1237, 290] on input "4" at bounding box center [1149, 274] width 204 height 31
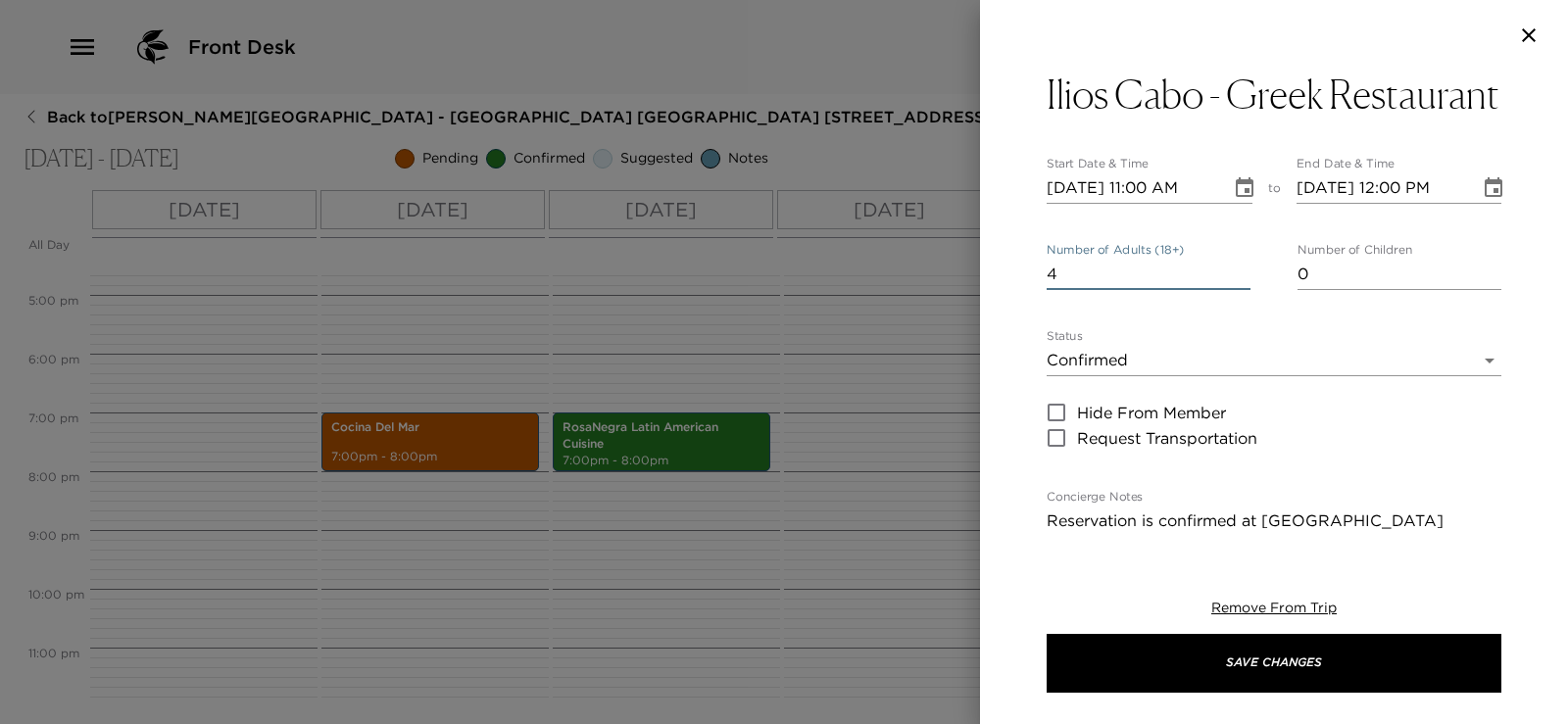
click at [1082, 204] on input "10/15/2025 11:00 AM" at bounding box center [1132, 187] width 170 height 31
type input "10/01/2025 11:00 AM"
type input "10/01/2025 12:00 PM"
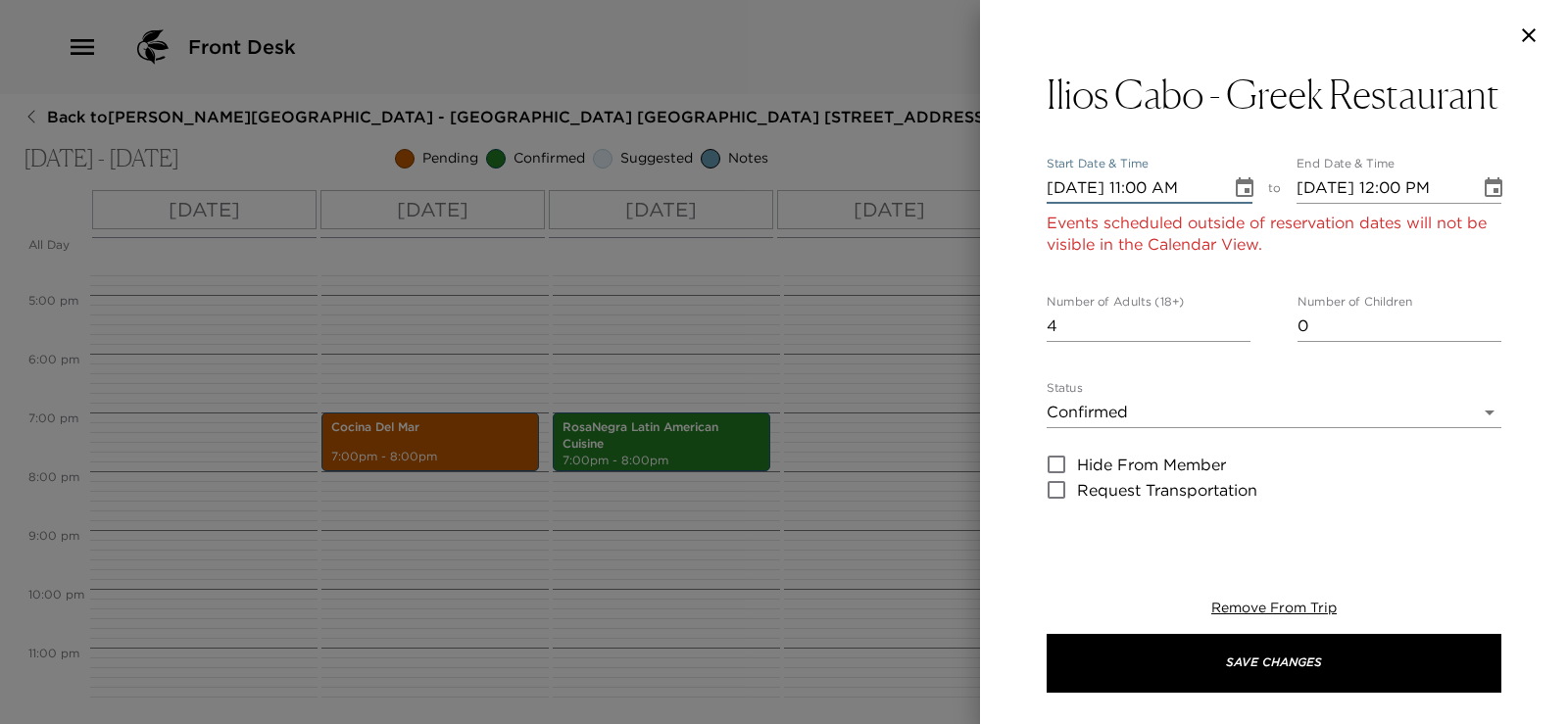
type input "10/18/2025 11:00 AM"
type input "10/18/2025 12:00 PM"
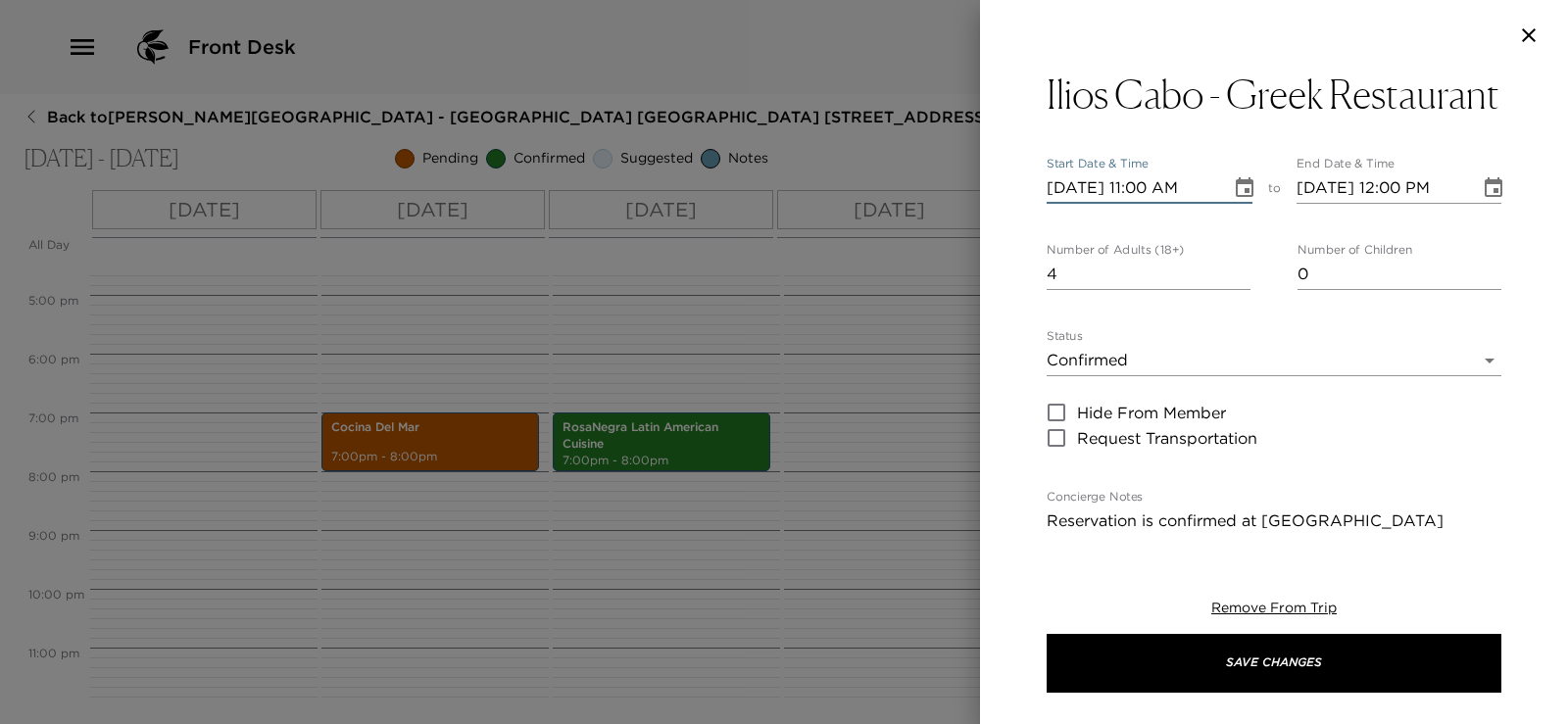
click at [1145, 204] on input "10/18/2025 11:00 AM" at bounding box center [1132, 187] width 170 height 31
type input "10/18/2025 07:00 PM"
type input "10/18/2025 08:00 PM"
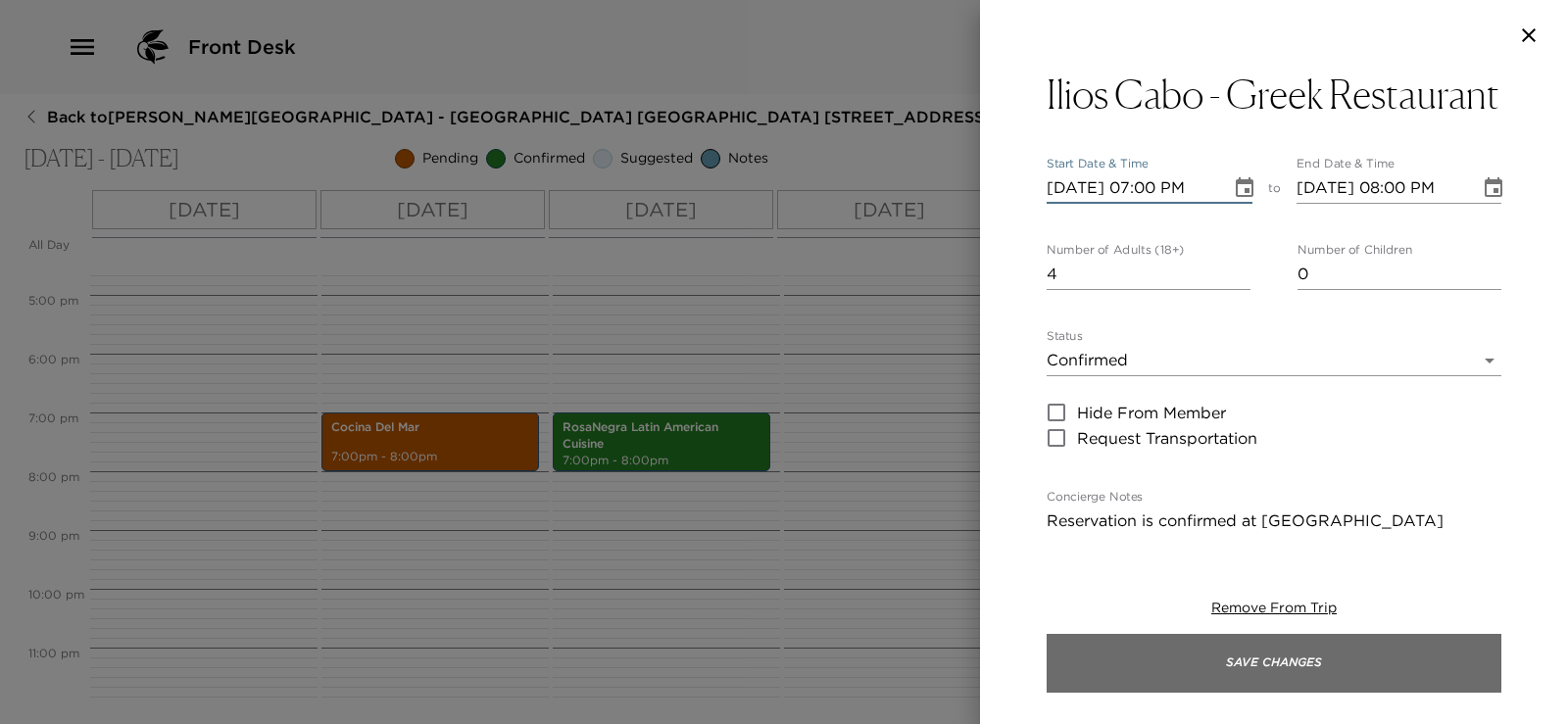
type input "10/18/2025 07:00 PM"
click at [1261, 656] on button "Save Changes" at bounding box center [1274, 663] width 454 height 59
